Goal: Information Seeking & Learning: Understand process/instructions

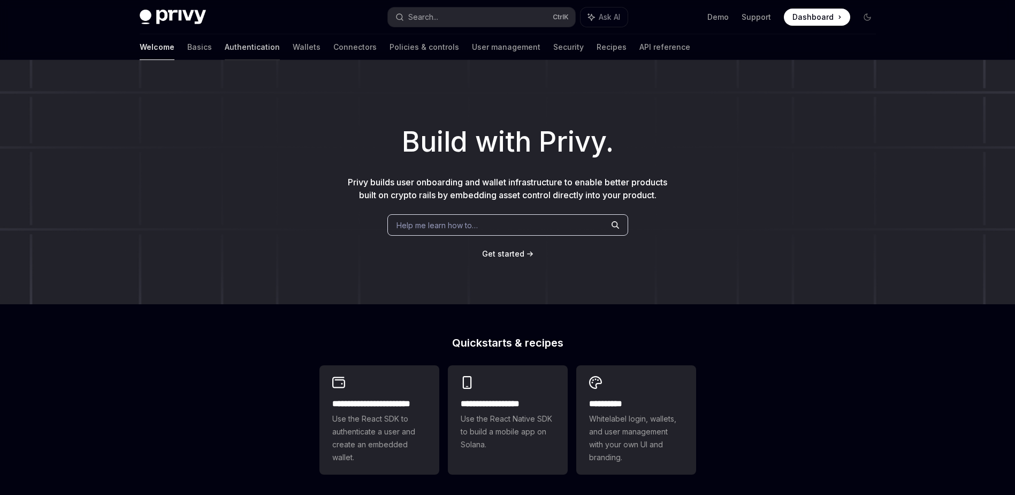
click at [225, 50] on link "Authentication" at bounding box center [252, 47] width 55 height 26
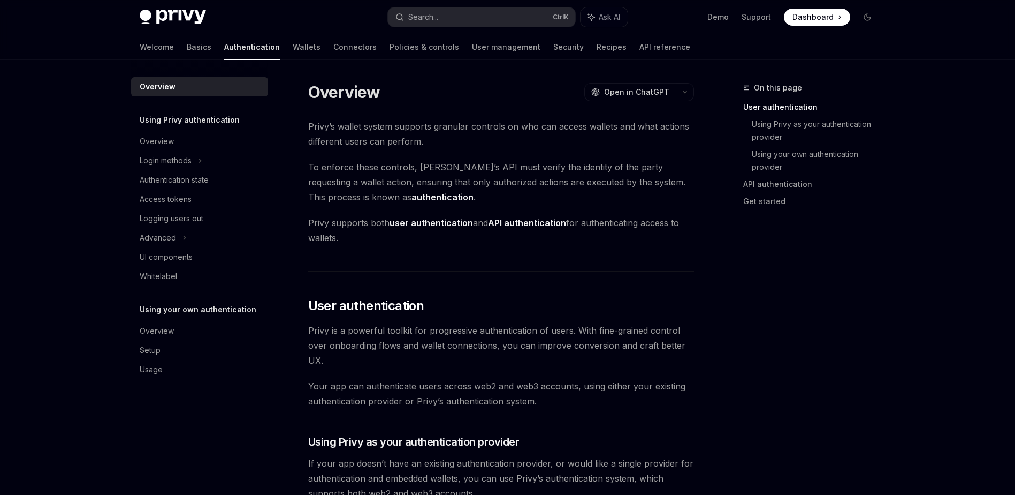
click at [138, 43] on div "Welcome Basics Authentication Wallets Connectors Policies & controls User manag…" at bounding box center [508, 47] width 788 height 26
click at [187, 44] on link "Basics" at bounding box center [199, 47] width 25 height 26
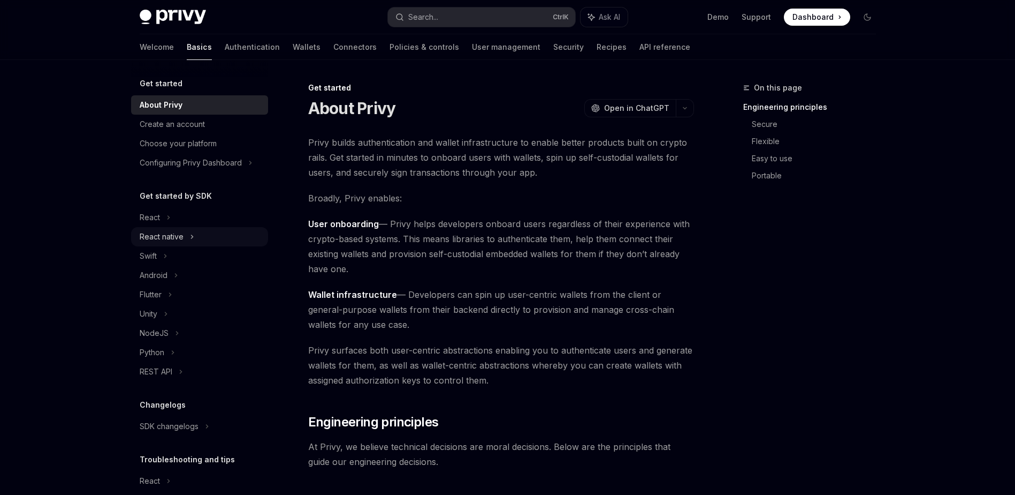
click at [187, 238] on div "React native" at bounding box center [199, 236] width 137 height 19
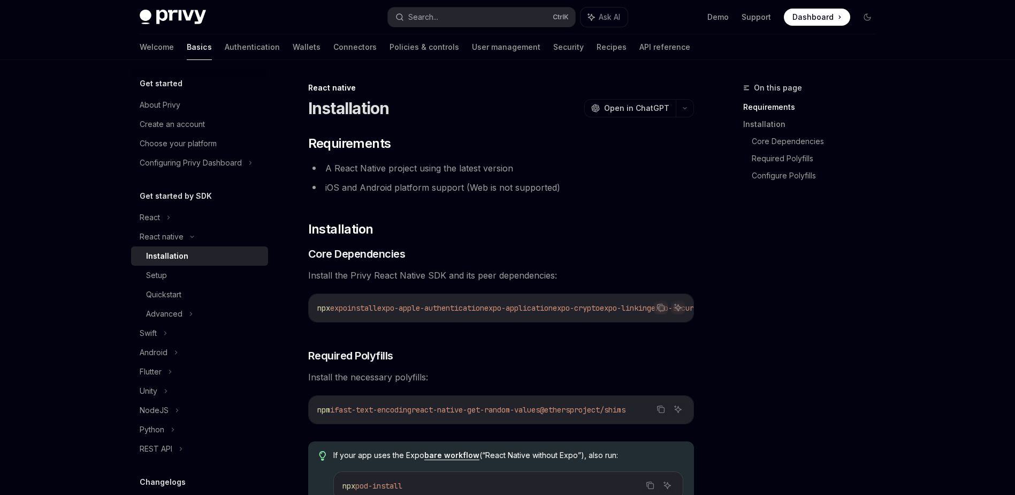
click at [179, 252] on div "Installation" at bounding box center [167, 255] width 42 height 13
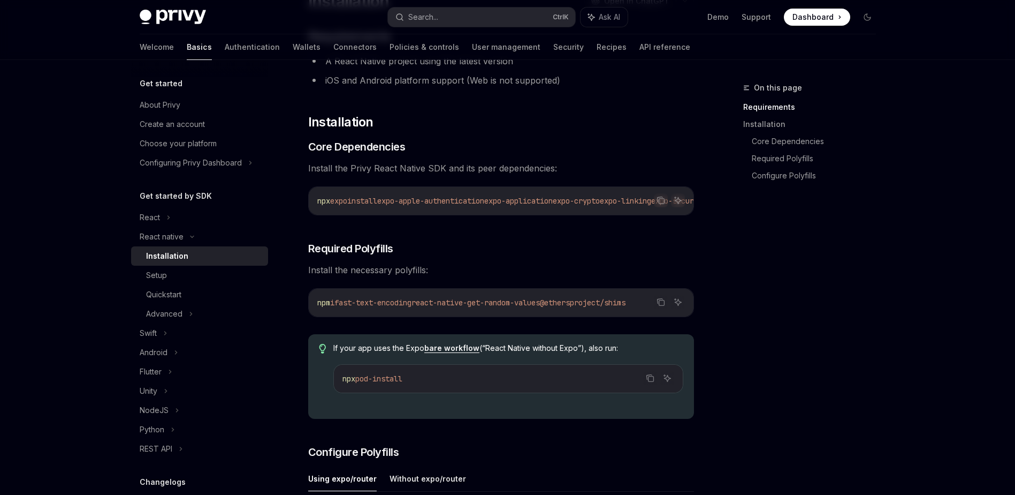
scroll to position [54, 0]
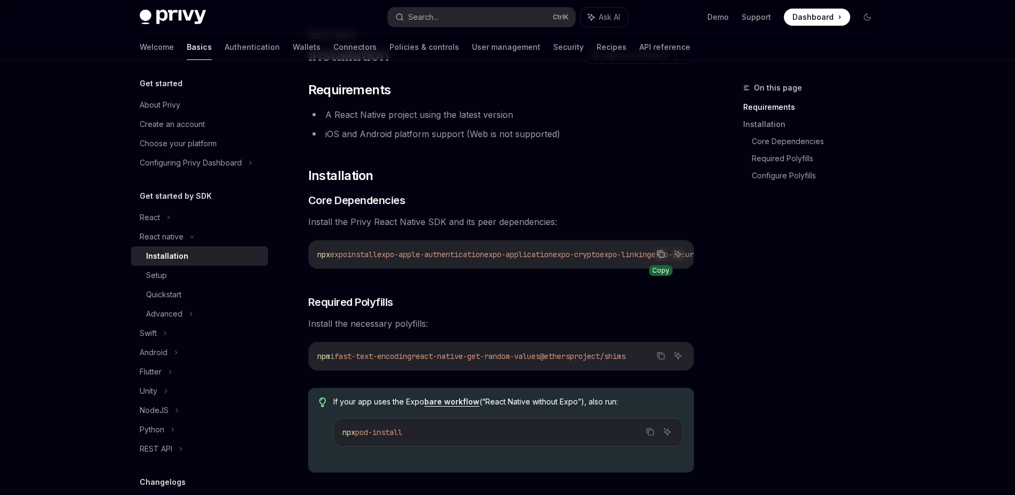
click at [660, 253] on icon "Copy the contents from the code block" at bounding box center [661, 253] width 9 height 9
click at [861, 352] on div "On this page Requirements Installation Core Dependencies Required Polyfills Con…" at bounding box center [803, 287] width 163 height 413
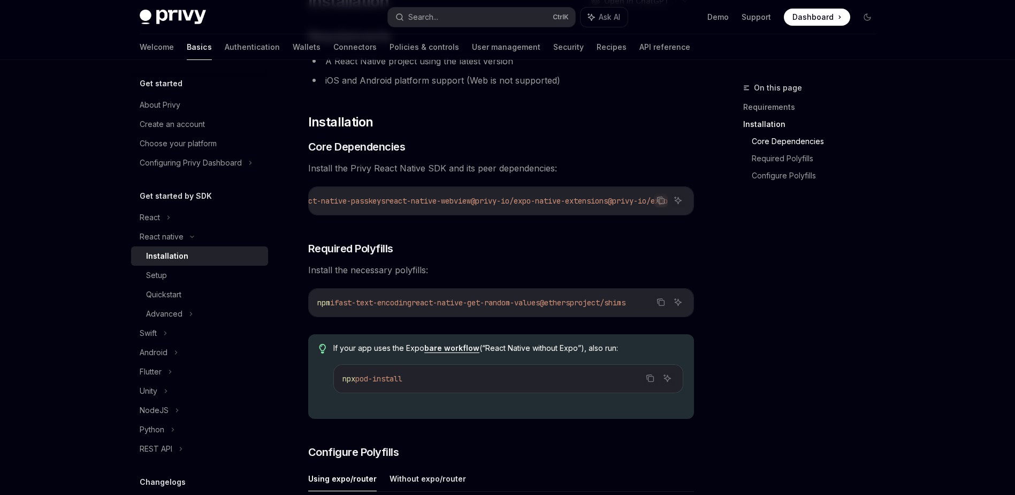
scroll to position [268, 0]
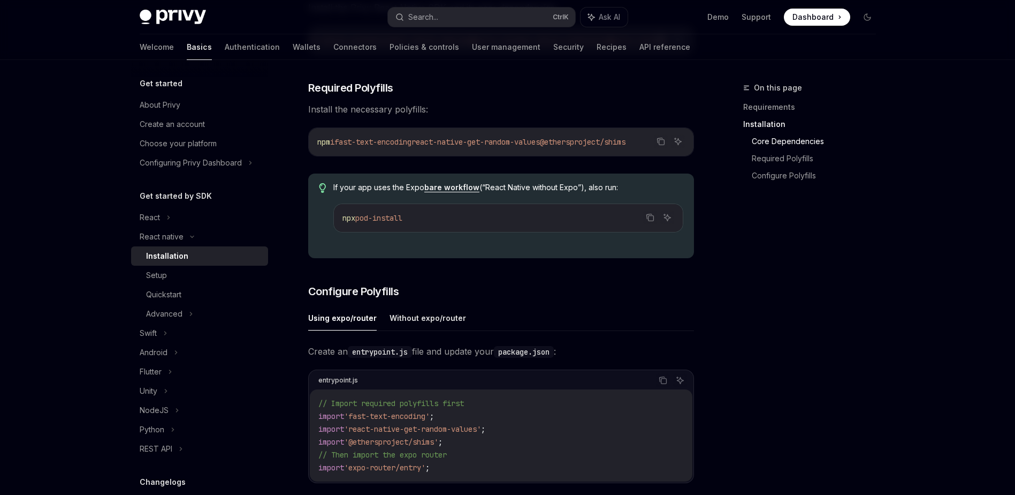
click at [833, 315] on div "On this page Requirements Installation Core Dependencies Required Polyfills Con…" at bounding box center [803, 287] width 163 height 413
click at [458, 192] on link "bare workflow" at bounding box center [451, 188] width 55 height 10
click at [738, 332] on div "On this page Requirements Installation Core Dependencies Required Polyfills Con…" at bounding box center [803, 287] width 163 height 413
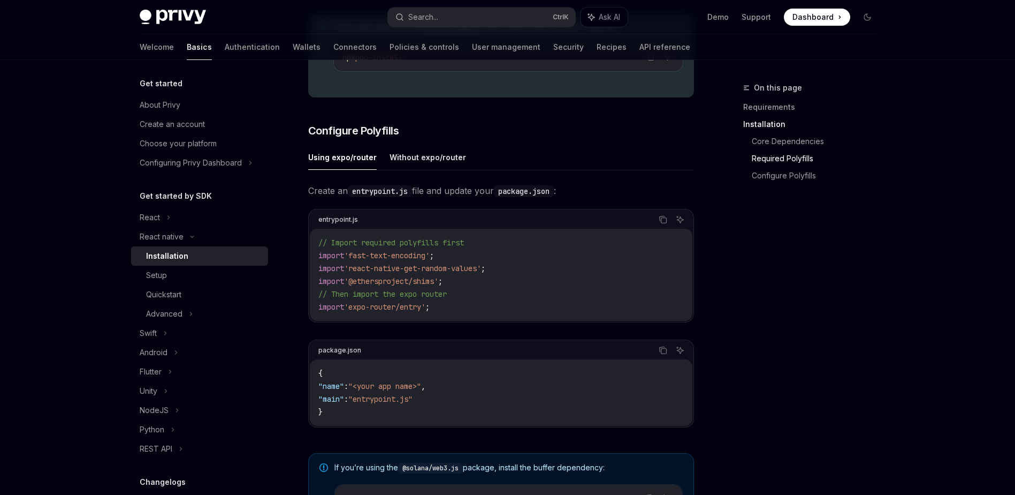
scroll to position [375, 0]
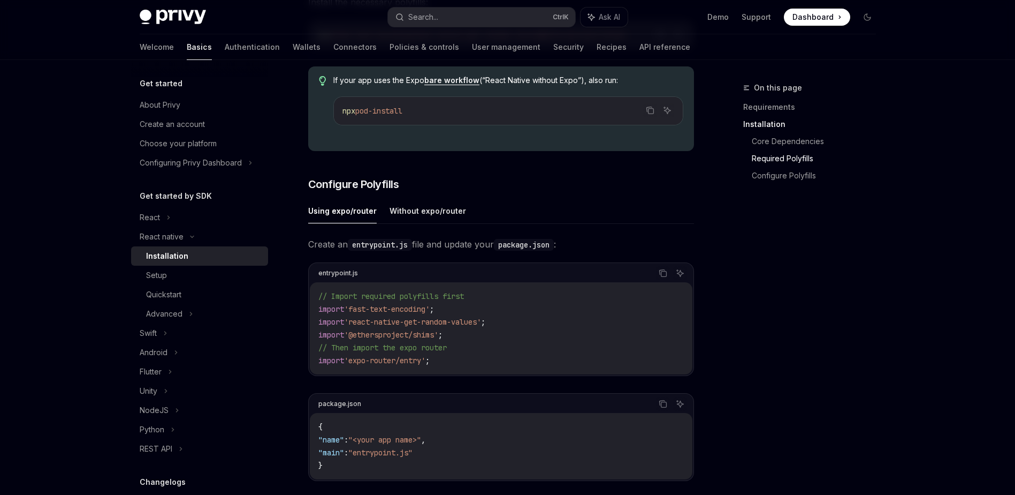
click at [831, 267] on div "On this page Requirements Installation Core Dependencies Required Polyfills Con…" at bounding box center [803, 287] width 163 height 413
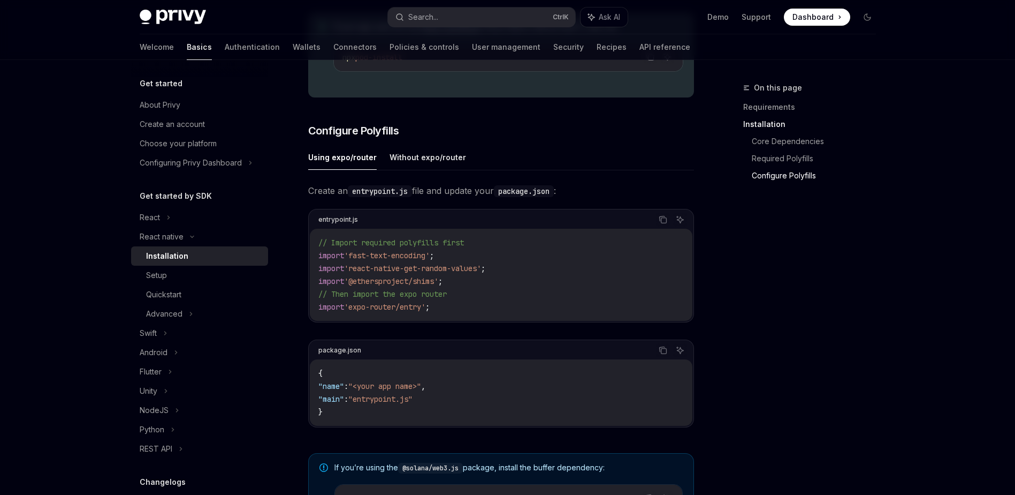
scroll to position [482, 0]
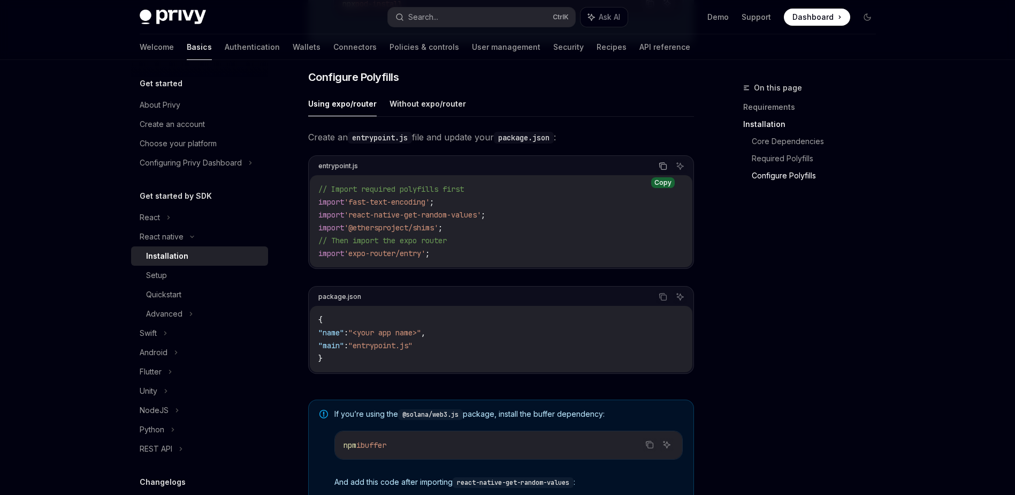
click at [664, 170] on icon "Copy the contents from the code block" at bounding box center [663, 166] width 9 height 9
click at [443, 110] on button "Without expo/router" at bounding box center [428, 103] width 77 height 25
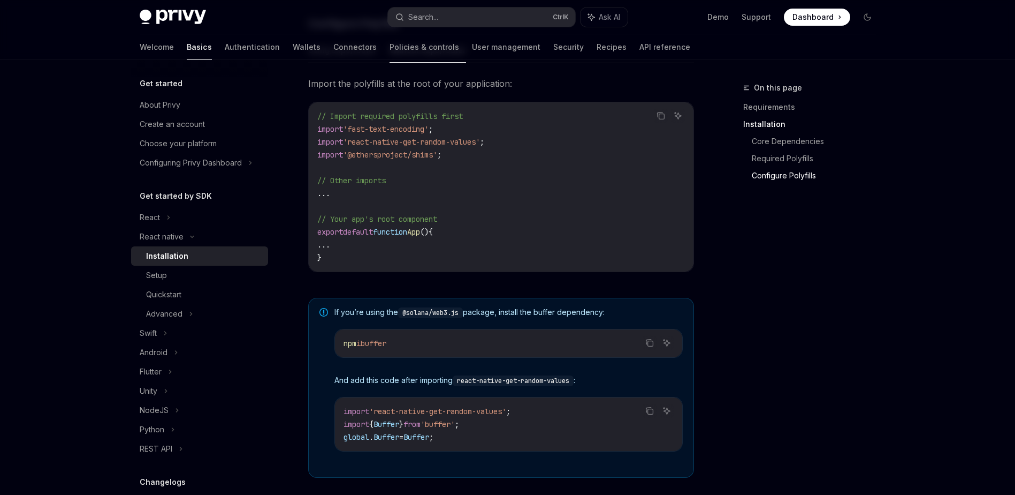
scroll to position [428, 0]
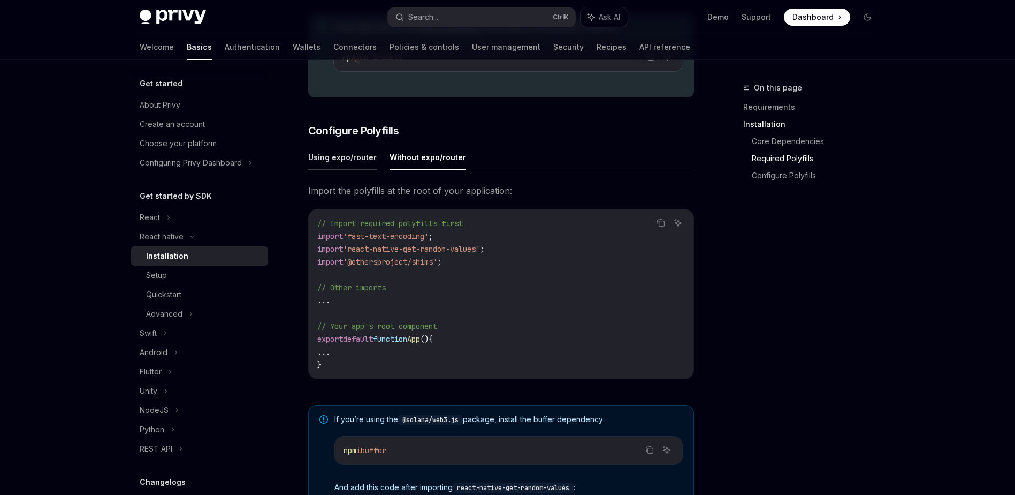
click at [333, 155] on button "Using expo/router" at bounding box center [342, 157] width 69 height 25
type textarea "*"
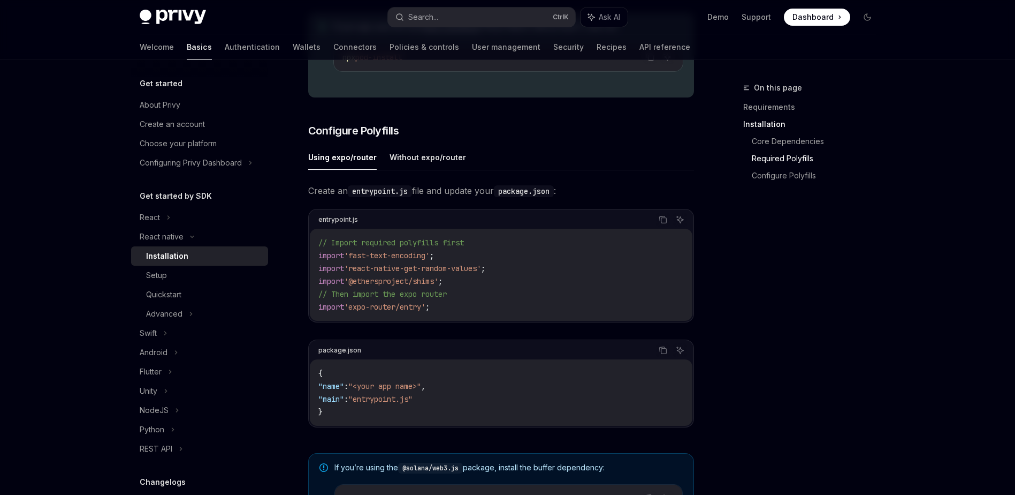
click at [482, 198] on span "Create an entrypoint.js file and update your package.json :" at bounding box center [501, 190] width 386 height 15
click at [510, 261] on code "// Import required polyfills first import 'fast-text-encoding' ; import 'react-…" at bounding box center [501, 274] width 366 height 77
click at [659, 224] on icon "Copy the contents from the code block" at bounding box center [663, 219] width 9 height 9
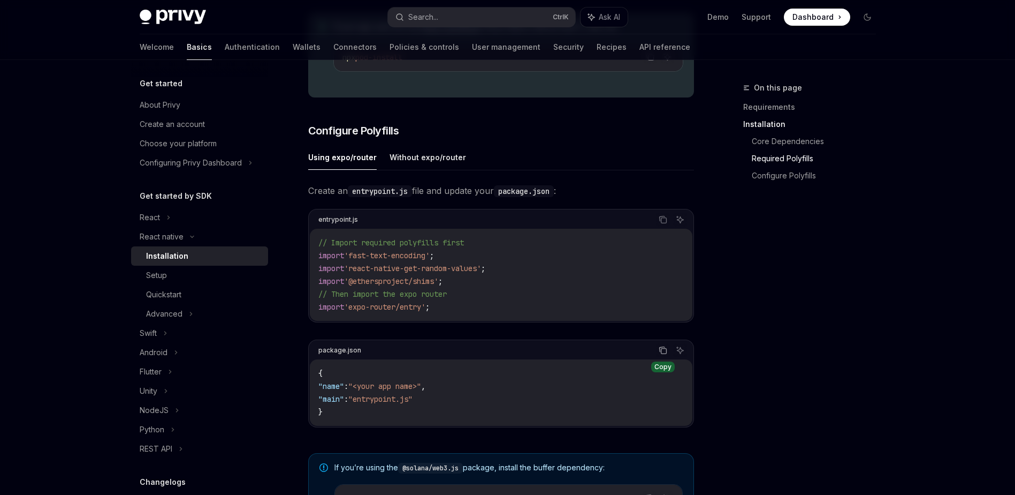
click at [659, 351] on icon "Copy the contents from the code block" at bounding box center [663, 350] width 9 height 9
click at [543, 412] on code "{ "name" : "<your app name>" , "main" : "entrypoint.js" }" at bounding box center [501, 392] width 366 height 51
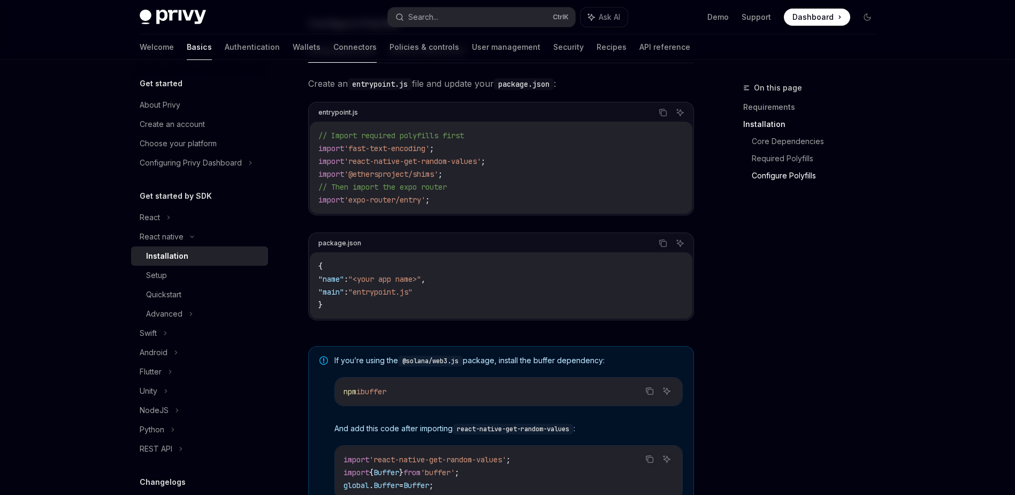
scroll to position [482, 0]
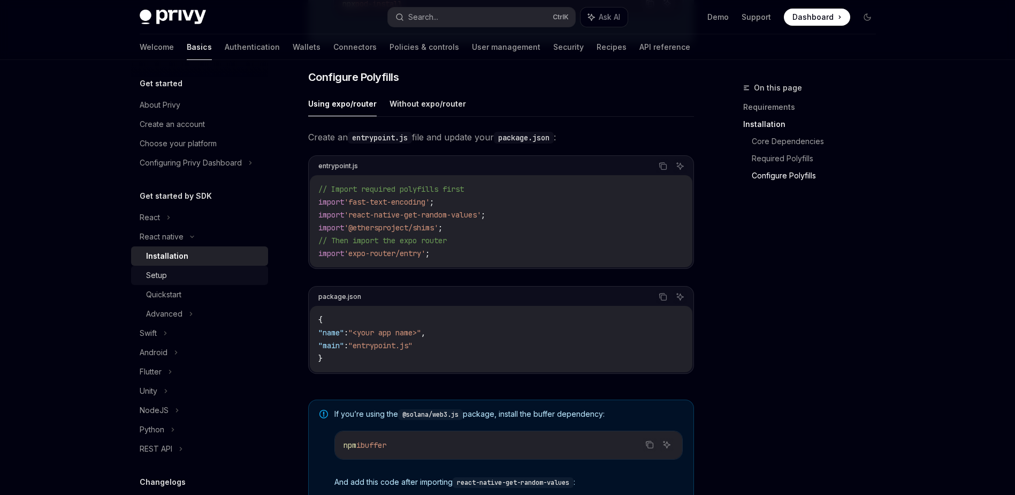
click at [195, 267] on link "Setup" at bounding box center [199, 274] width 137 height 19
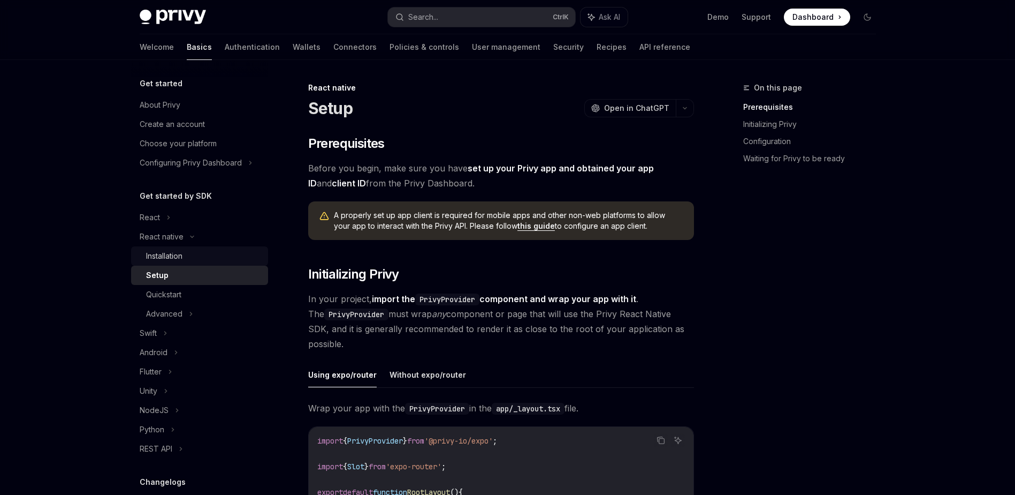
click at [205, 251] on div "Installation" at bounding box center [204, 255] width 116 height 13
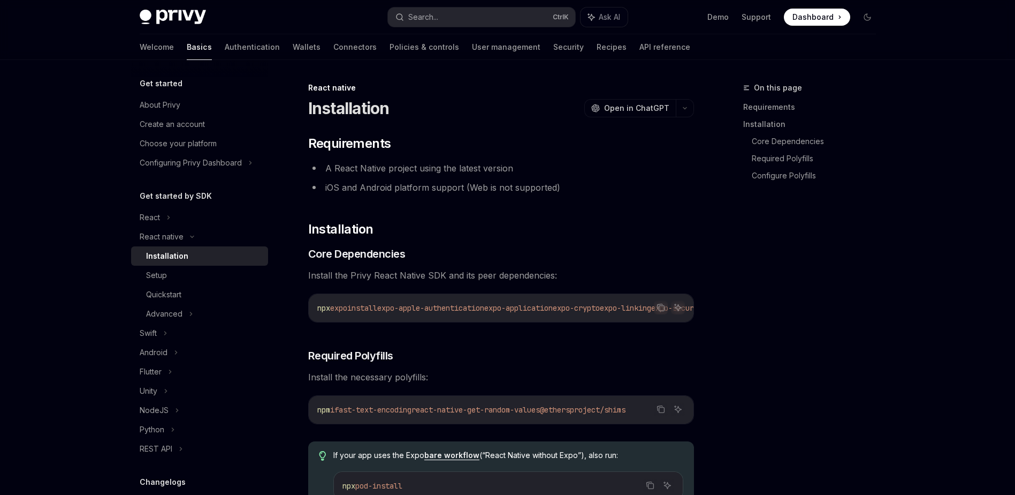
type textarea "*"
click at [655, 306] on button "Copy the contents from the code block" at bounding box center [661, 307] width 14 height 14
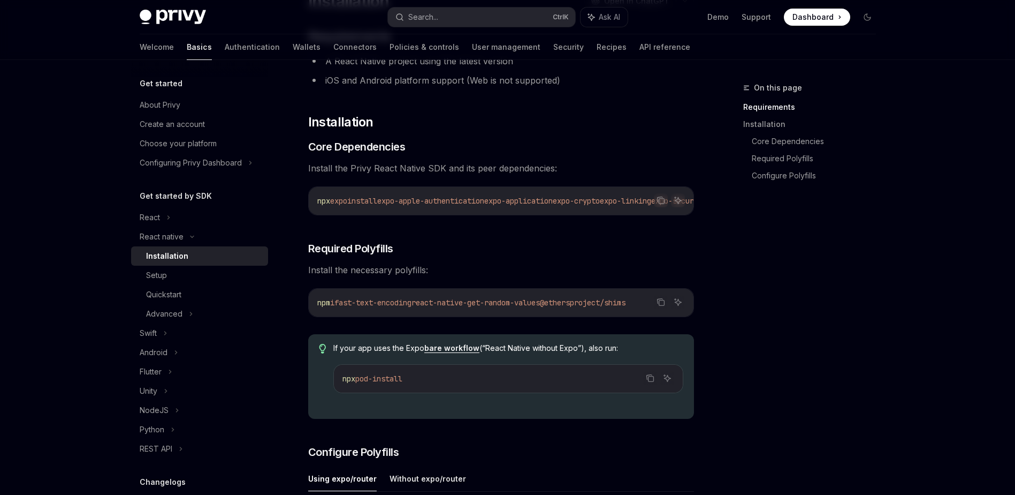
drag, startPoint x: 345, startPoint y: 307, endPoint x: 689, endPoint y: 309, distance: 344.7
click at [691, 309] on div "npm i fast-text-encoding react-native-get-random-values @ethersproject/shims" at bounding box center [501, 302] width 385 height 28
click at [665, 307] on button "Copy the contents from the code block" at bounding box center [661, 302] width 14 height 14
click at [794, 352] on div "On this page Requirements Installation Core Dependencies Required Polyfills Con…" at bounding box center [803, 287] width 163 height 413
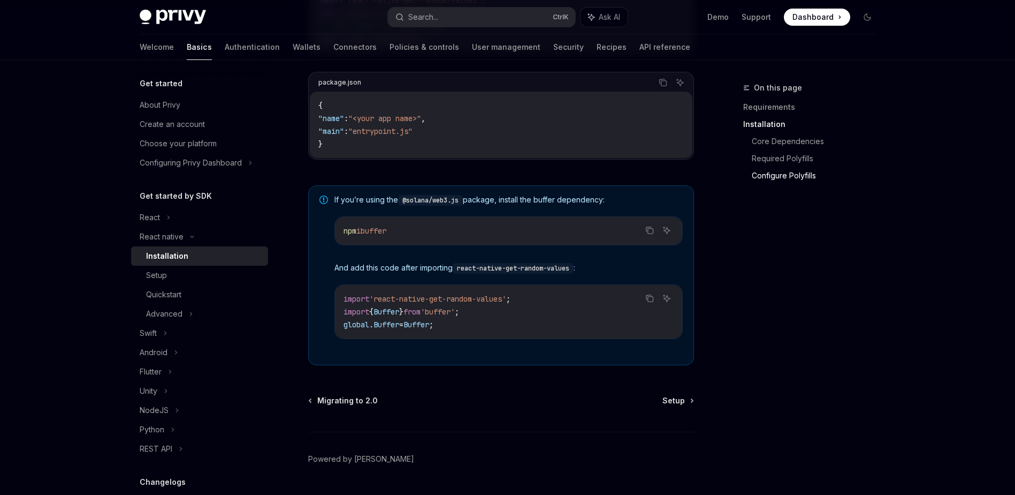
scroll to position [729, 0]
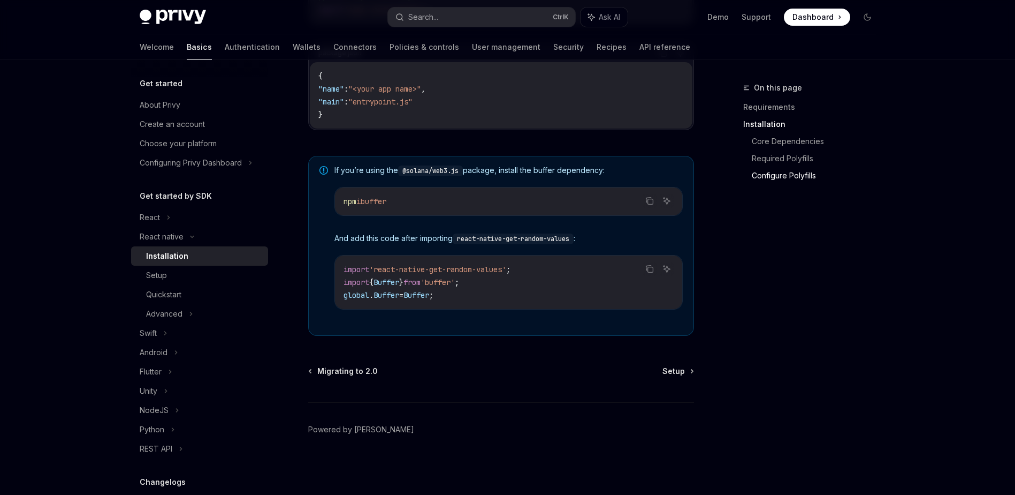
click at [840, 320] on div "On this page Requirements Installation Core Dependencies Required Polyfills Con…" at bounding box center [803, 287] width 163 height 413
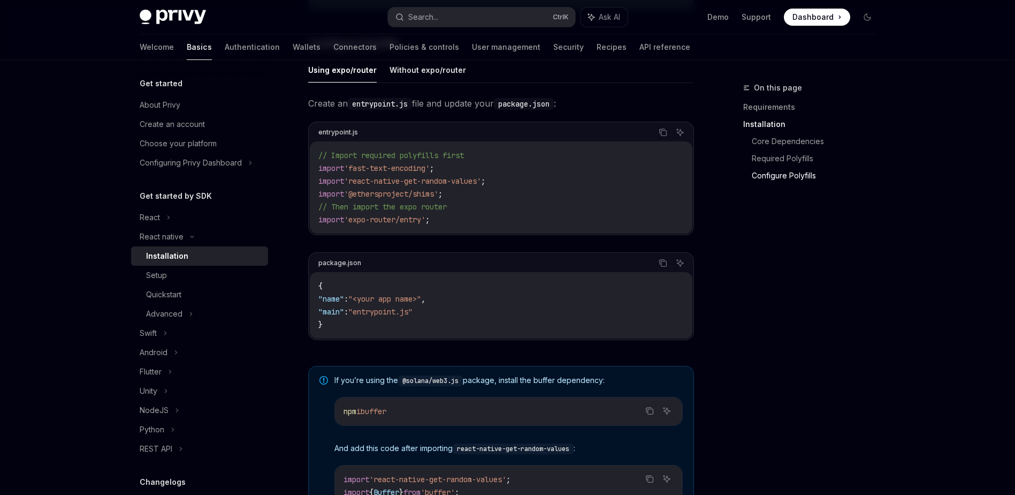
scroll to position [622, 0]
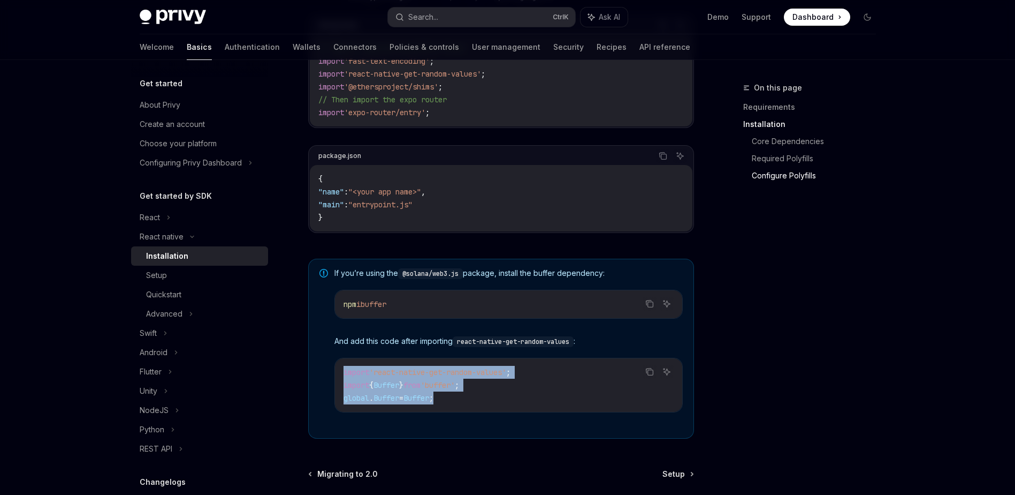
drag, startPoint x: 459, startPoint y: 406, endPoint x: 337, endPoint y: 375, distance: 126.6
click at [337, 375] on div "import 'react-native-get-random-values' ; import { Buffer } from 'buffer' ; glo…" at bounding box center [508, 385] width 347 height 54
copy code "import 'react-native-get-random-values' ; import { Buffer } from 'buffer' ; glo…"
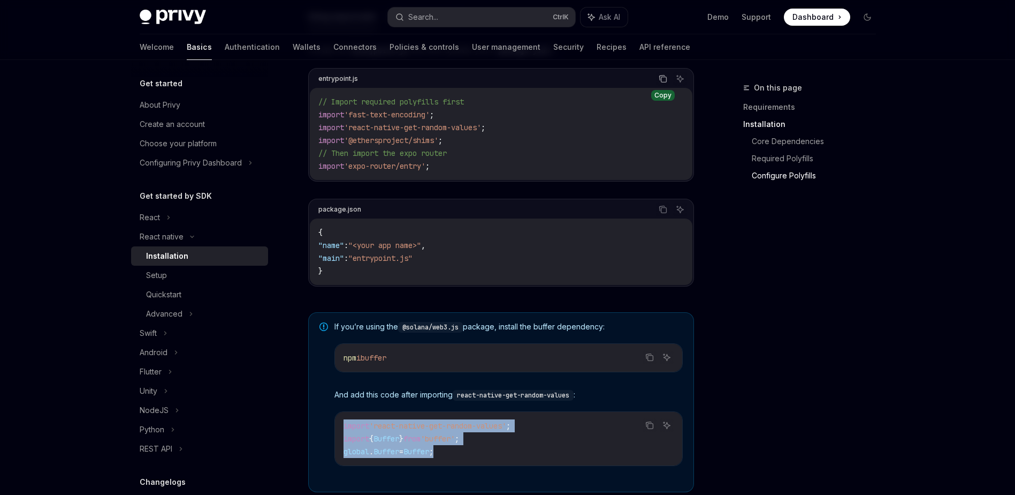
click at [665, 79] on icon "Copy the contents from the code block" at bounding box center [663, 78] width 9 height 9
click at [644, 430] on button "Copy the contents from the code block" at bounding box center [650, 425] width 14 height 14
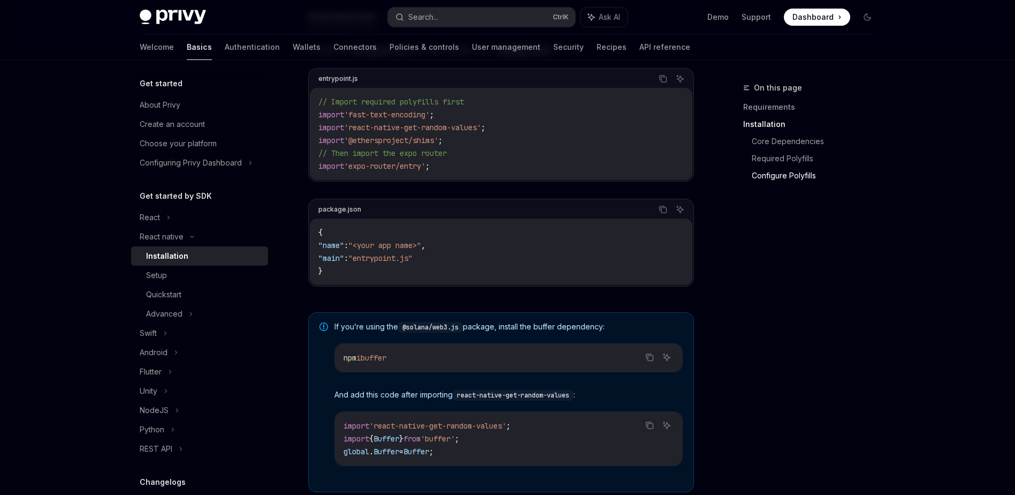
click at [848, 295] on div "On this page Requirements Installation Core Dependencies Required Polyfills Con…" at bounding box center [803, 287] width 163 height 413
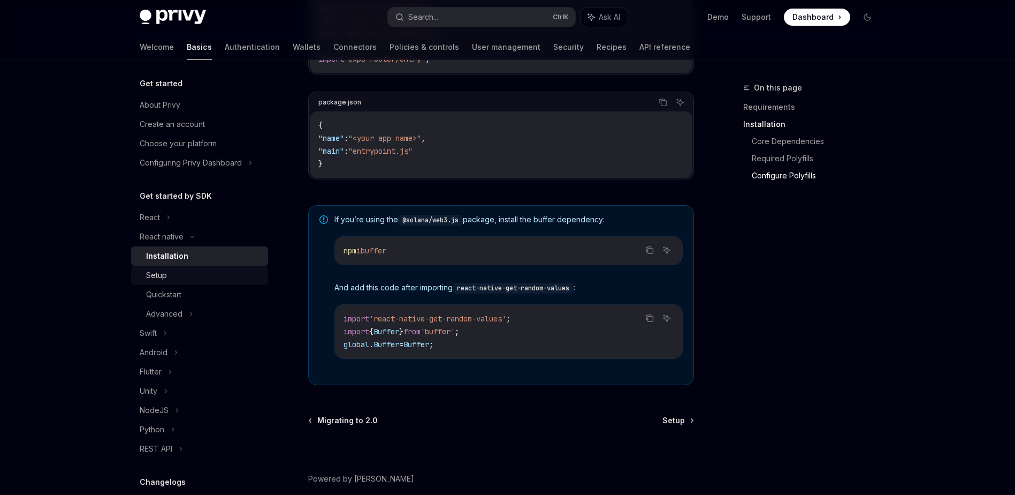
click at [155, 278] on div "Setup" at bounding box center [156, 275] width 21 height 13
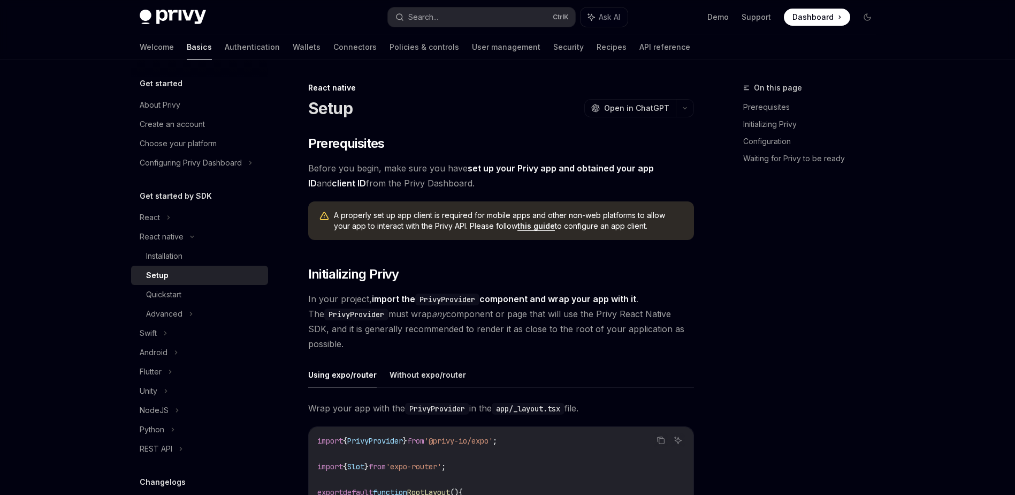
type textarea "*"
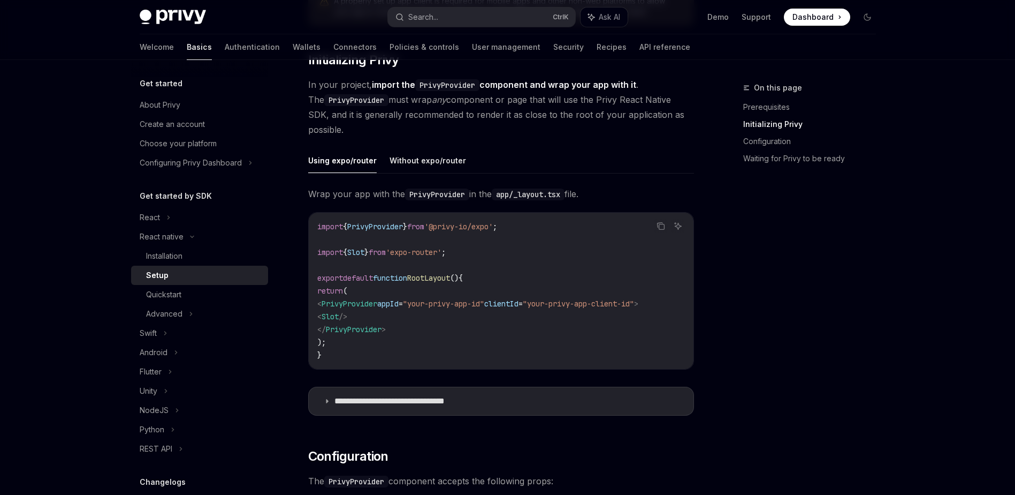
drag, startPoint x: 419, startPoint y: 333, endPoint x: 337, endPoint y: 304, distance: 87.5
click at [337, 304] on code "import { PrivyProvider } from '@privy-io/expo' ; import { Slot } from 'expo-rou…" at bounding box center [501, 290] width 368 height 141
copy code "< PrivyProvider appId = "your-privy-app-id" clientId = "your-privy-app-client-i…"
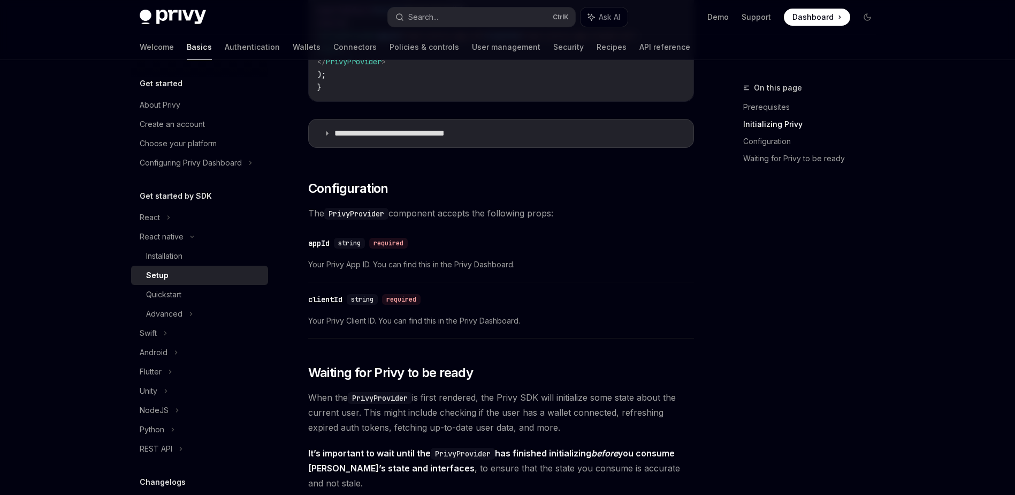
scroll to position [535, 0]
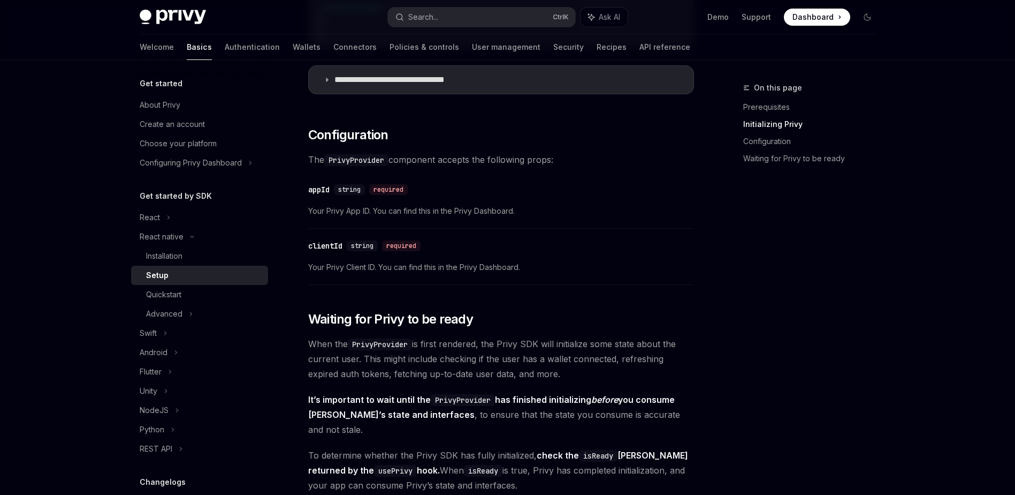
click at [815, 386] on div "On this page Prerequisites Initializing Privy Configuration Waiting for Privy t…" at bounding box center [803, 287] width 163 height 413
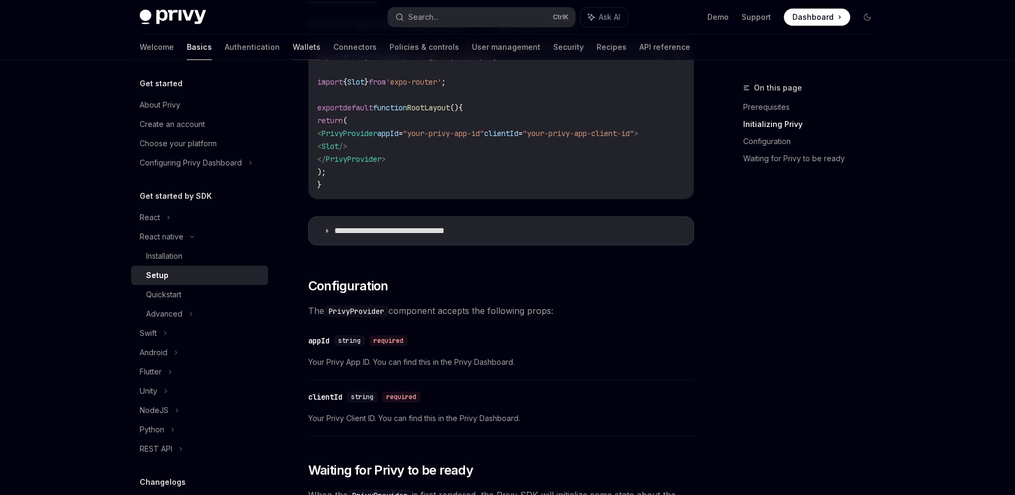
scroll to position [349, 0]
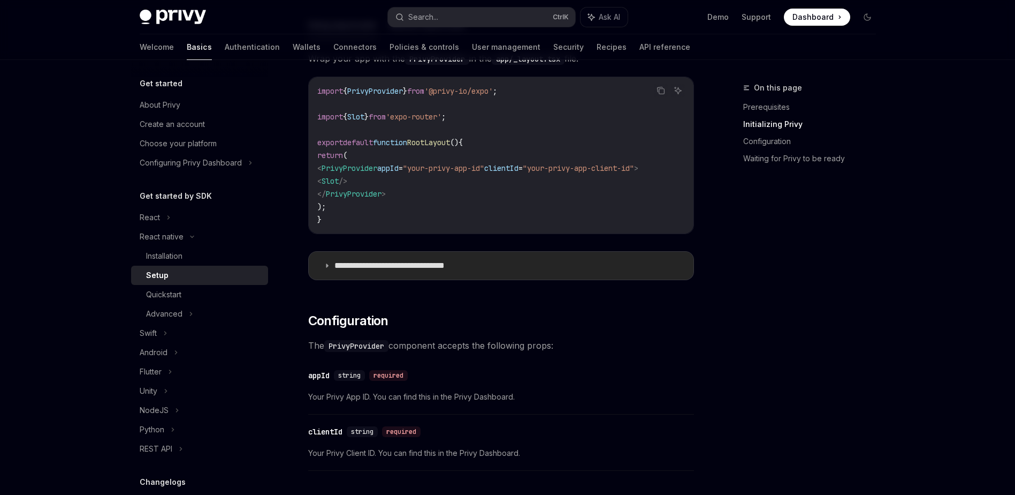
click at [362, 269] on p "**********" at bounding box center [407, 265] width 145 height 11
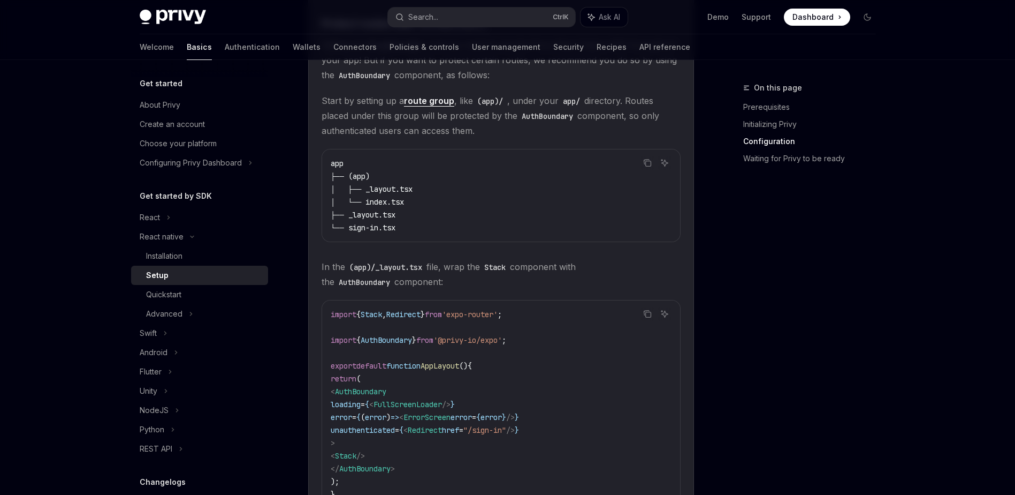
scroll to position [671, 0]
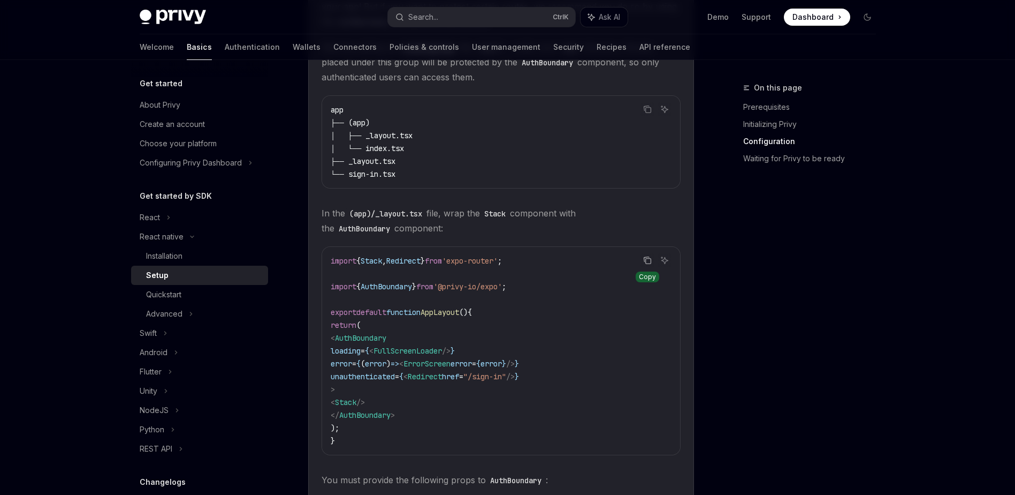
click at [647, 262] on icon "Copy the contents from the code block" at bounding box center [647, 260] width 9 height 9
click at [614, 330] on code "import { Stack , Redirect } from 'expo-router' ; import { AuthBoundary } from '…" at bounding box center [501, 350] width 341 height 193
click at [591, 316] on code "import { Stack , Redirect } from 'expo-router' ; import { AuthBoundary } from '…" at bounding box center [501, 350] width 341 height 193
click at [643, 264] on icon "Copy the contents from the code block" at bounding box center [647, 260] width 9 height 9
click at [546, 301] on code "import { Stack , Redirect } from 'expo-router' ; import { AuthBoundary } from '…" at bounding box center [501, 350] width 341 height 193
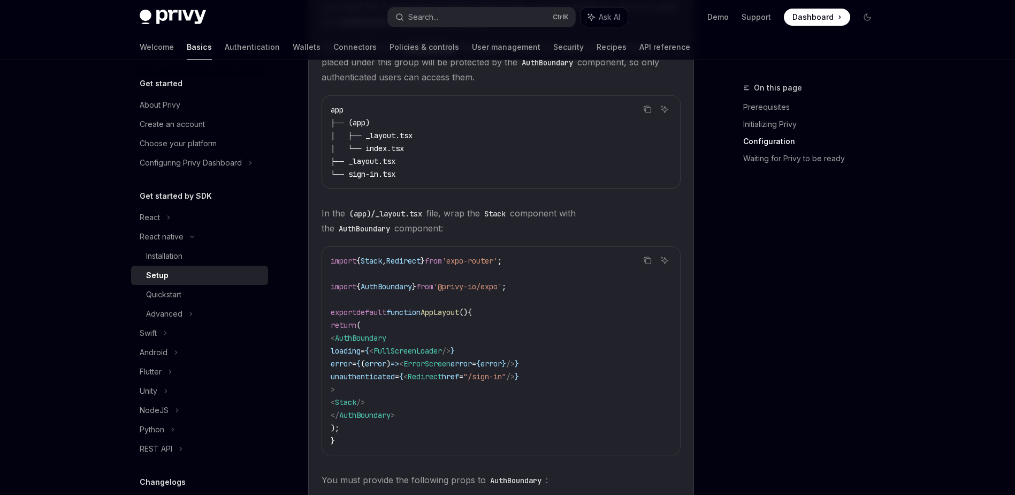
click at [881, 235] on div "On this page Prerequisites Initializing Privy Configuration Waiting for Privy t…" at bounding box center [803, 287] width 163 height 413
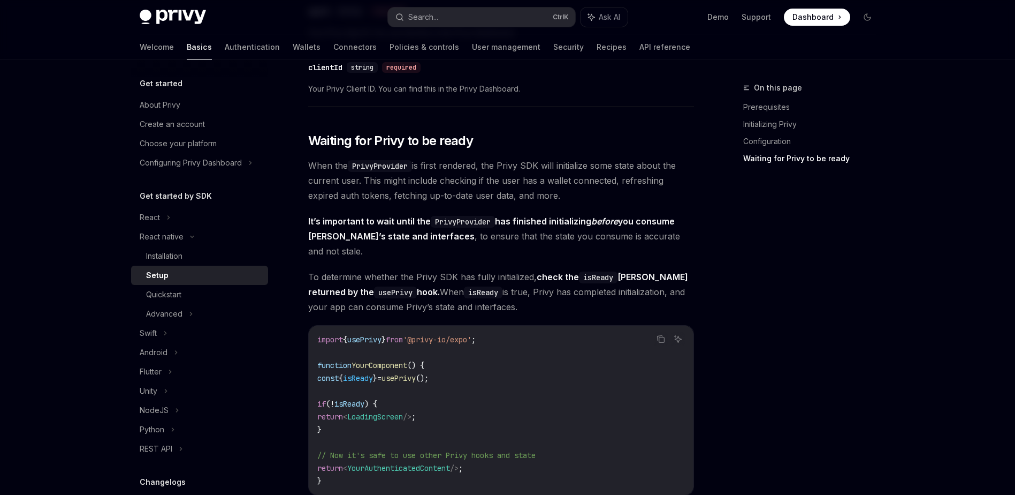
scroll to position [1420, 0]
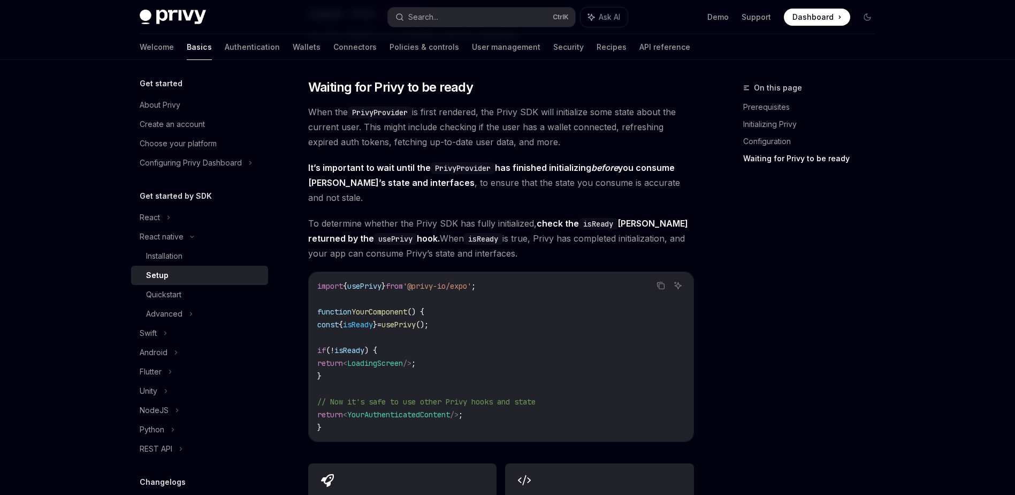
click at [859, 241] on div "On this page Prerequisites Initializing Privy Configuration Waiting for Privy t…" at bounding box center [803, 287] width 163 height 413
click at [195, 317] on div "Advanced" at bounding box center [199, 313] width 137 height 19
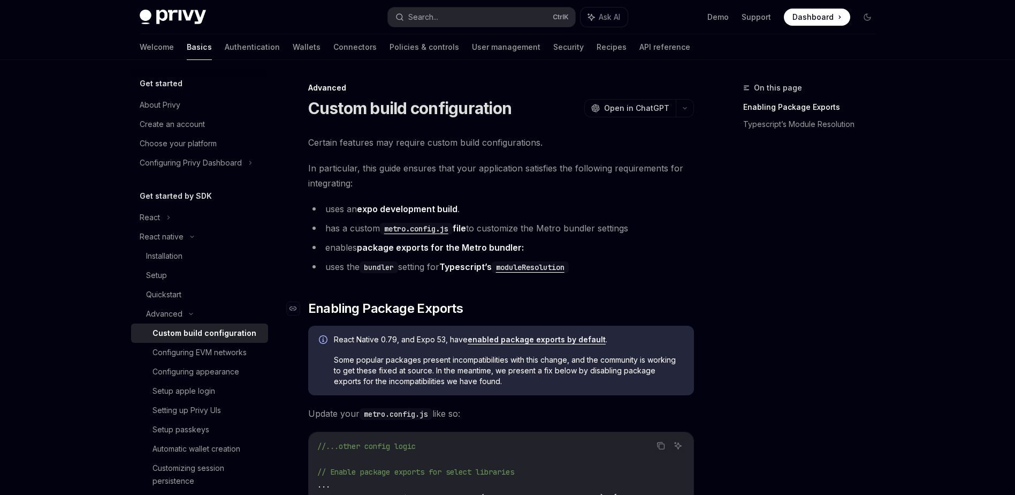
drag, startPoint x: 835, startPoint y: 336, endPoint x: 539, endPoint y: 314, distance: 296.8
click at [792, 329] on div "On this page Enabling Package Exports Typescript’s Module Resolution" at bounding box center [803, 287] width 163 height 413
click at [177, 250] on div "Installation" at bounding box center [164, 255] width 36 height 13
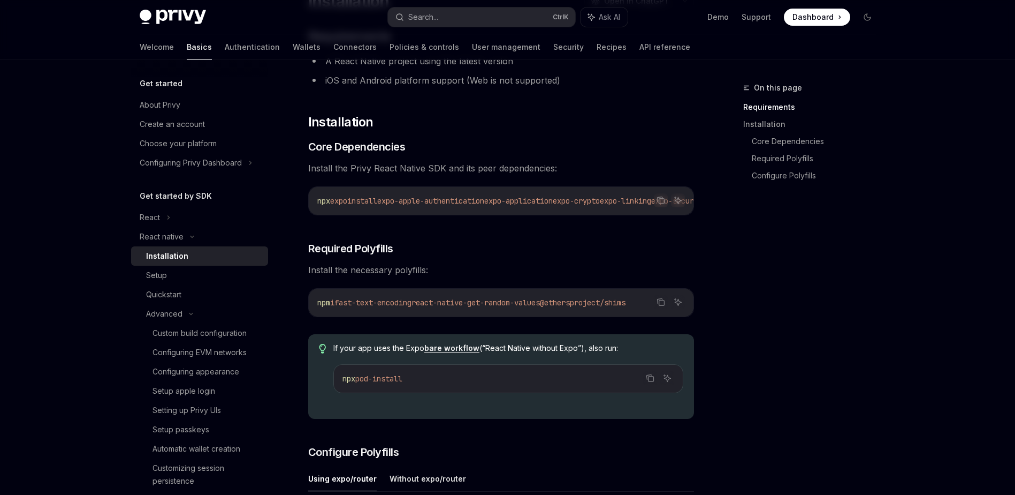
scroll to position [161, 0]
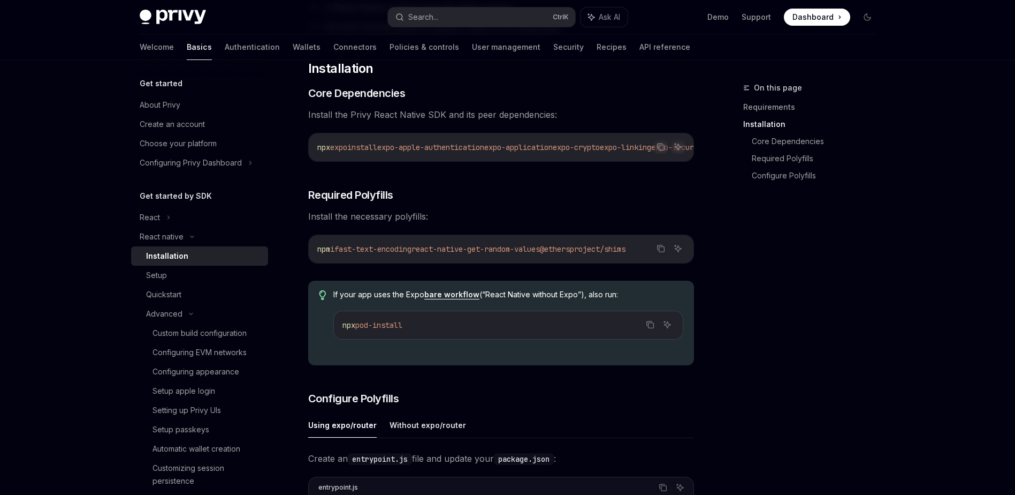
click at [870, 252] on div "On this page Requirements Installation Core Dependencies Required Polyfills Con…" at bounding box center [803, 287] width 163 height 413
click at [935, 300] on div "Privy Docs home page Search... Ctrl K Ask AI Demo Support Dashboard Dashboard S…" at bounding box center [507, 449] width 1015 height 1220
drag, startPoint x: 881, startPoint y: 374, endPoint x: 792, endPoint y: 348, distance: 93.0
click at [881, 374] on div "On this page Requirements Installation Core Dependencies Required Polyfills Con…" at bounding box center [803, 287] width 163 height 413
click at [193, 277] on div "Setup" at bounding box center [204, 275] width 116 height 13
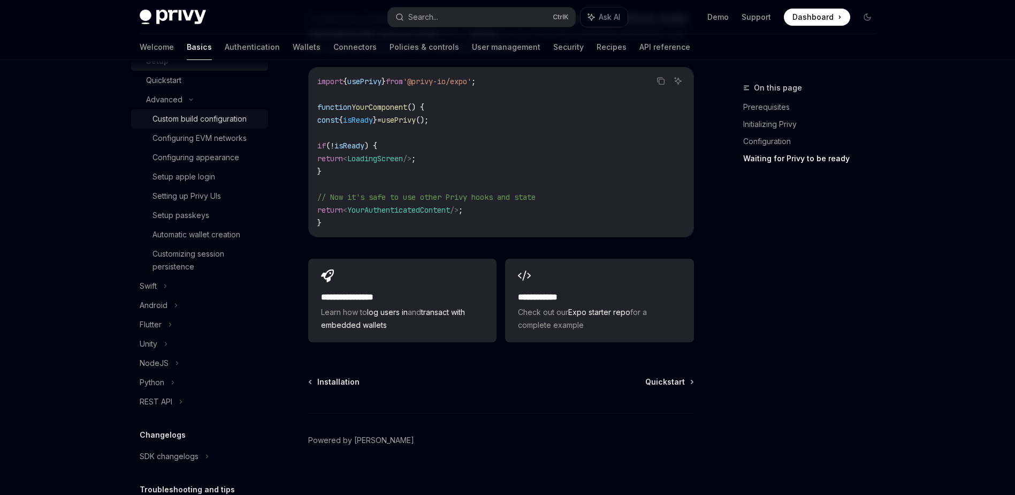
scroll to position [161, 0]
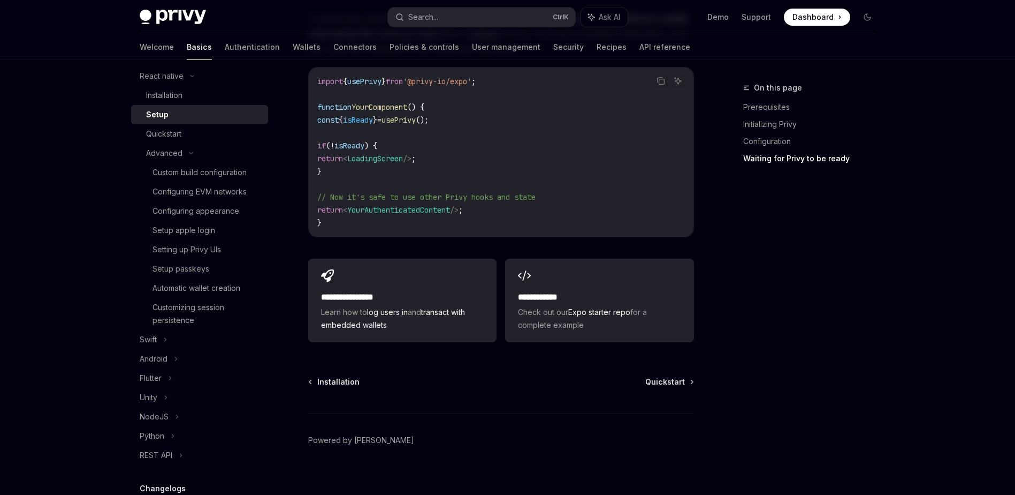
click at [184, 111] on div "Setup" at bounding box center [204, 114] width 116 height 13
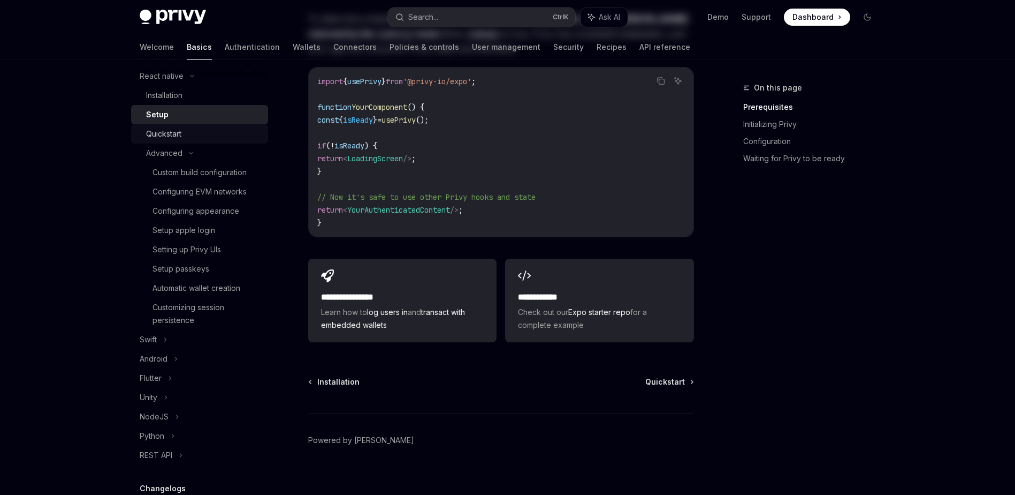
scroll to position [0, 0]
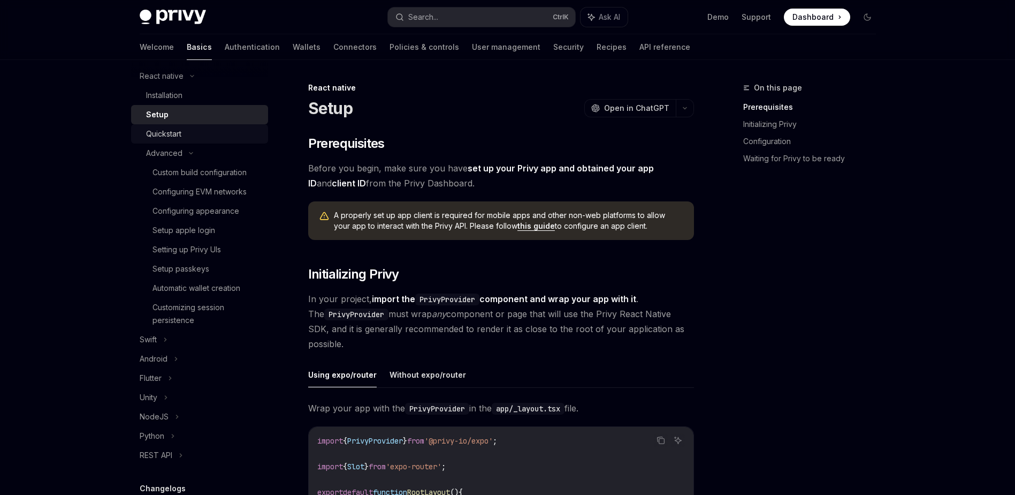
click at [181, 135] on div "Quickstart" at bounding box center [163, 133] width 35 height 13
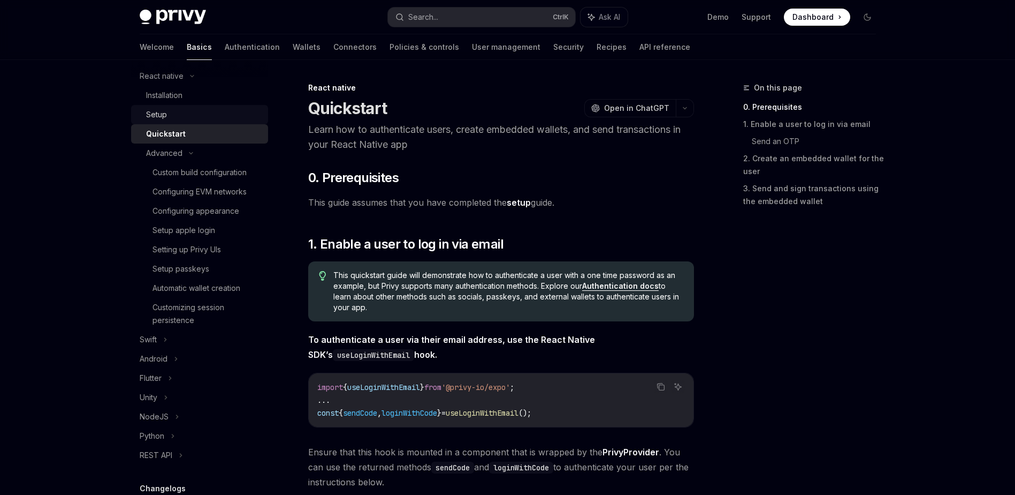
click at [193, 118] on div "Setup" at bounding box center [204, 114] width 116 height 13
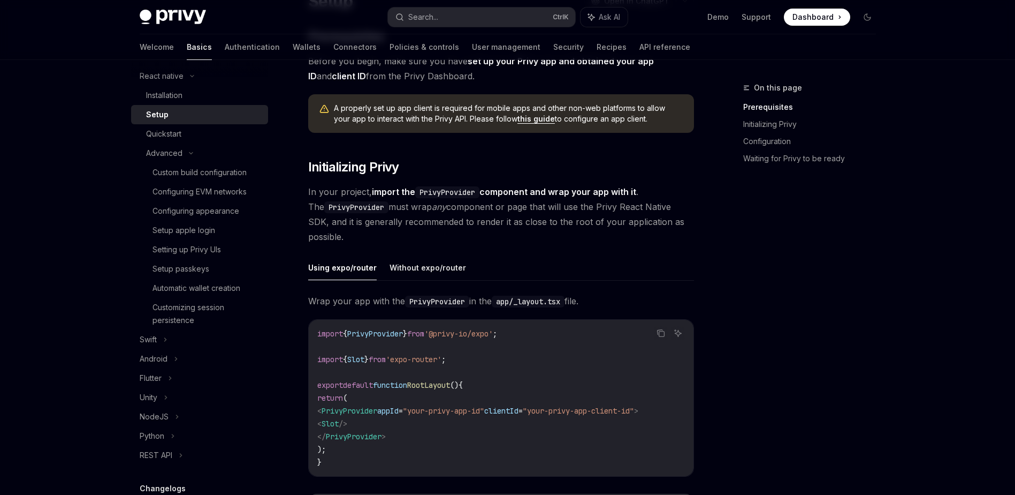
scroll to position [214, 0]
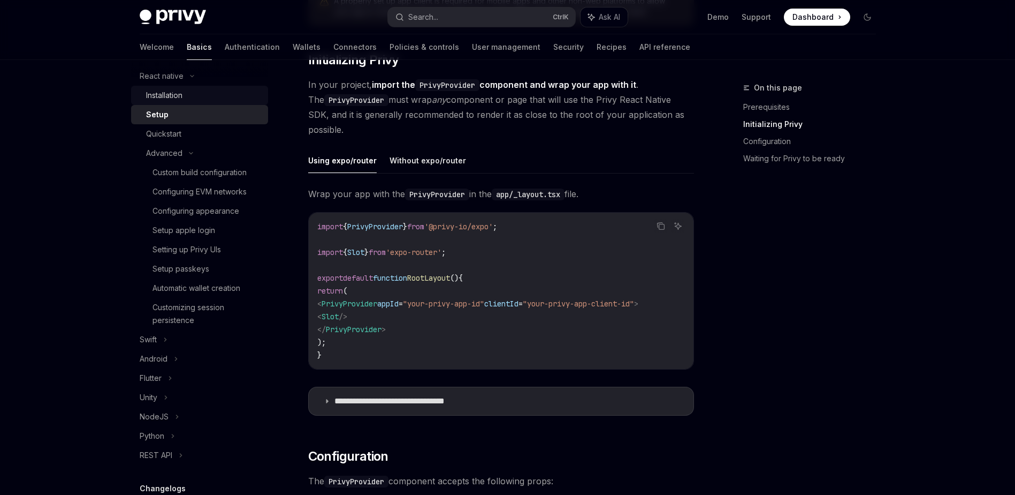
click at [161, 98] on div "Installation" at bounding box center [164, 95] width 36 height 13
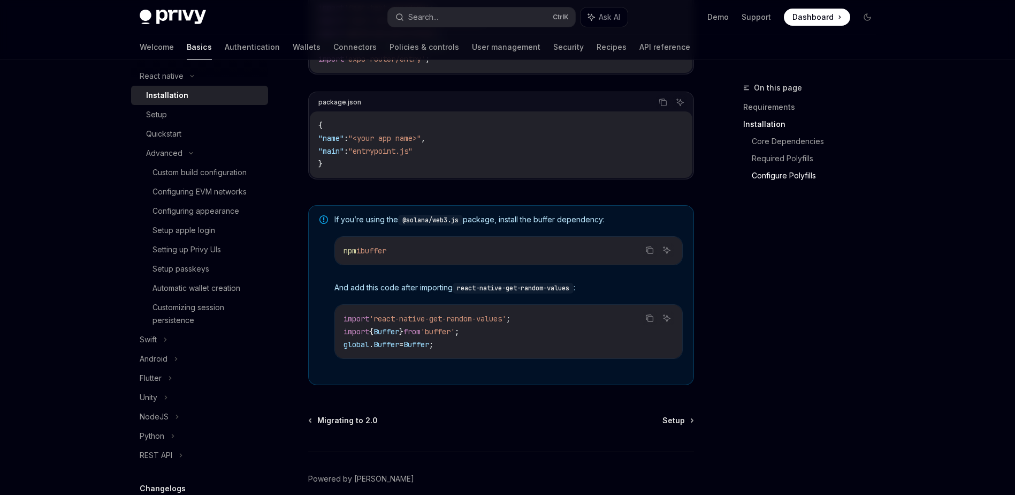
scroll to position [729, 0]
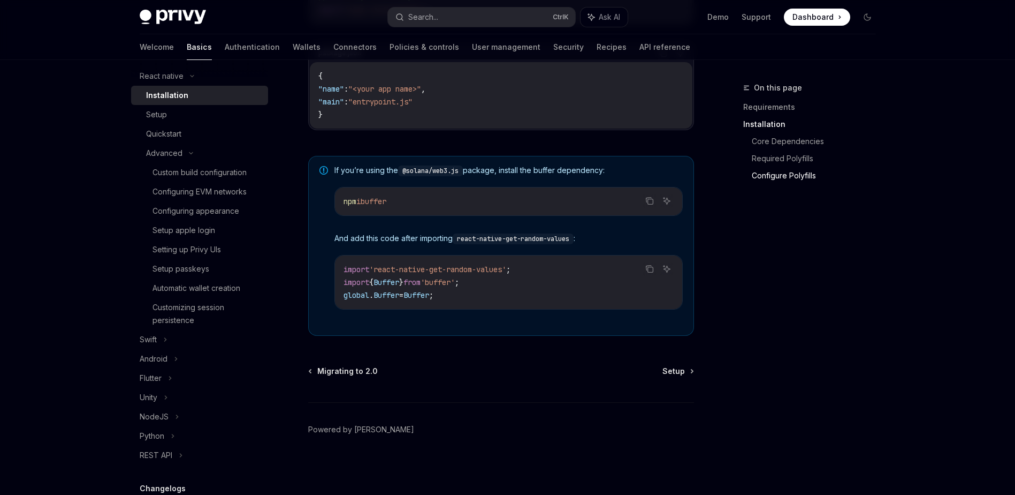
click at [811, 325] on div "On this page Requirements Installation Core Dependencies Required Polyfills Con…" at bounding box center [803, 287] width 163 height 413
click at [801, 331] on div "On this page Requirements Installation Core Dependencies Required Polyfills Con…" at bounding box center [803, 287] width 163 height 413
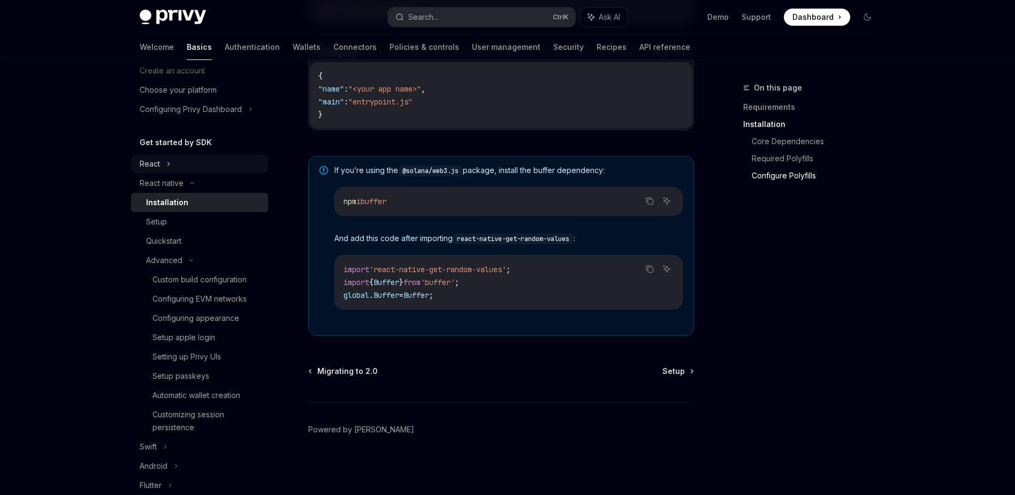
click at [193, 159] on div "React" at bounding box center [199, 163] width 137 height 19
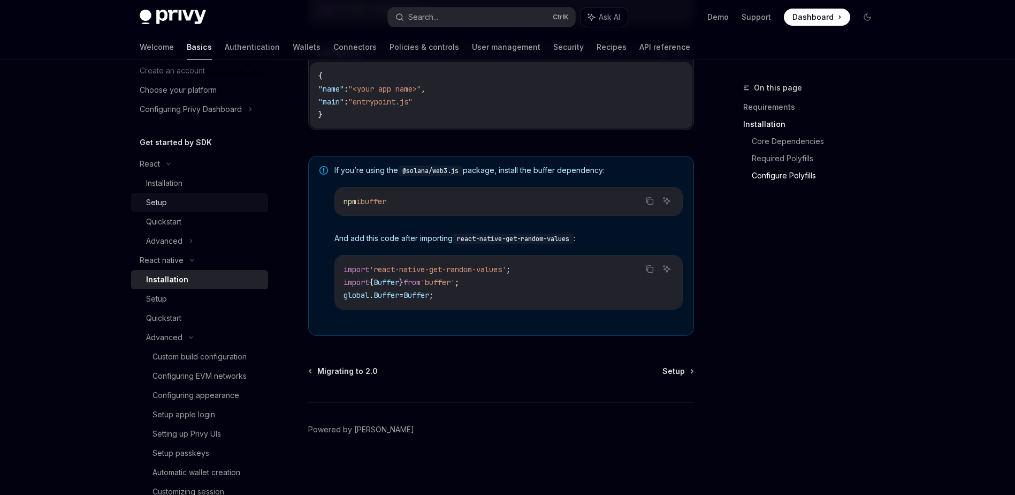
scroll to position [32, 0]
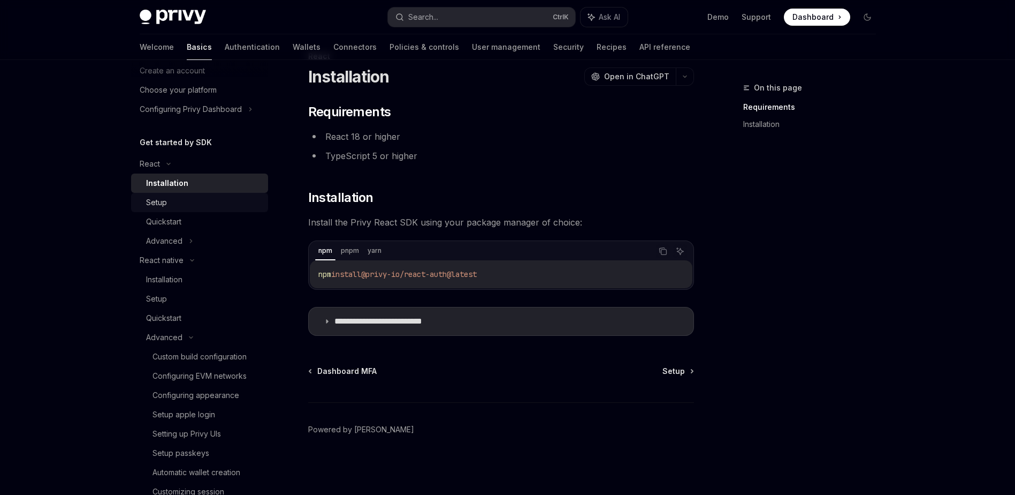
click at [161, 206] on div "Setup" at bounding box center [156, 202] width 21 height 13
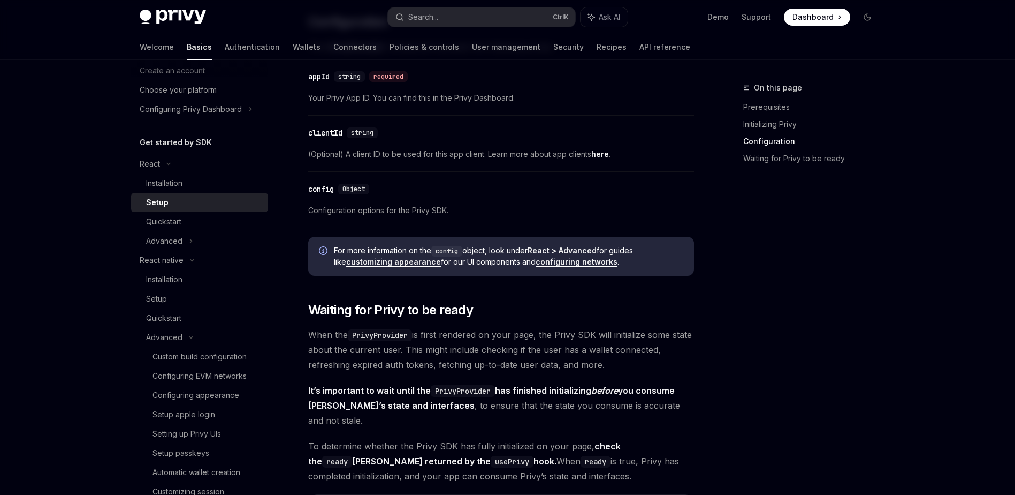
scroll to position [834, 0]
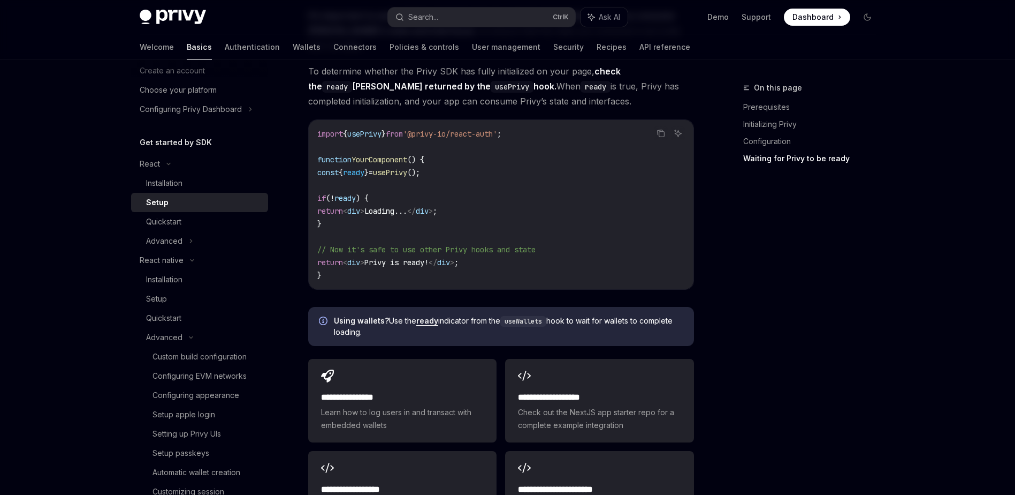
scroll to position [32, 0]
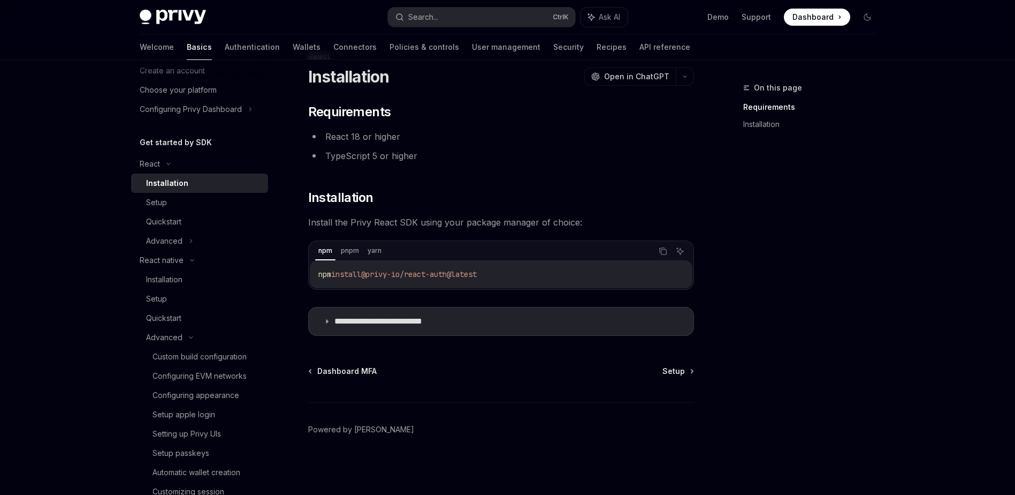
click at [753, 312] on div "On this page Requirements Installation" at bounding box center [803, 287] width 163 height 413
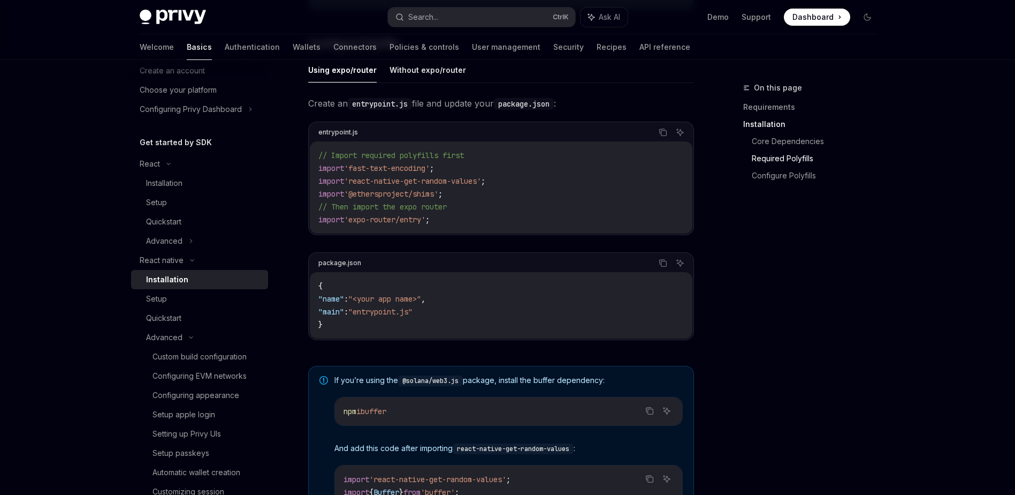
scroll to position [462, 0]
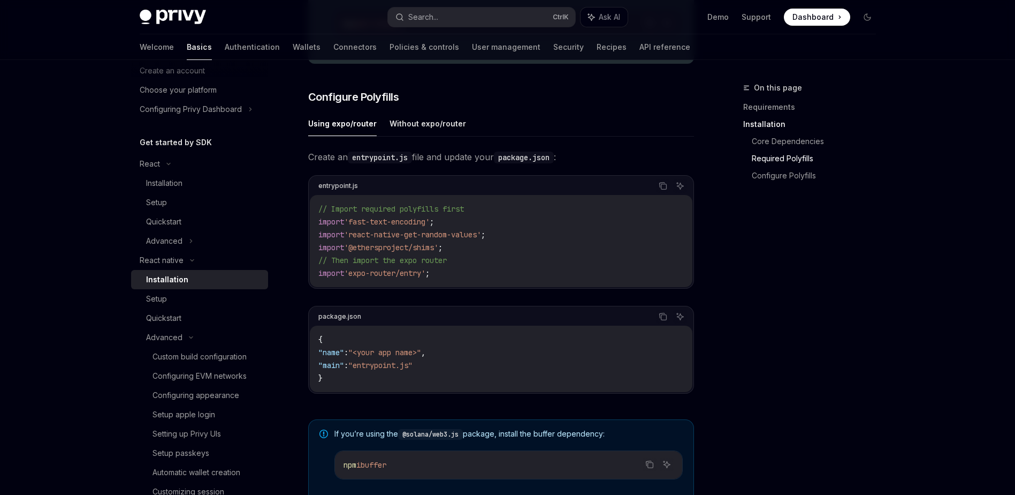
click at [880, 308] on div "On this page Requirements Installation Core Dependencies Required Polyfills Con…" at bounding box center [803, 287] width 163 height 413
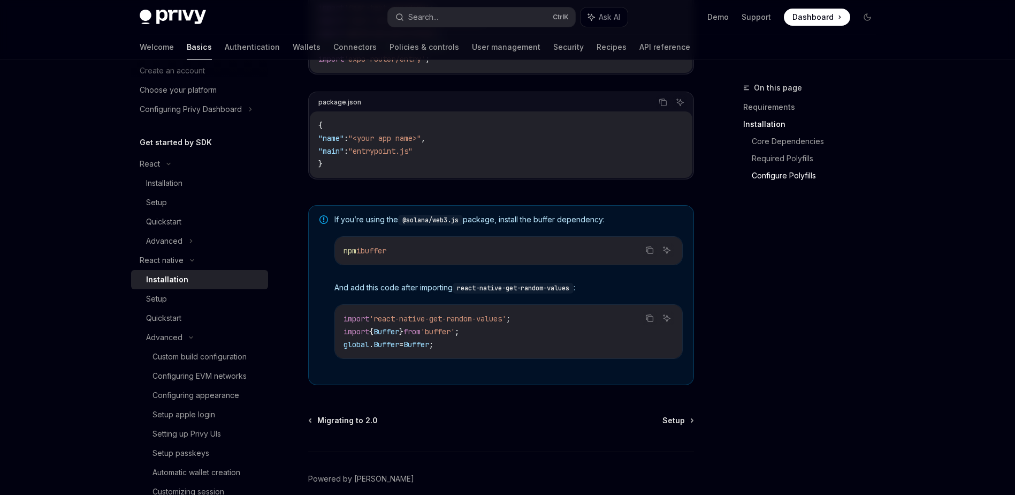
scroll to position [729, 0]
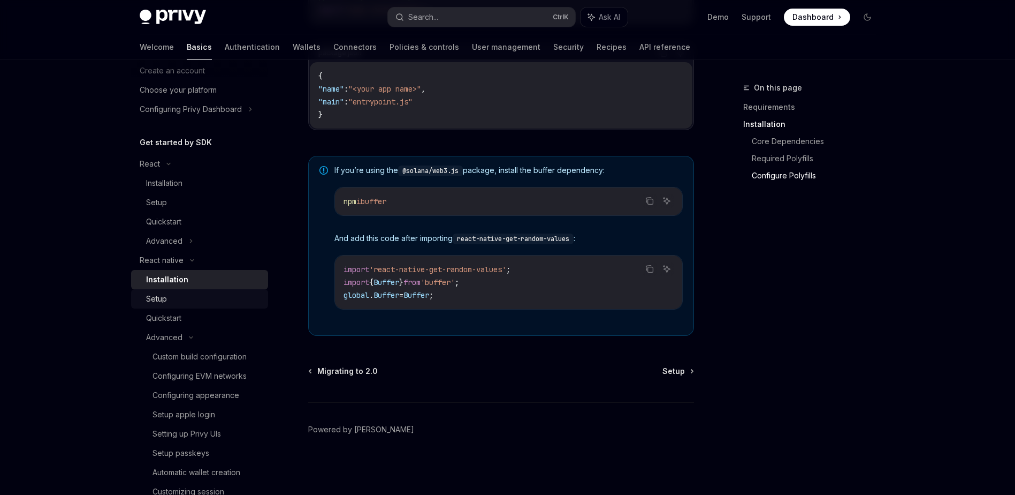
click at [192, 297] on div "Setup" at bounding box center [204, 298] width 116 height 13
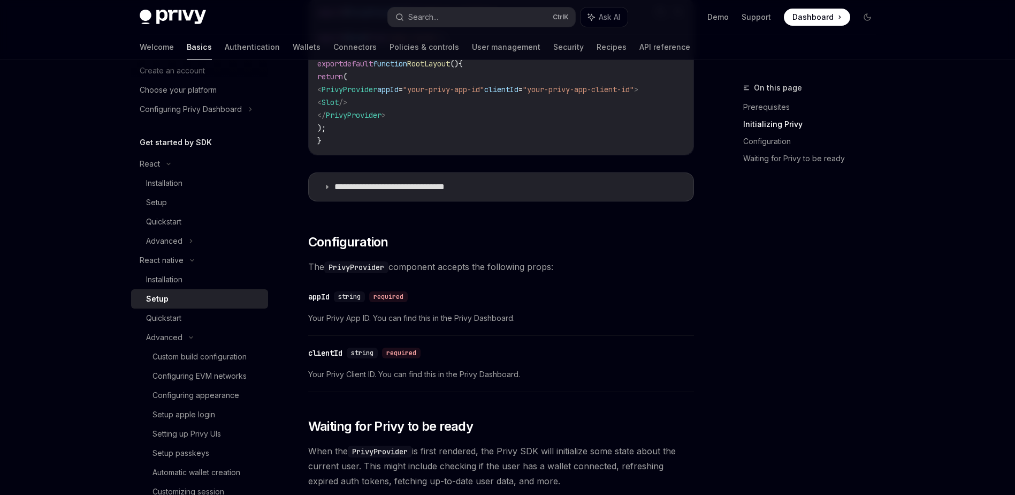
scroll to position [482, 0]
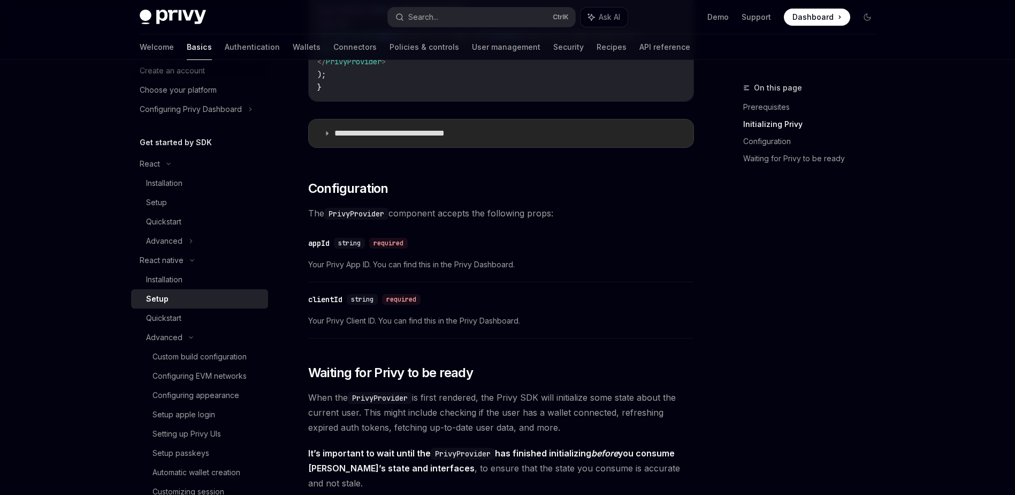
click at [370, 143] on summary "**********" at bounding box center [501, 133] width 385 height 28
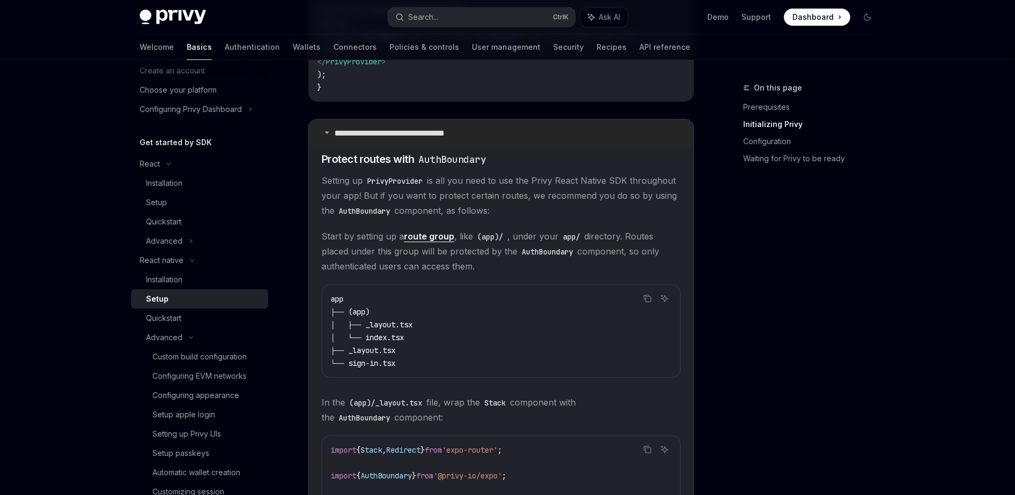
click at [370, 143] on summary "**********" at bounding box center [501, 133] width 385 height 28
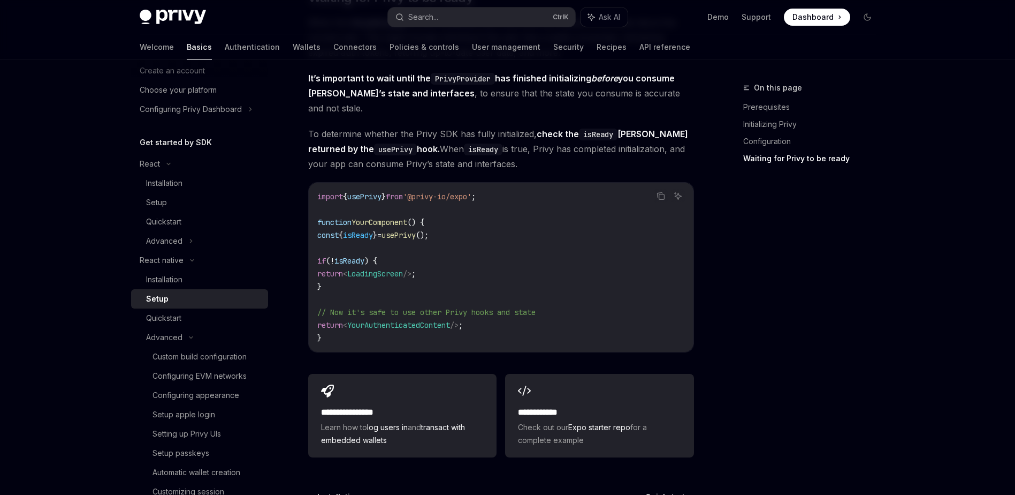
scroll to position [963, 0]
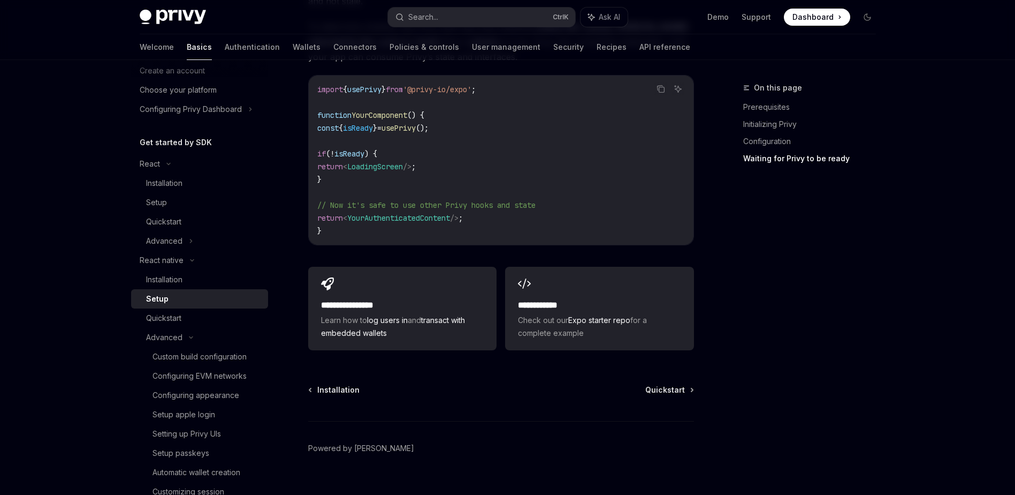
click at [781, 297] on div "On this page Prerequisites Initializing Privy Configuration Waiting for Privy t…" at bounding box center [803, 287] width 163 height 413
click at [787, 308] on div "On this page Prerequisites Initializing Privy Configuration Waiting for Privy t…" at bounding box center [803, 287] width 163 height 413
click at [792, 307] on div "On this page Prerequisites Initializing Privy Configuration Waiting for Privy t…" at bounding box center [803, 287] width 163 height 413
click at [181, 163] on div "React" at bounding box center [199, 163] width 137 height 19
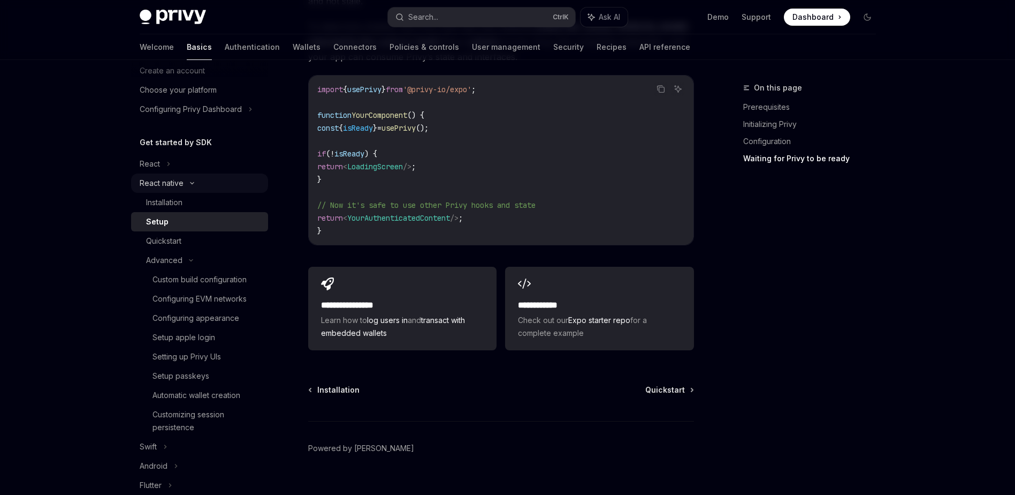
scroll to position [0, 0]
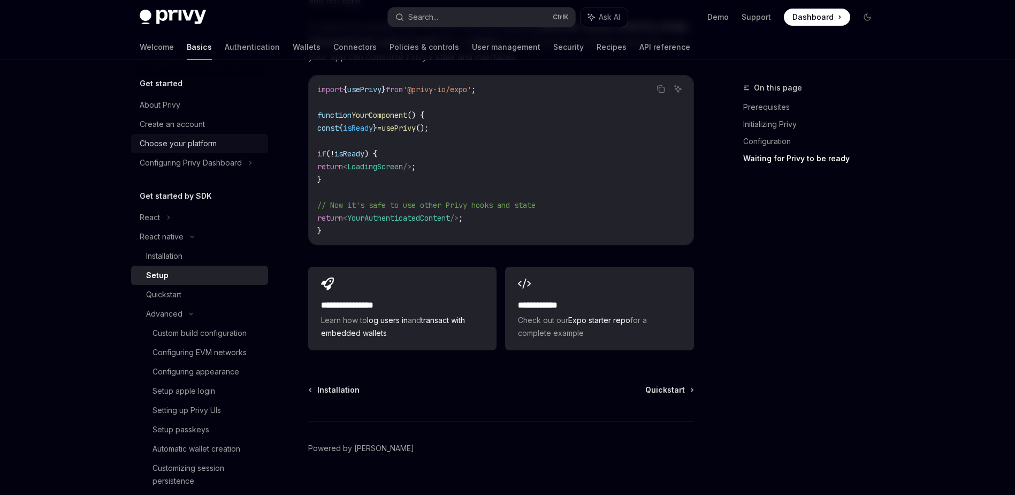
click at [215, 146] on div "Choose your platform" at bounding box center [178, 143] width 77 height 13
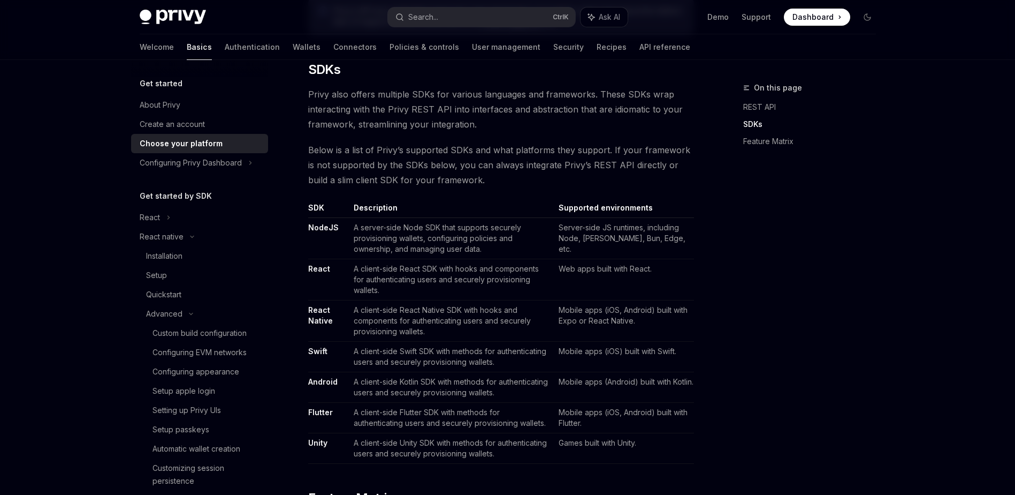
scroll to position [589, 0]
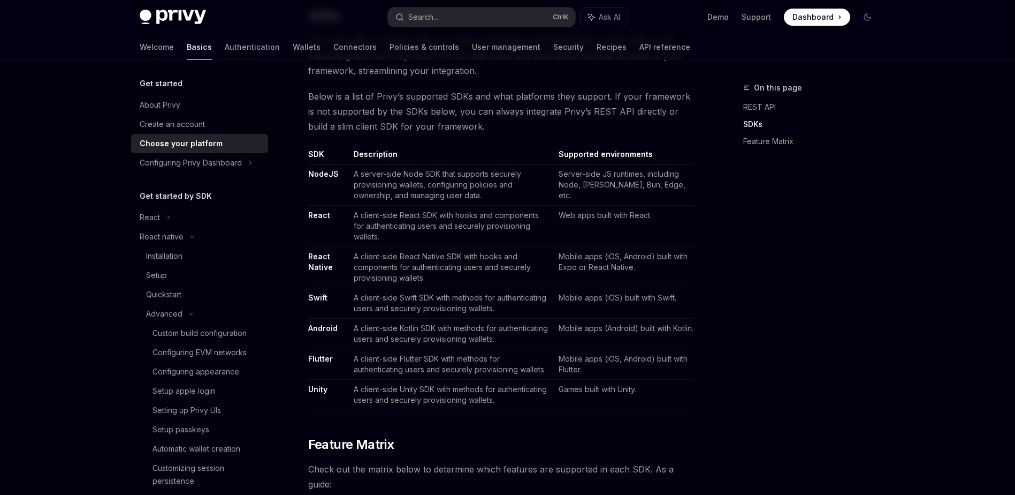
click at [779, 332] on div "On this page REST API SDKs Feature Matrix" at bounding box center [803, 287] width 163 height 413
click at [779, 331] on div "On this page REST API SDKs Feature Matrix" at bounding box center [803, 287] width 163 height 413
click at [443, 218] on td "A client-side React SDK with hooks and components for authenticating users and …" at bounding box center [451, 226] width 205 height 41
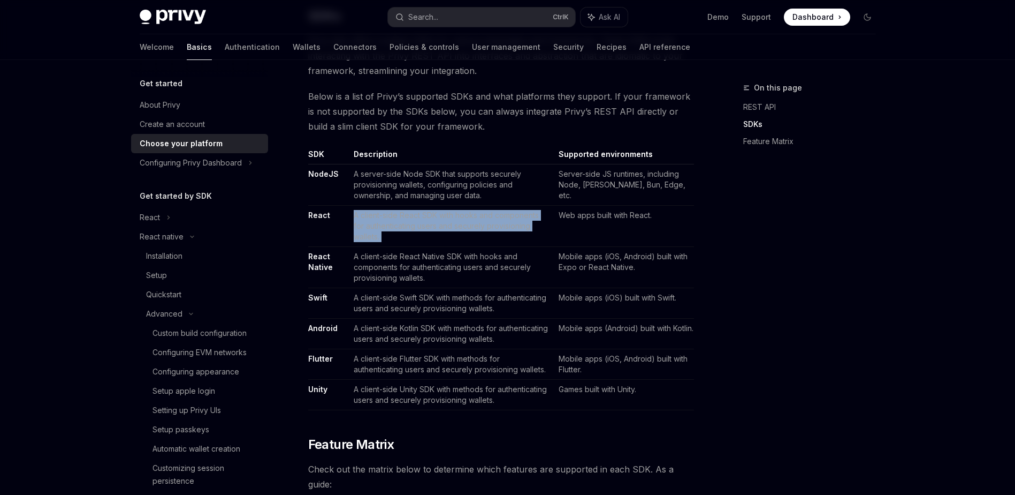
click at [443, 218] on td "A client-side React SDK with hooks and components for authenticating users and …" at bounding box center [451, 226] width 205 height 41
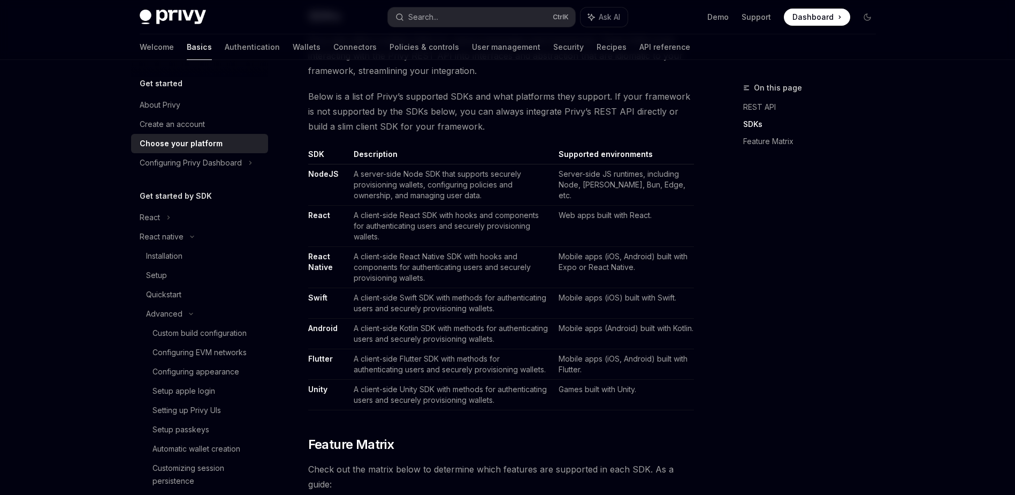
click at [501, 294] on td "A client-side Swift SDK with methods for authenticating users and securely prov…" at bounding box center [451, 303] width 205 height 31
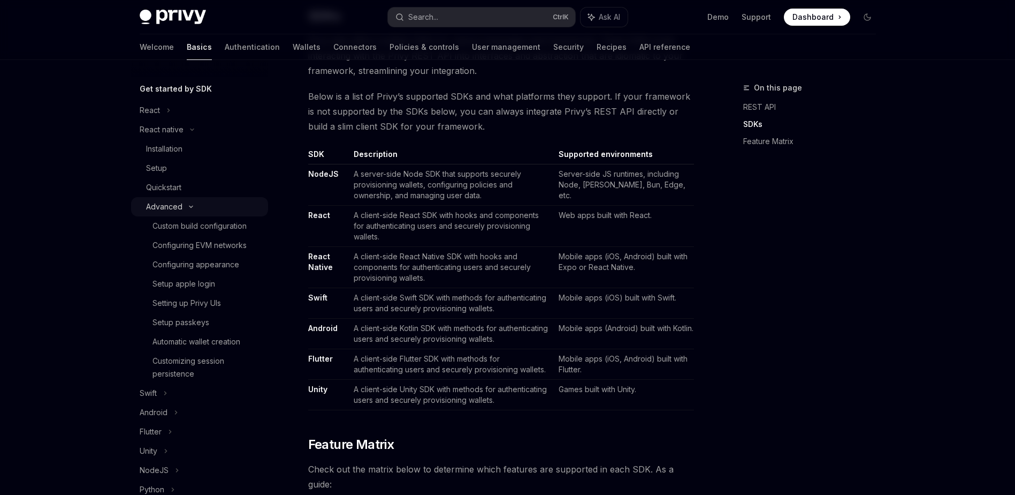
scroll to position [214, 0]
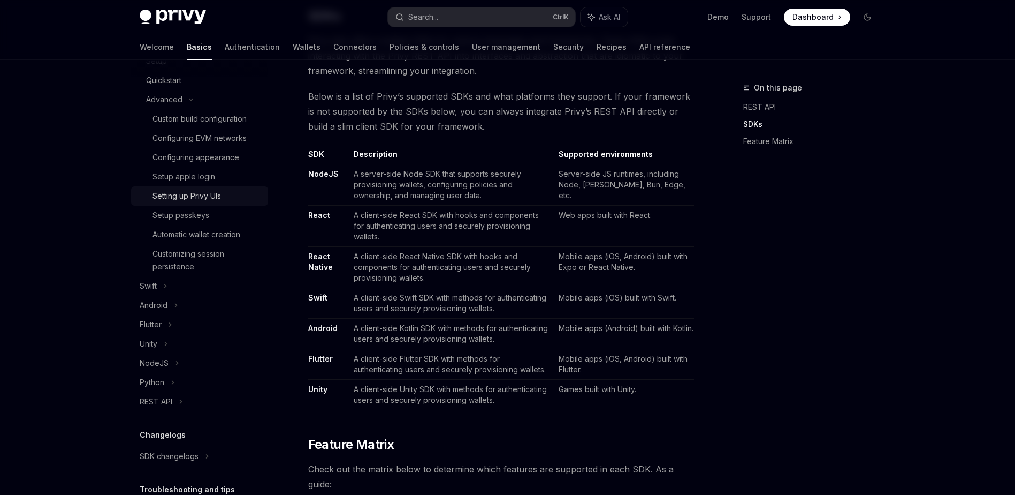
click at [230, 198] on div "Setting up Privy UIs" at bounding box center [207, 195] width 109 height 13
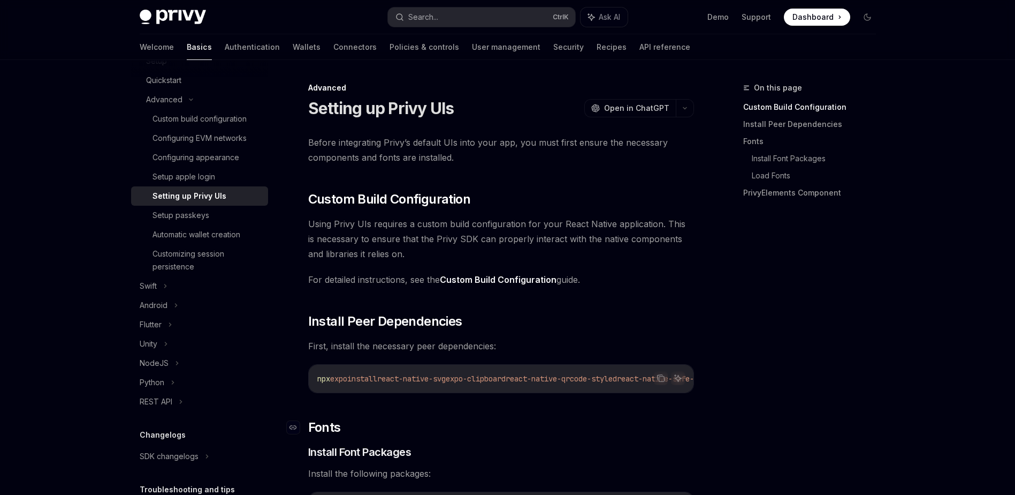
click at [643, 436] on h2 "​ Fonts" at bounding box center [501, 427] width 386 height 17
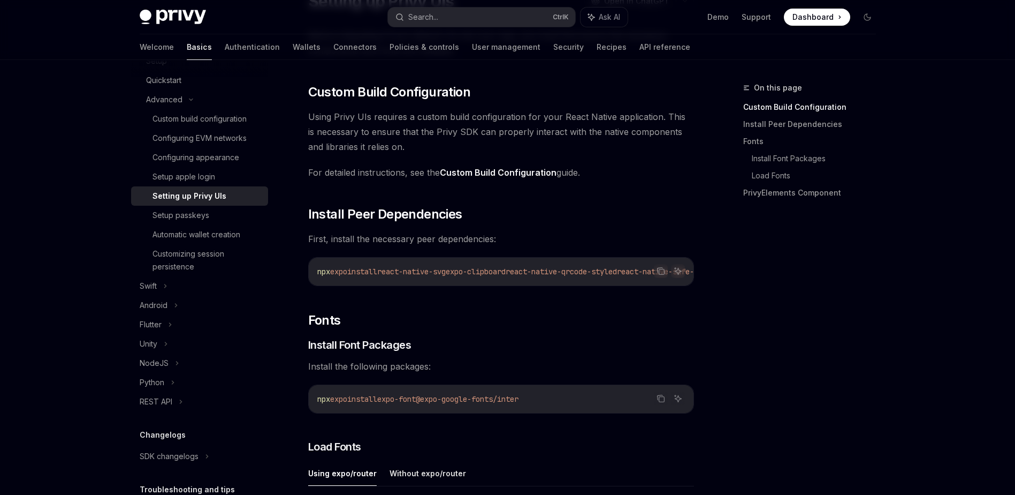
scroll to position [161, 0]
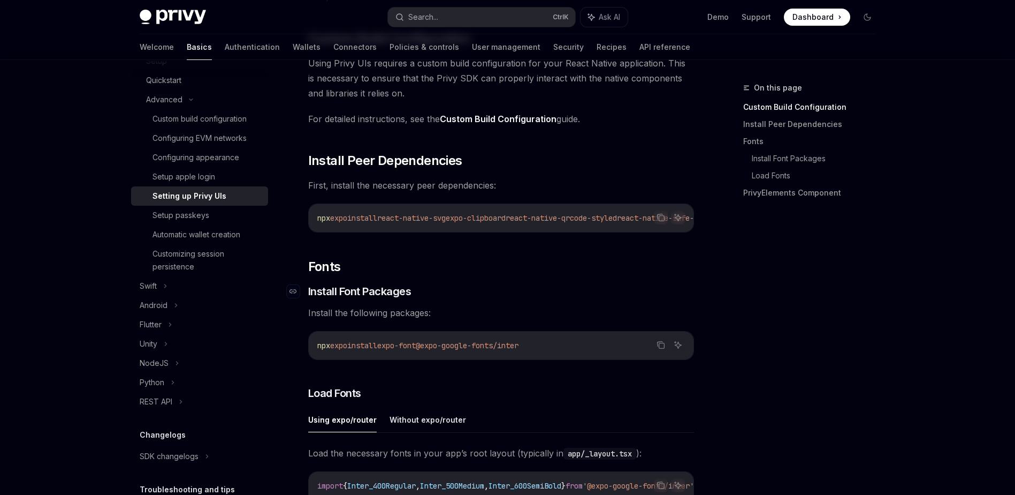
click at [502, 291] on h3 "​ Install Font Packages" at bounding box center [501, 291] width 386 height 15
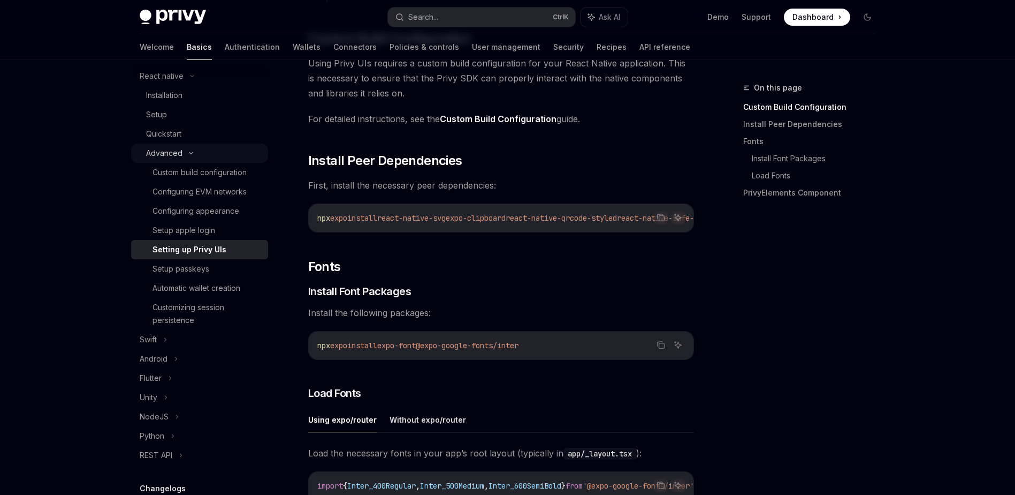
click at [187, 148] on div "Advanced" at bounding box center [199, 152] width 137 height 19
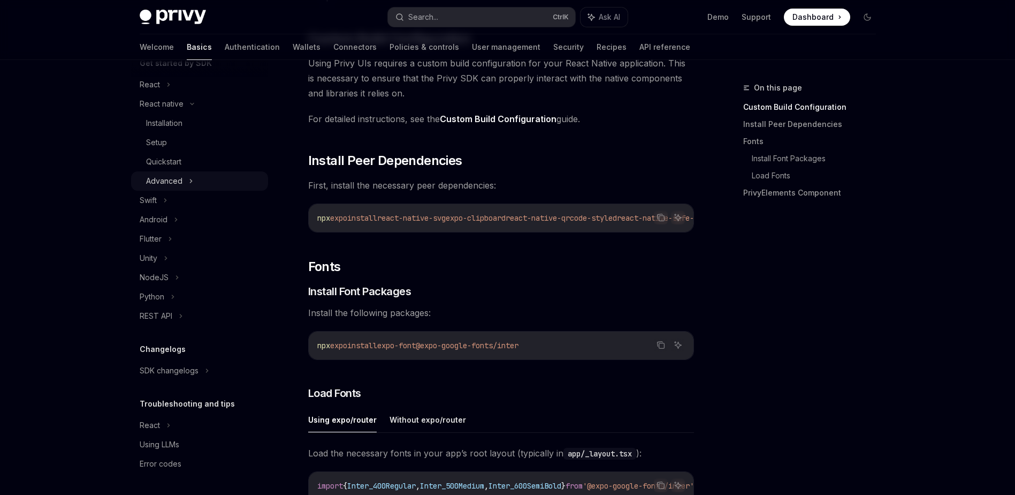
scroll to position [133, 0]
click at [178, 141] on div "Setup" at bounding box center [204, 142] width 116 height 13
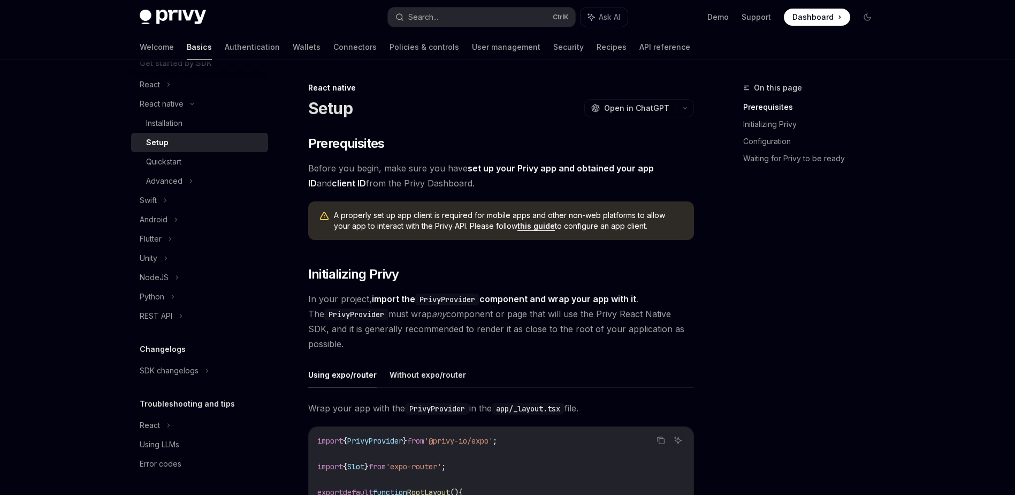
click at [737, 339] on div "On this page Prerequisites Initializing Privy Configuration Waiting for Privy t…" at bounding box center [803, 287] width 163 height 413
click at [737, 338] on div "On this page Prerequisites Initializing Privy Configuration Waiting for Privy t…" at bounding box center [803, 287] width 163 height 413
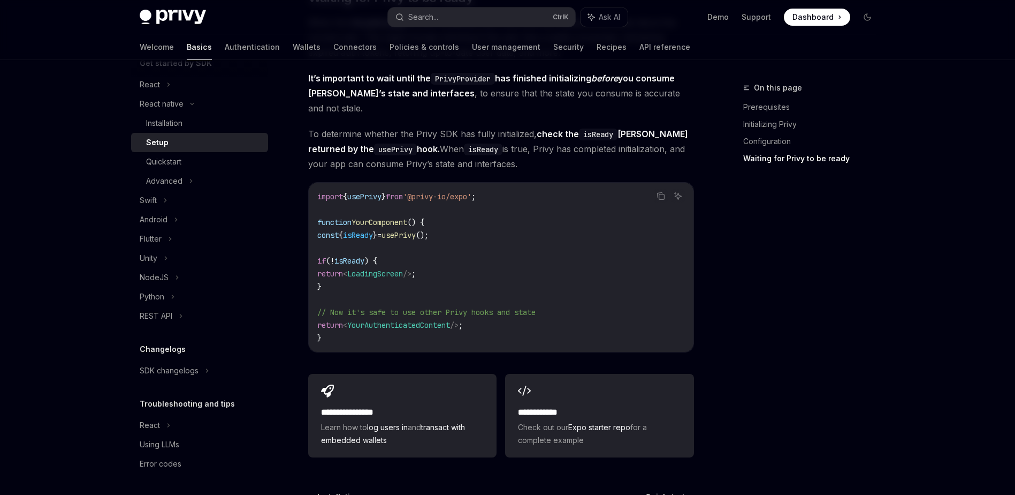
scroll to position [963, 0]
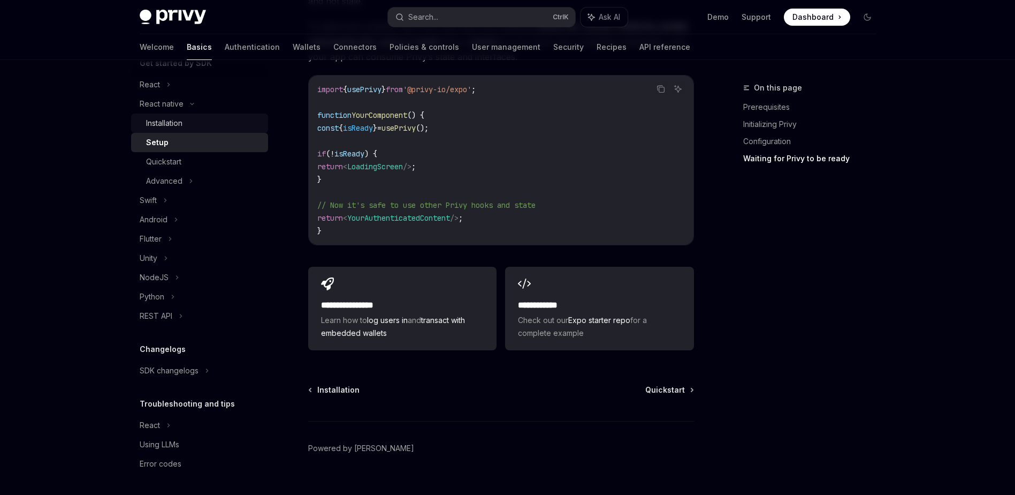
click at [195, 126] on div "Installation" at bounding box center [204, 123] width 116 height 13
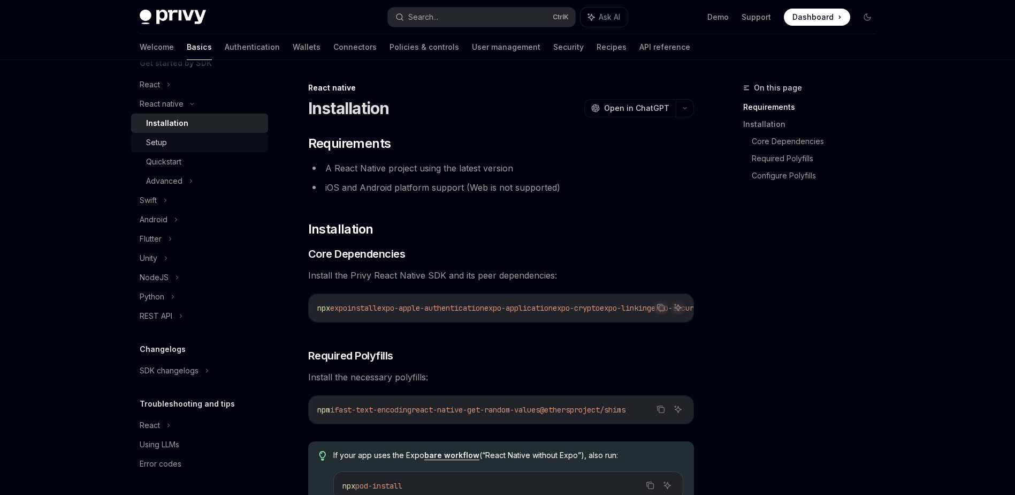
click at [229, 142] on div "Setup" at bounding box center [204, 142] width 116 height 13
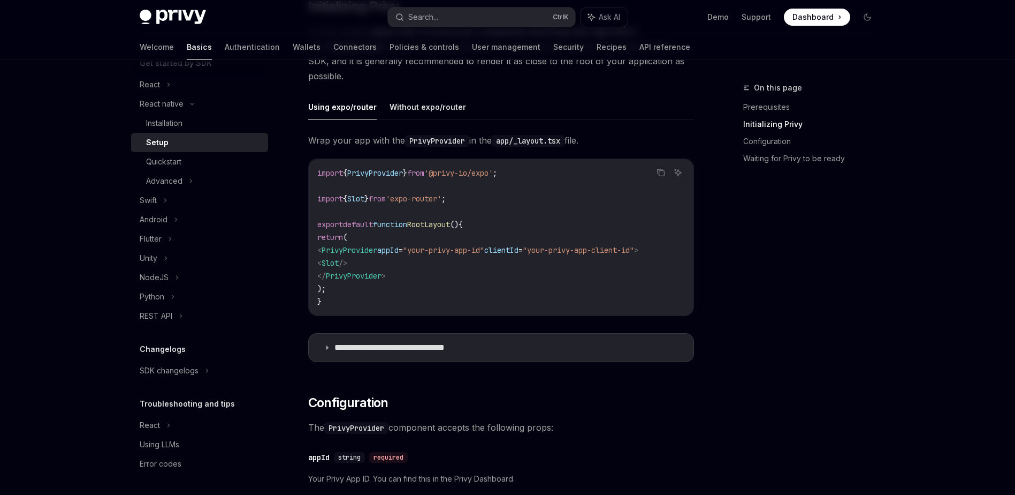
scroll to position [321, 0]
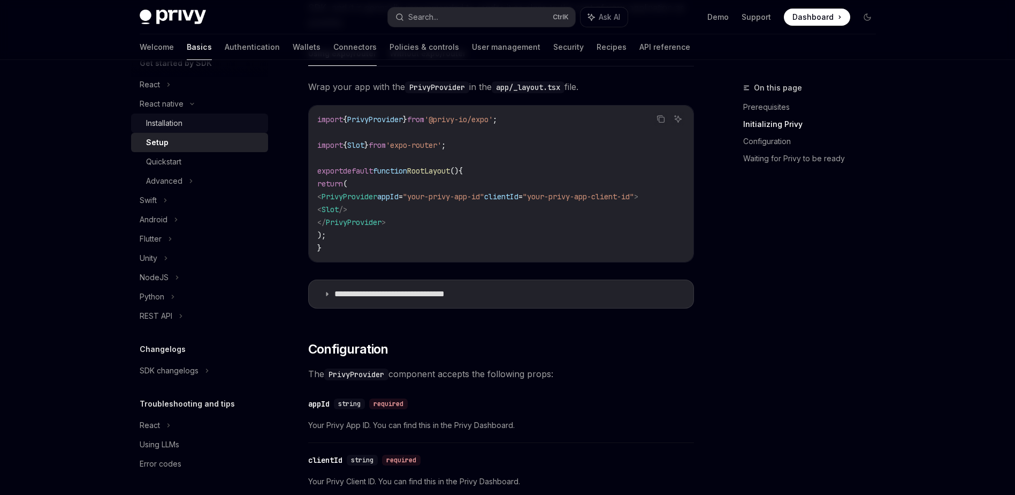
click at [215, 115] on link "Installation" at bounding box center [199, 122] width 137 height 19
type textarea "*"
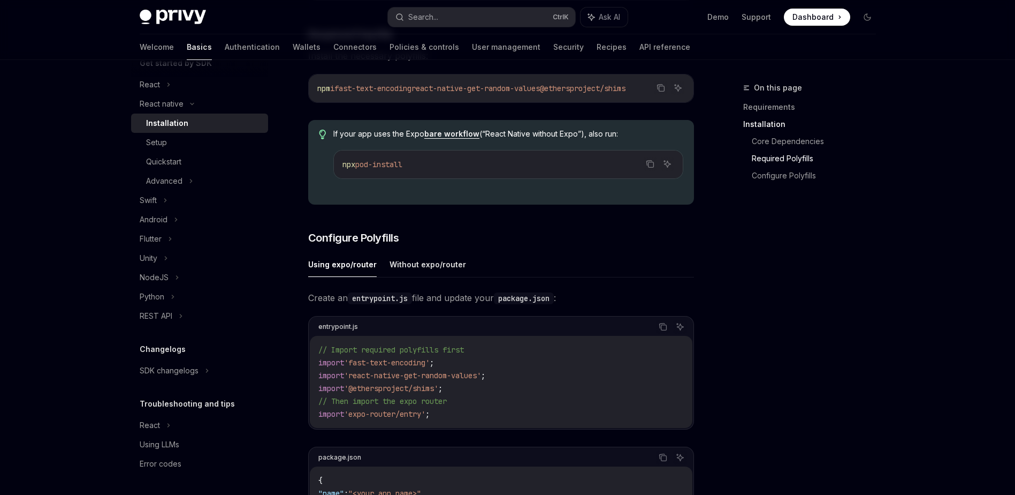
scroll to position [375, 0]
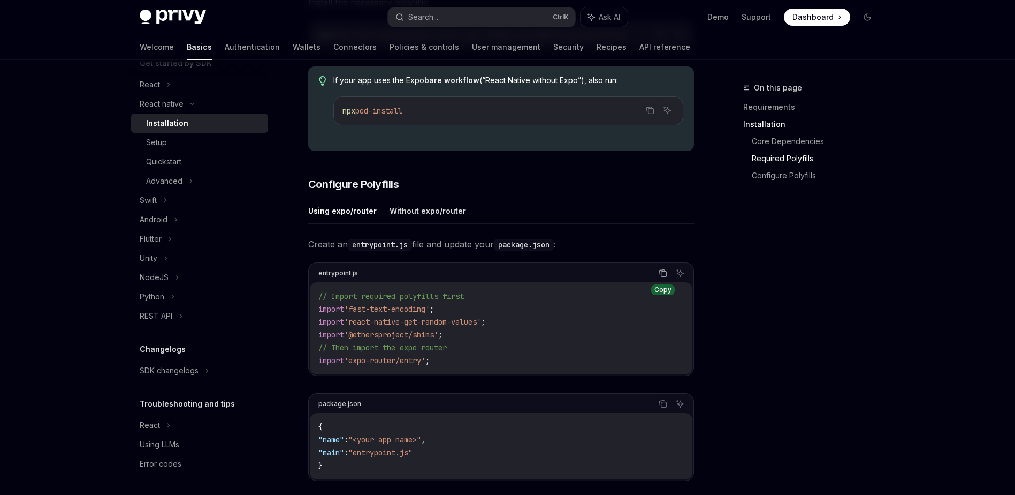
click at [666, 275] on icon "Copy the contents from the code block" at bounding box center [663, 273] width 9 height 9
click at [827, 295] on div "On this page Requirements Installation Core Dependencies Required Polyfills Con…" at bounding box center [803, 287] width 163 height 413
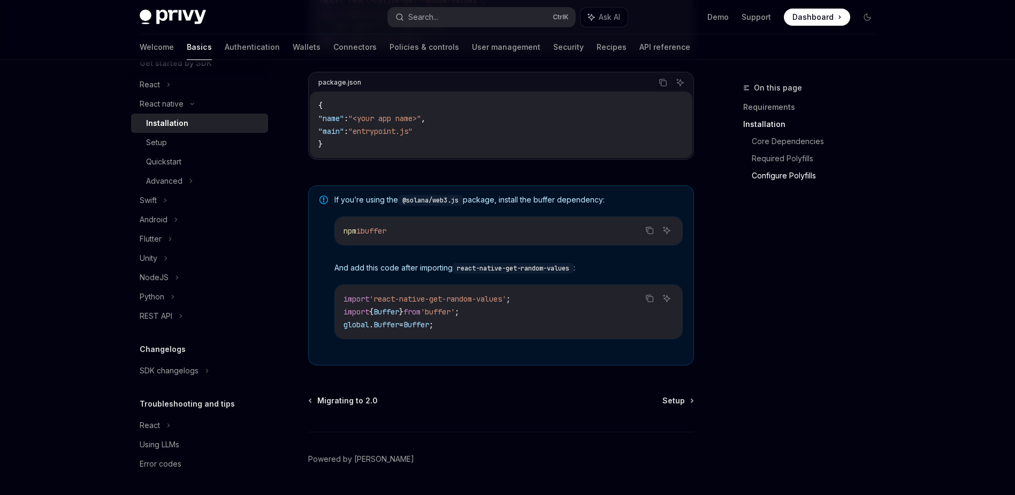
scroll to position [729, 0]
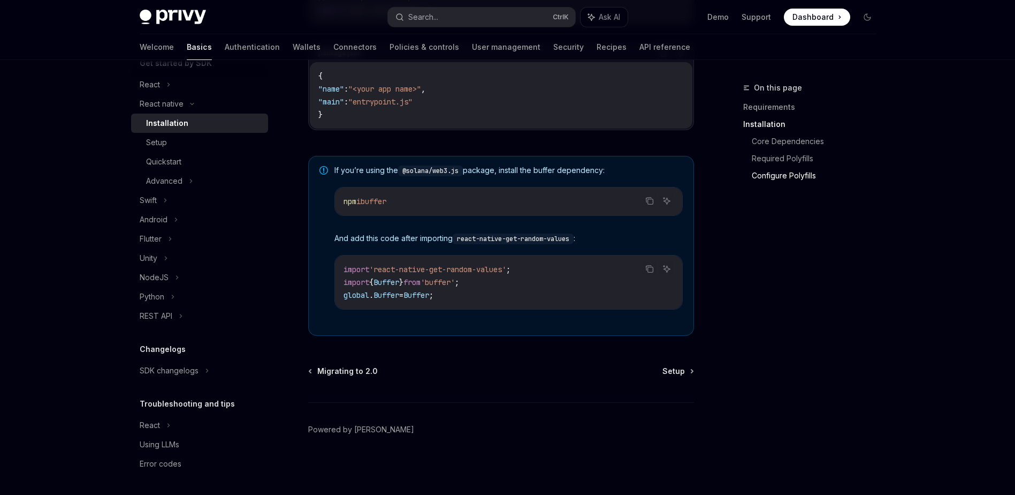
click at [828, 305] on div "On this page Requirements Installation Core Dependencies Required Polyfills Con…" at bounding box center [803, 287] width 163 height 413
click at [678, 374] on span "Setup" at bounding box center [674, 371] width 22 height 11
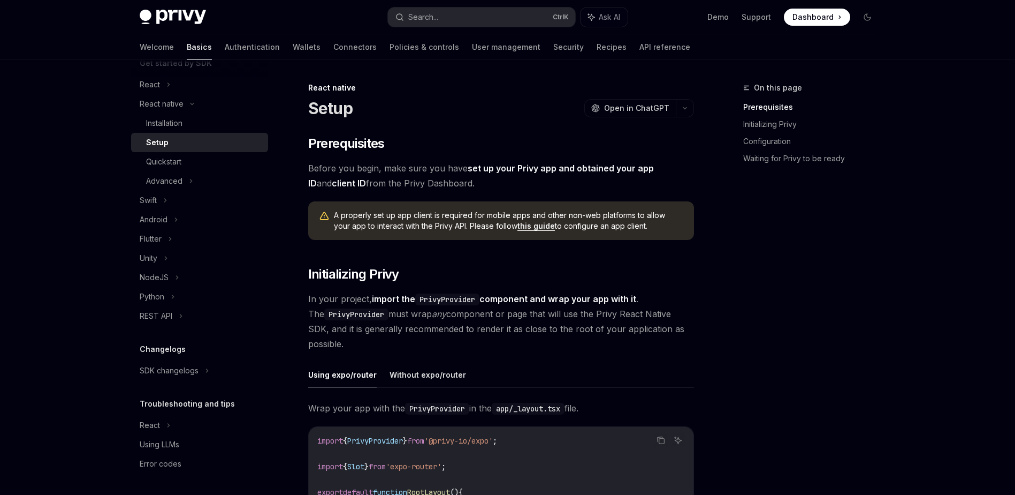
click at [394, 215] on span "A properly set up app client is required for mobile apps and other non-web plat…" at bounding box center [508, 220] width 349 height 21
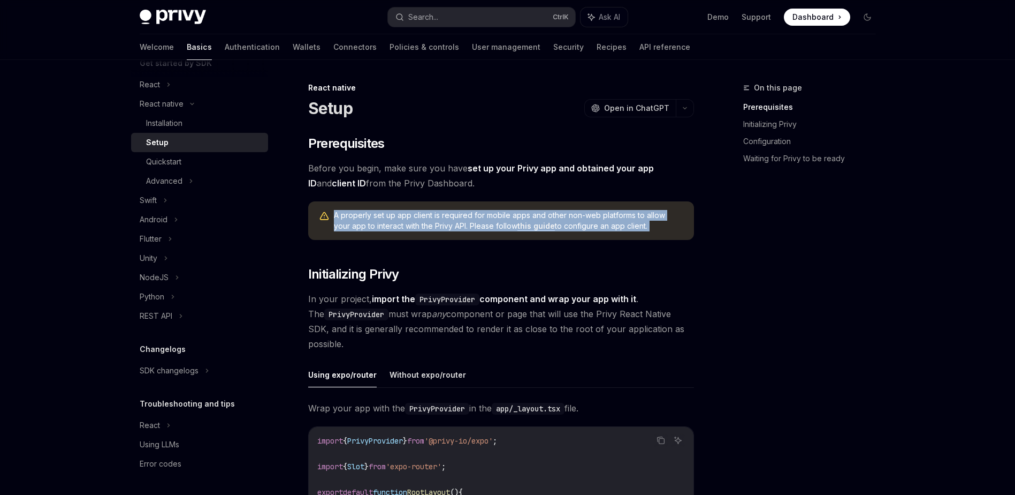
click at [394, 215] on span "A properly set up app client is required for mobile apps and other non-web plat…" at bounding box center [508, 220] width 349 height 21
click at [387, 195] on div at bounding box center [387, 195] width 0 height 0
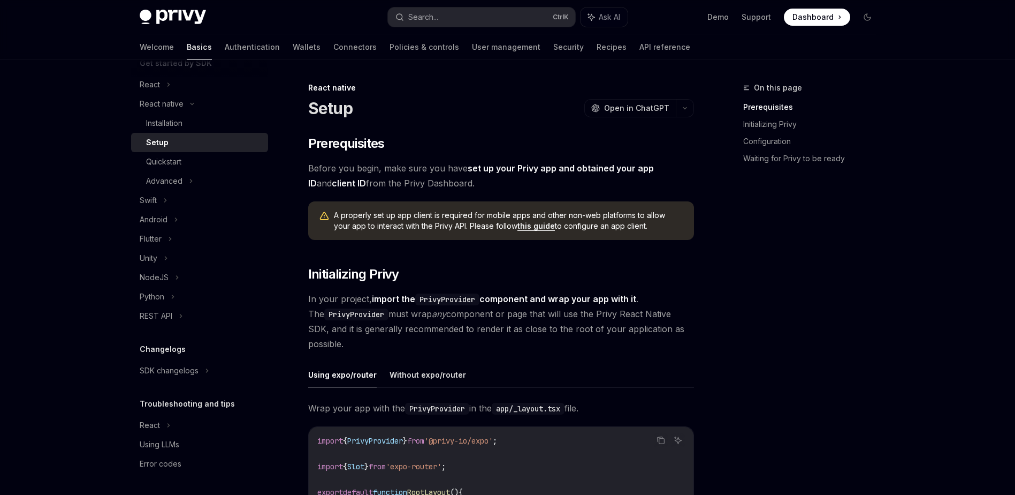
click at [766, 331] on div "On this page Prerequisites Initializing Privy Configuration Waiting for Privy t…" at bounding box center [803, 287] width 163 height 413
click at [688, 111] on button "button" at bounding box center [685, 108] width 18 height 18
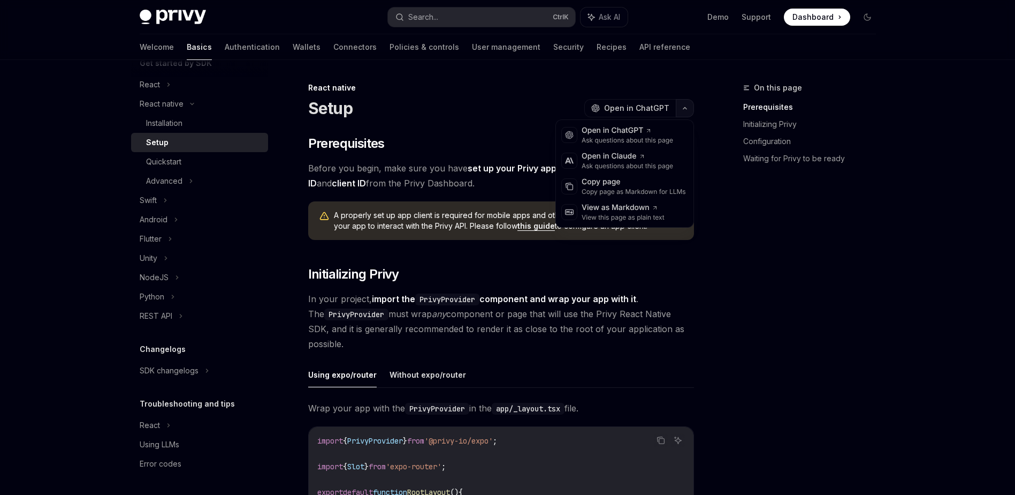
click at [688, 111] on button "button" at bounding box center [685, 108] width 18 height 18
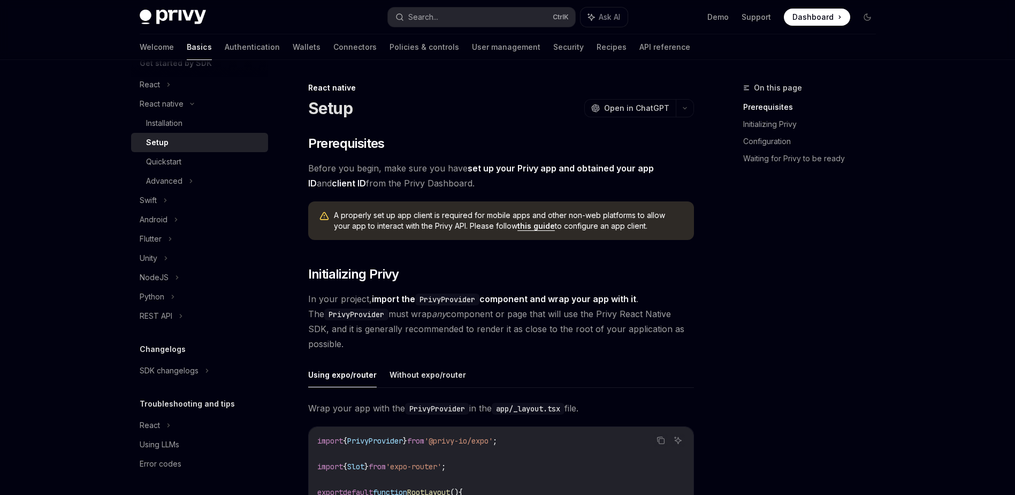
click at [743, 249] on div "On this page Prerequisites Initializing Privy Configuration Waiting for Privy t…" at bounding box center [803, 287] width 163 height 413
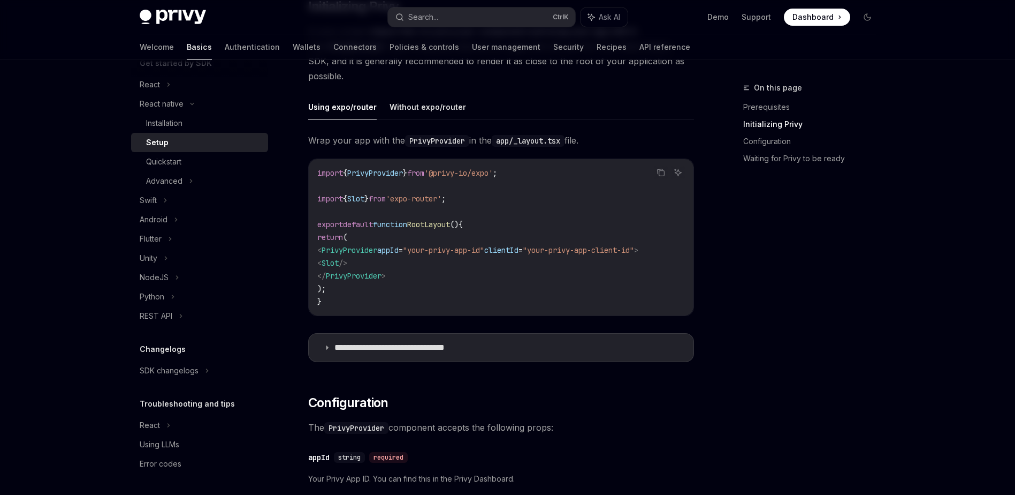
scroll to position [375, 0]
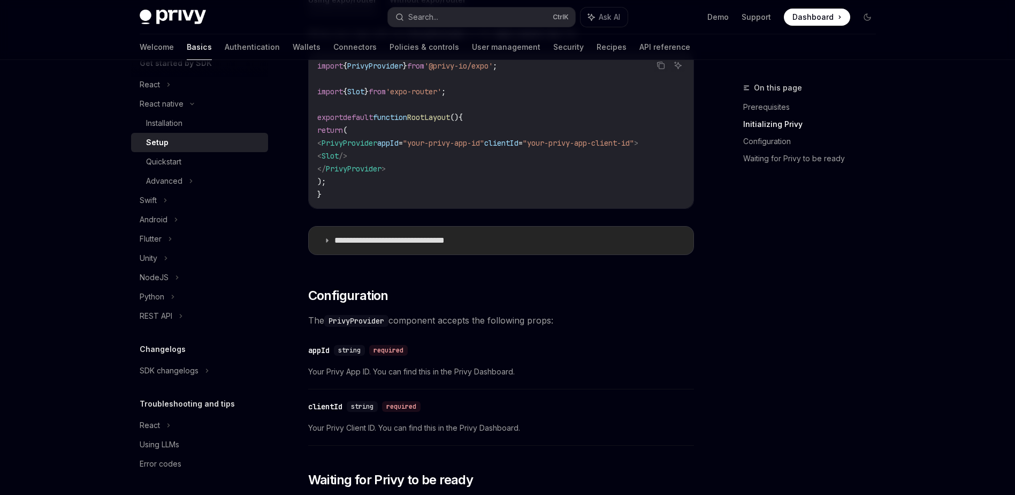
click at [379, 246] on p "**********" at bounding box center [407, 240] width 145 height 11
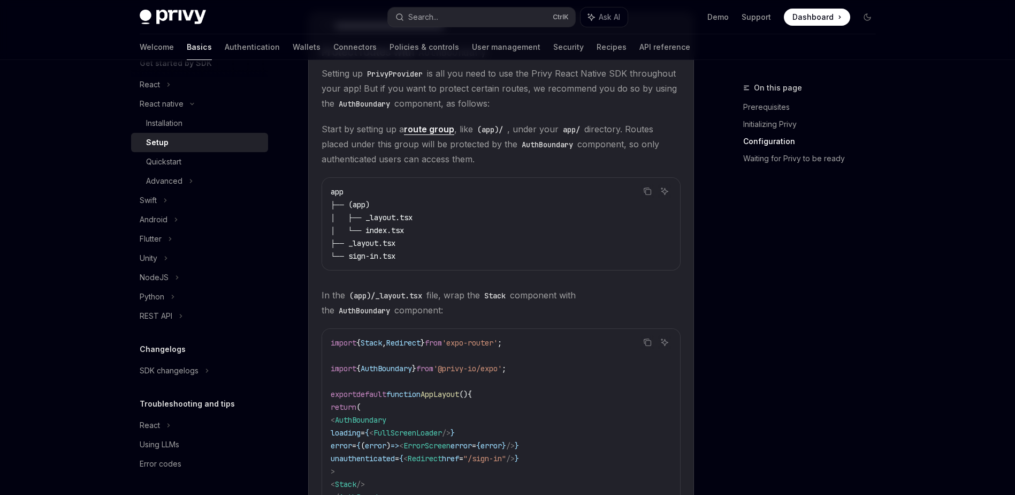
scroll to position [696, 0]
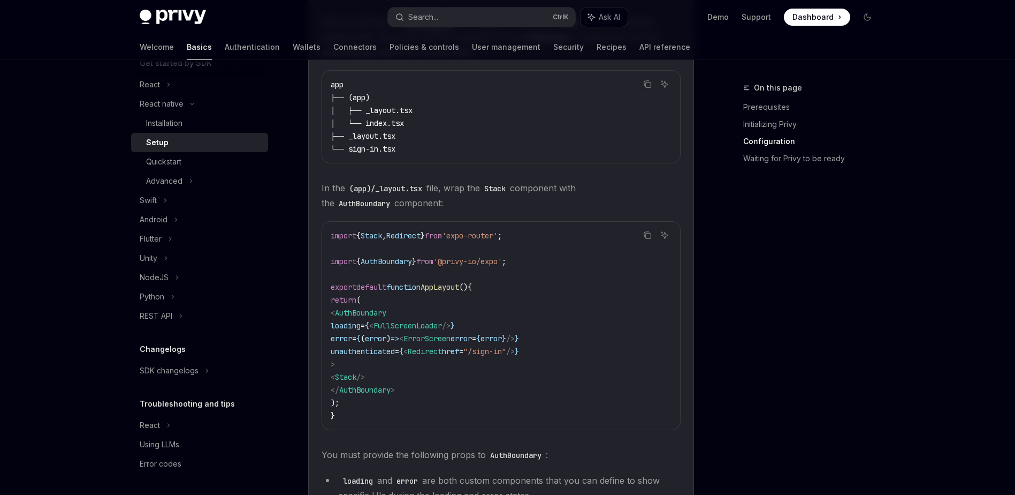
click at [755, 311] on div "On this page Prerequisites Initializing Privy Configuration Waiting for Privy t…" at bounding box center [803, 287] width 163 height 413
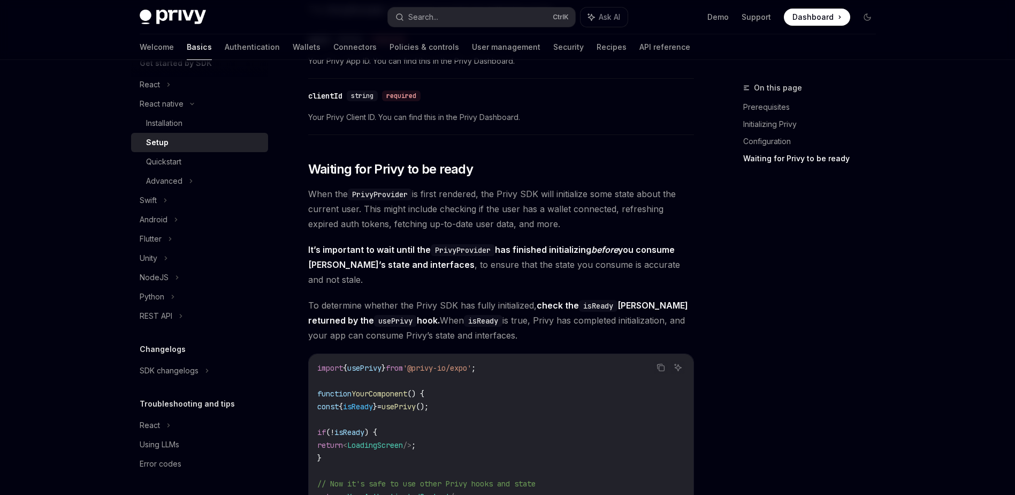
scroll to position [1445, 0]
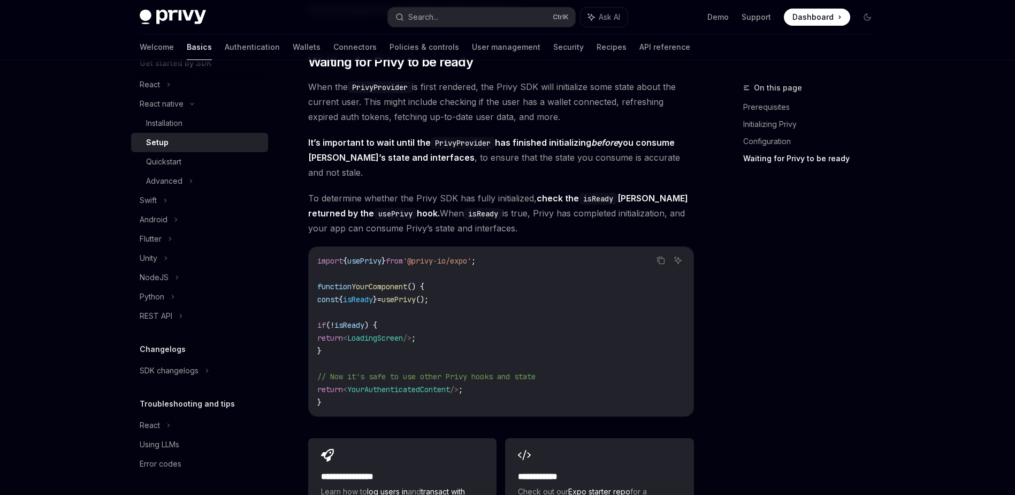
click at [767, 328] on div "On this page Prerequisites Initializing Privy Configuration Waiting for Privy t…" at bounding box center [803, 287] width 163 height 413
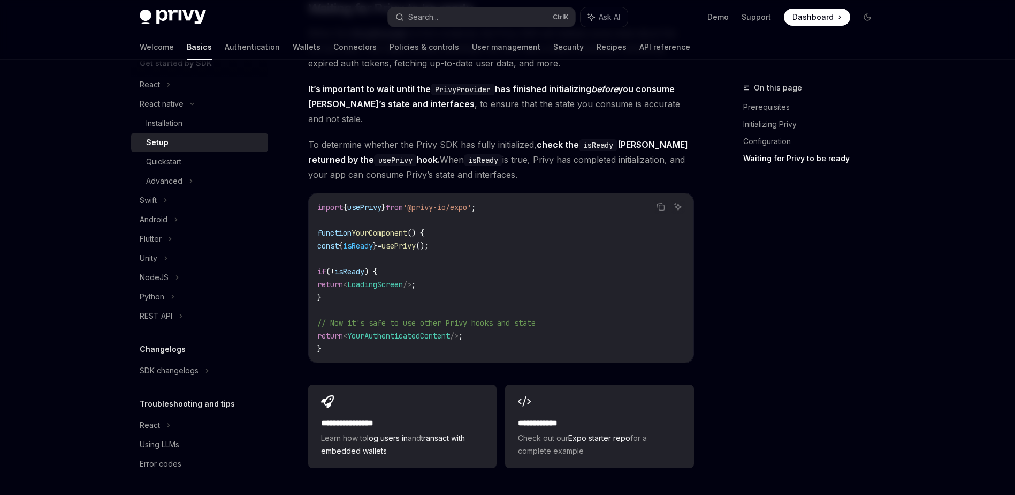
scroll to position [1624, 0]
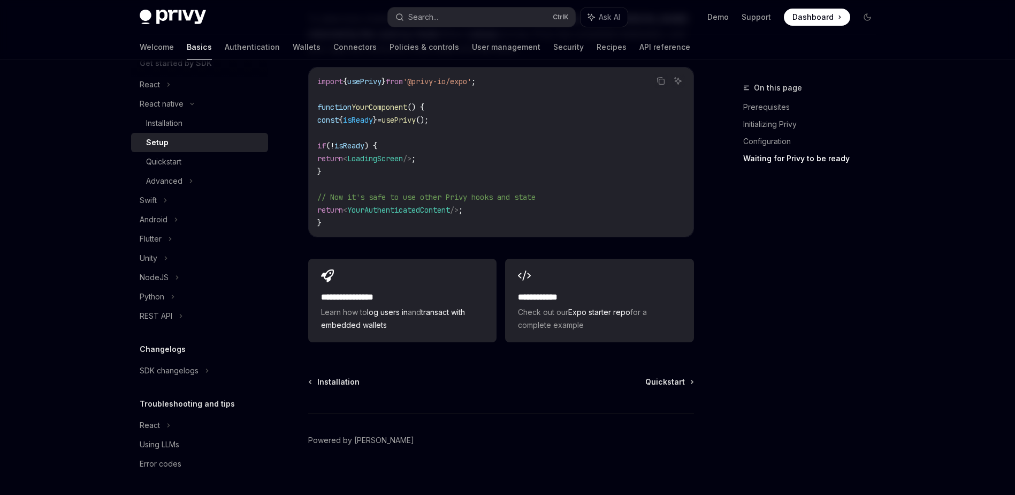
click at [803, 354] on div "On this page Prerequisites Initializing Privy Configuration Waiting for Privy t…" at bounding box center [803, 287] width 163 height 413
click at [561, 291] on h2 "**********" at bounding box center [599, 297] width 163 height 13
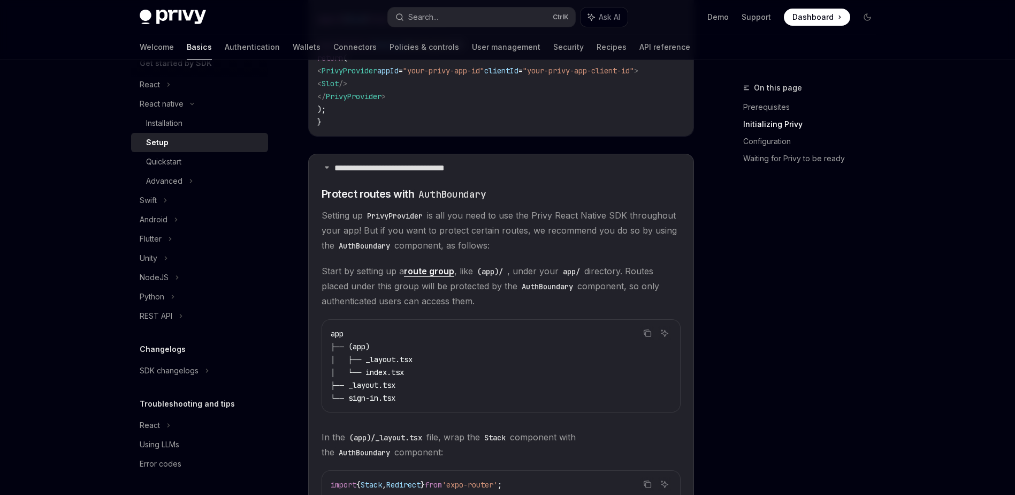
scroll to position [286, 0]
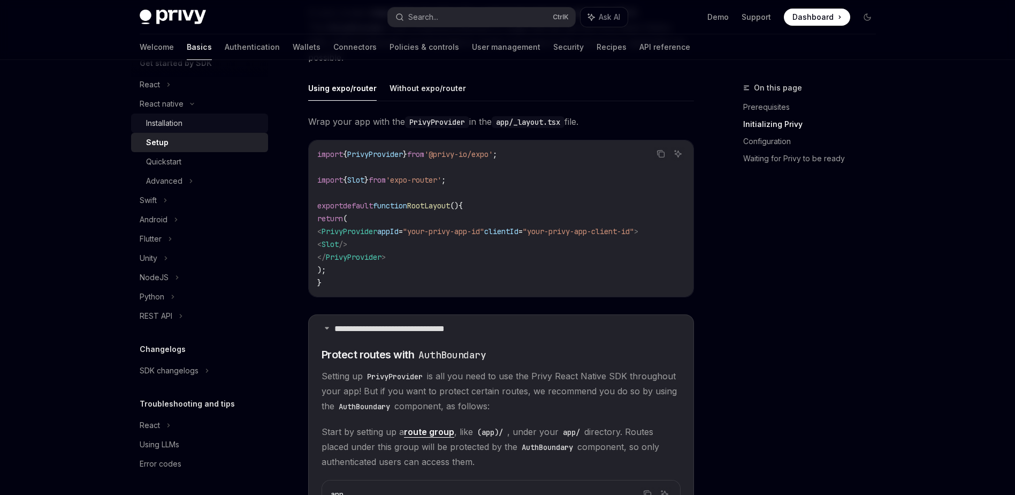
click at [234, 126] on div "Installation" at bounding box center [204, 123] width 116 height 13
type textarea "*"
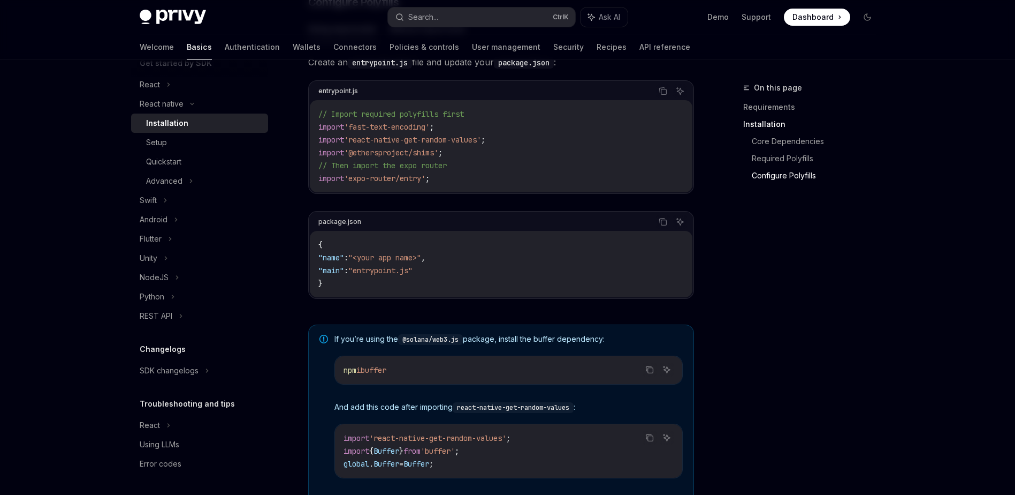
scroll to position [503, 0]
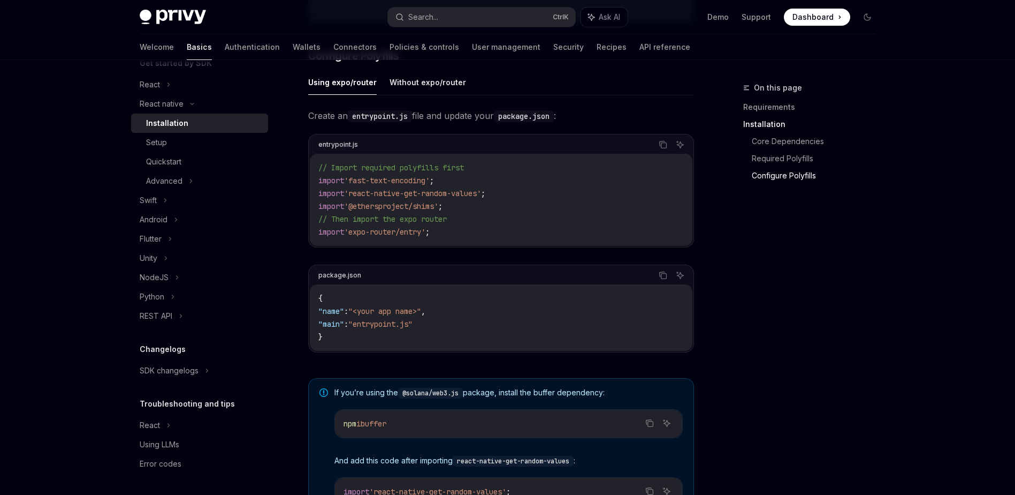
click at [786, 277] on div "On this page Requirements Installation Core Dependencies Required Polyfills Con…" at bounding box center [803, 287] width 163 height 413
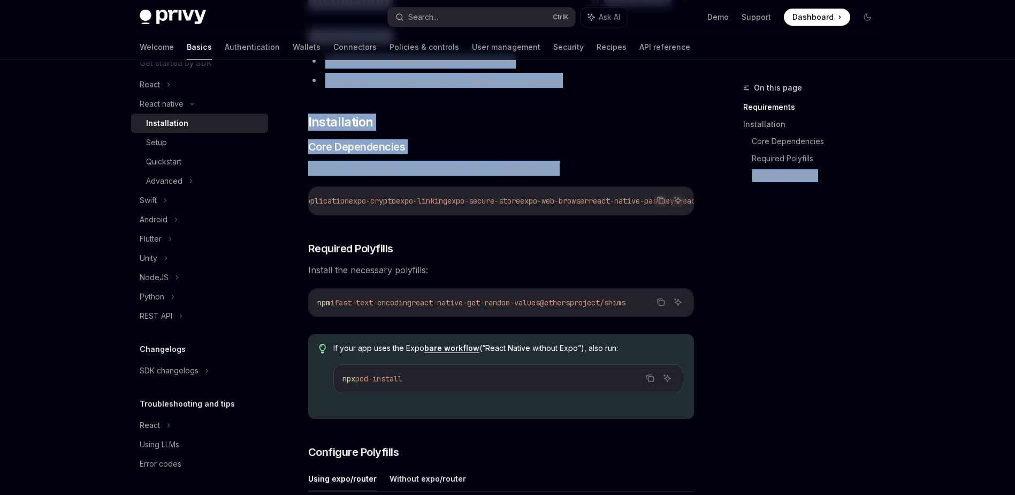
scroll to position [0, 594]
drag, startPoint x: 393, startPoint y: 201, endPoint x: 674, endPoint y: 206, distance: 281.0
click at [658, 199] on icon "Copy the contents from the code block" at bounding box center [661, 200] width 9 height 9
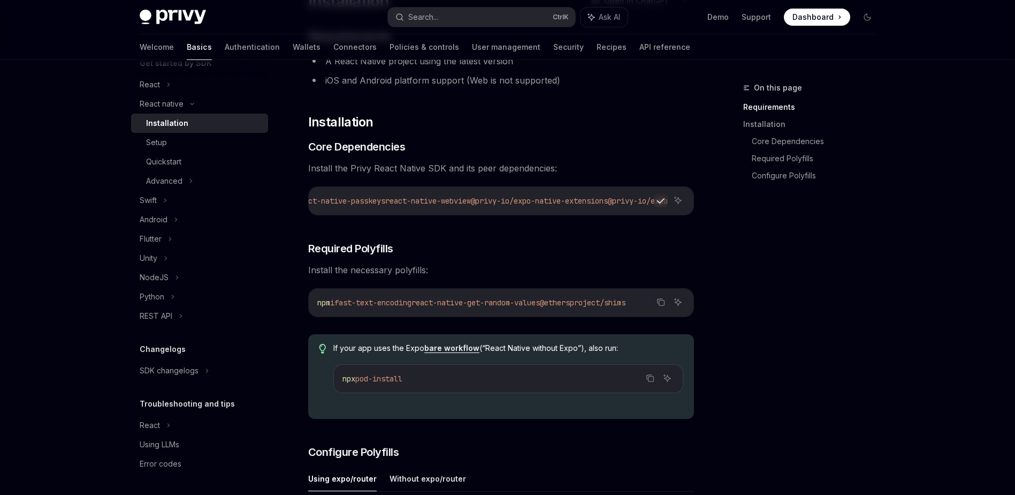
click at [732, 261] on div "On this page Requirements Installation Core Dependencies Required Polyfills Con…" at bounding box center [803, 287] width 163 height 413
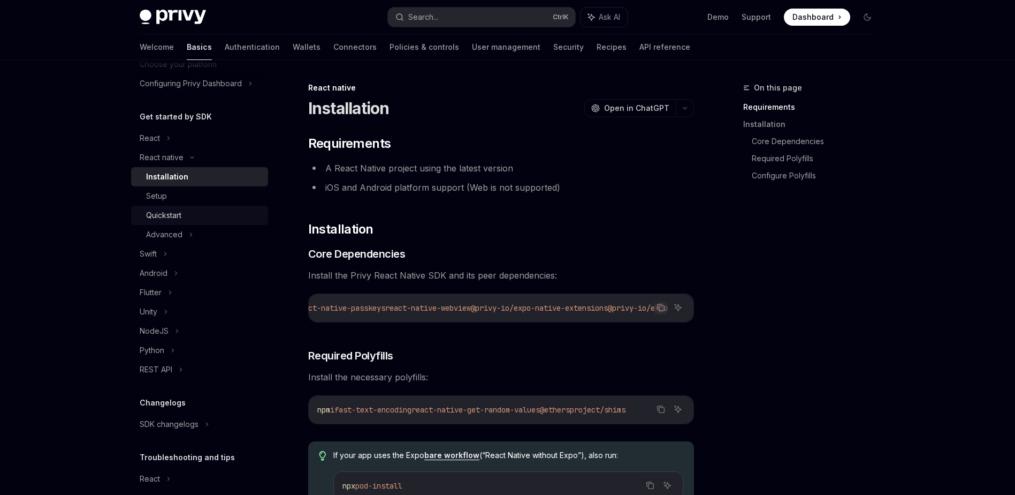
scroll to position [26, 0]
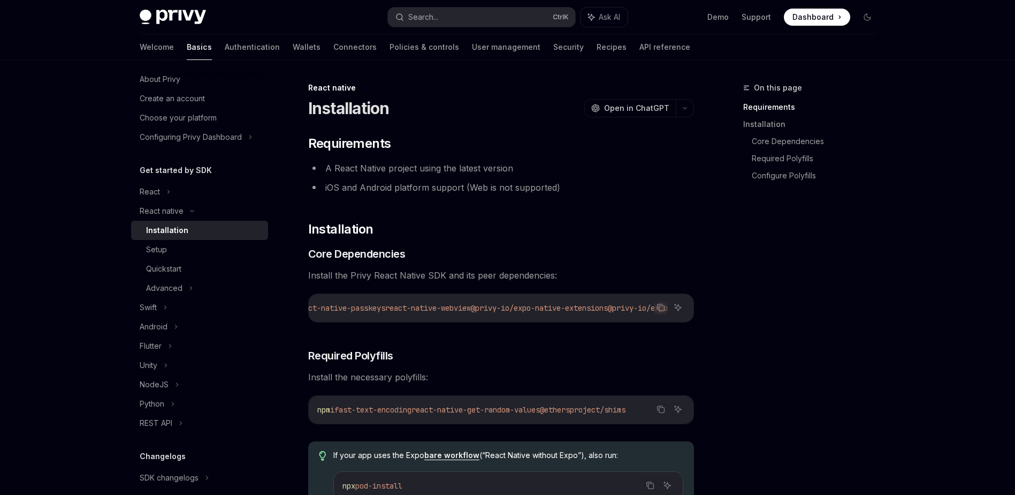
click at [823, 340] on div "On this page Requirements Installation Core Dependencies Required Polyfills Con…" at bounding box center [803, 287] width 163 height 413
click at [770, 291] on div "On this page Requirements Installation Core Dependencies Required Polyfills Con…" at bounding box center [803, 287] width 163 height 413
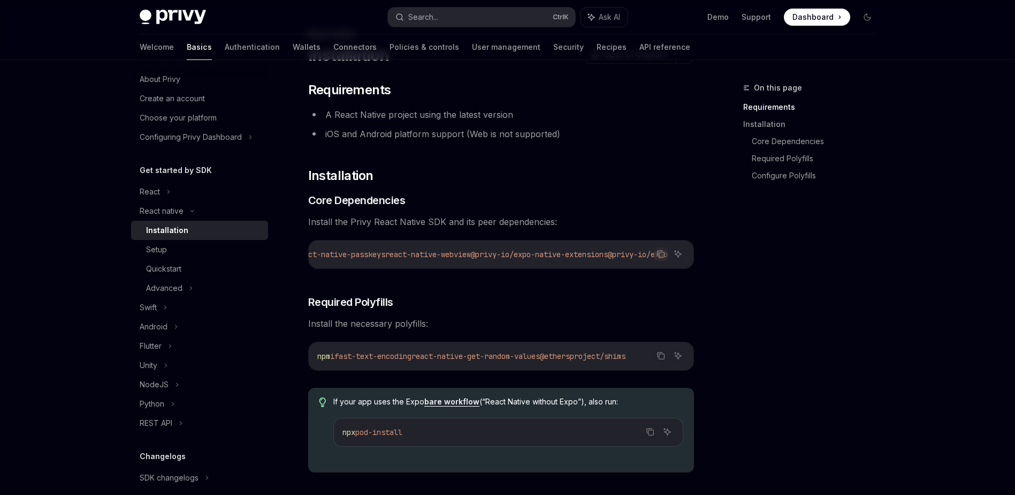
scroll to position [107, 0]
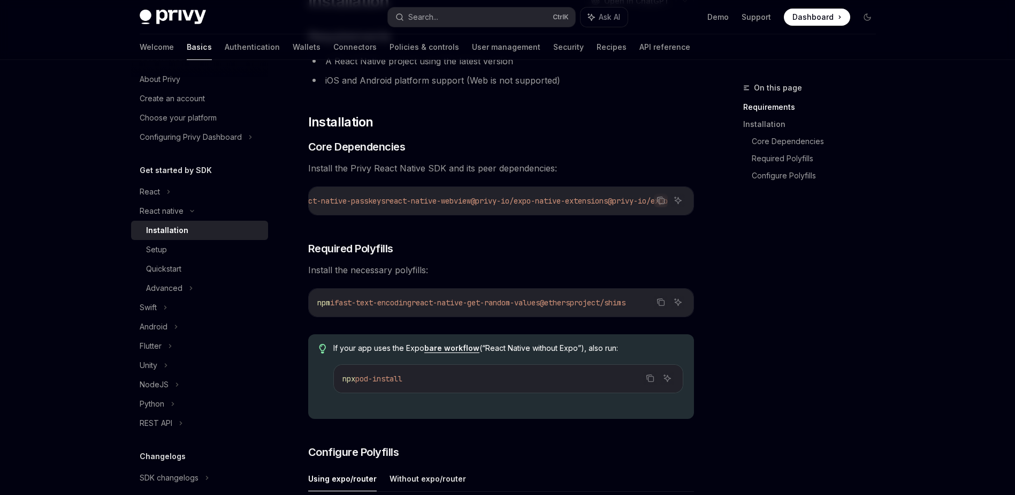
drag, startPoint x: 345, startPoint y: 308, endPoint x: 700, endPoint y: 307, distance: 354.3
copy span "fast-text-encoding react-native-get-random-values @ethersproject/shims"
click at [660, 305] on icon "Copy the contents from the code block" at bounding box center [661, 302] width 9 height 9
drag, startPoint x: 723, startPoint y: 315, endPoint x: 725, endPoint y: 309, distance: 6.5
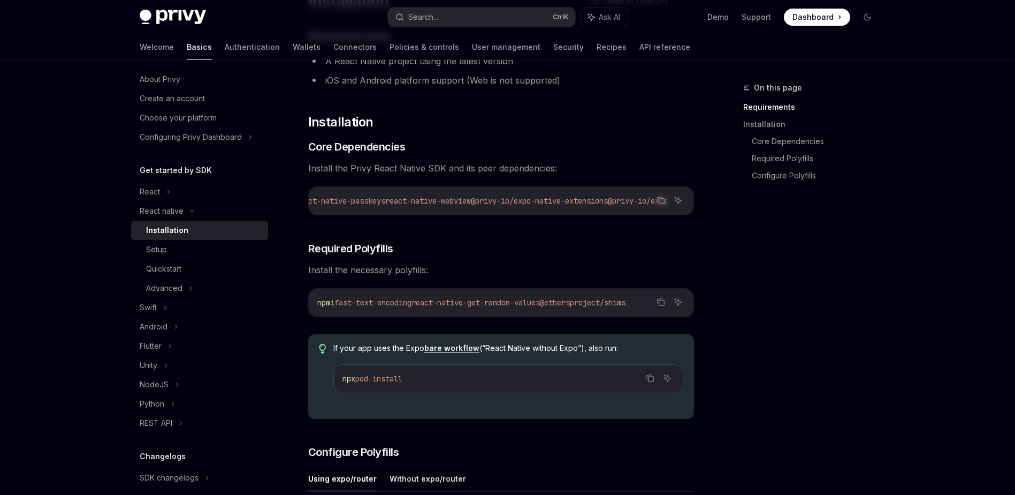
click at [723, 314] on div "On this page Requirements Installation Core Dependencies Required Polyfills Con…" at bounding box center [803, 287] width 163 height 413
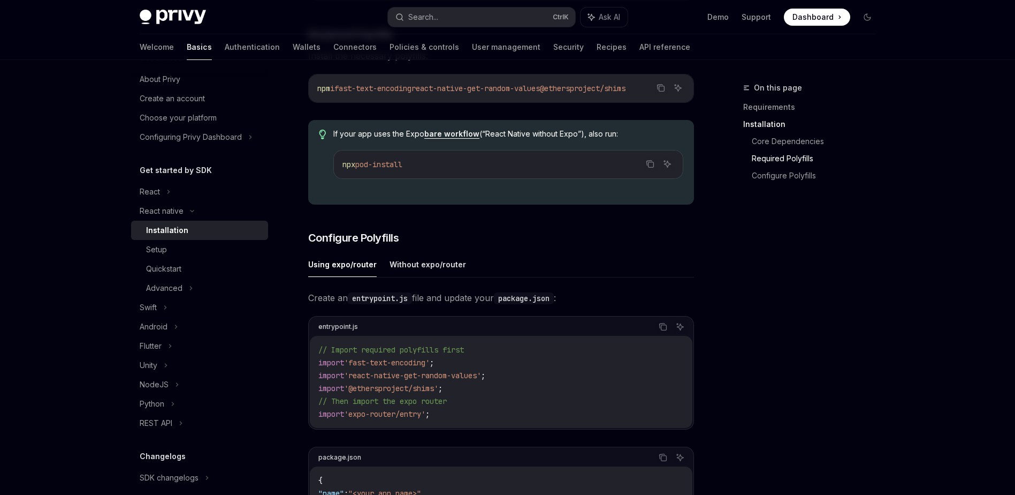
scroll to position [375, 0]
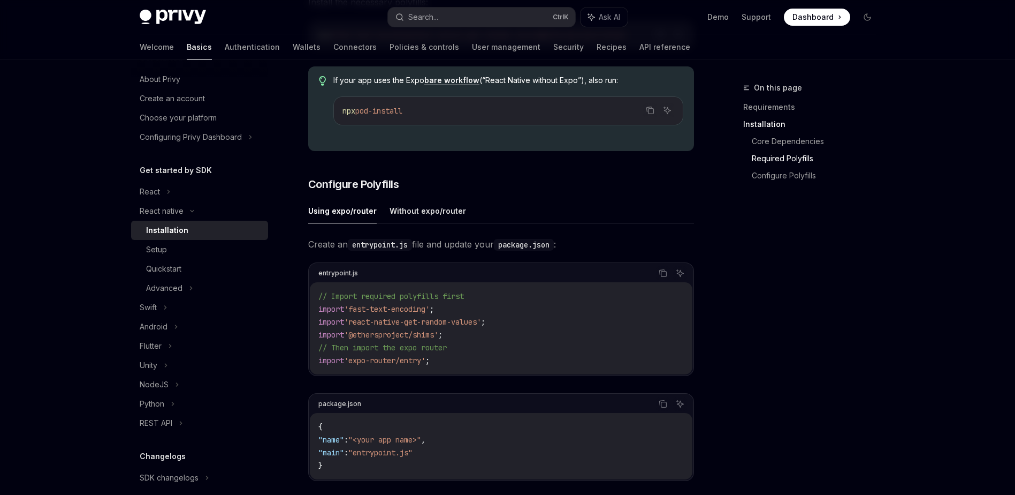
click at [790, 334] on div "On this page Requirements Installation Core Dependencies Required Polyfills Con…" at bounding box center [803, 287] width 163 height 413
click at [657, 276] on button "Copy the contents from the code block" at bounding box center [663, 273] width 14 height 14
click at [663, 277] on icon "Copy the contents from the code block" at bounding box center [663, 273] width 9 height 9
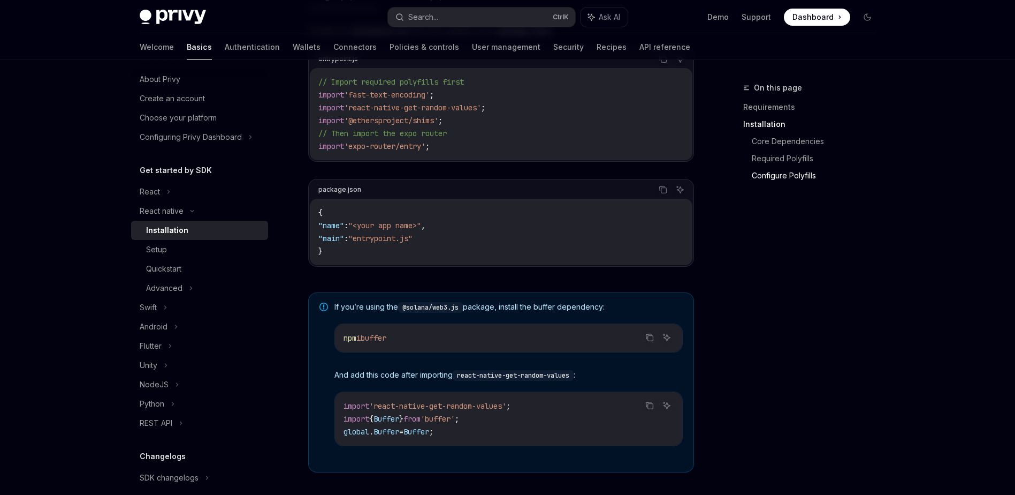
scroll to position [642, 0]
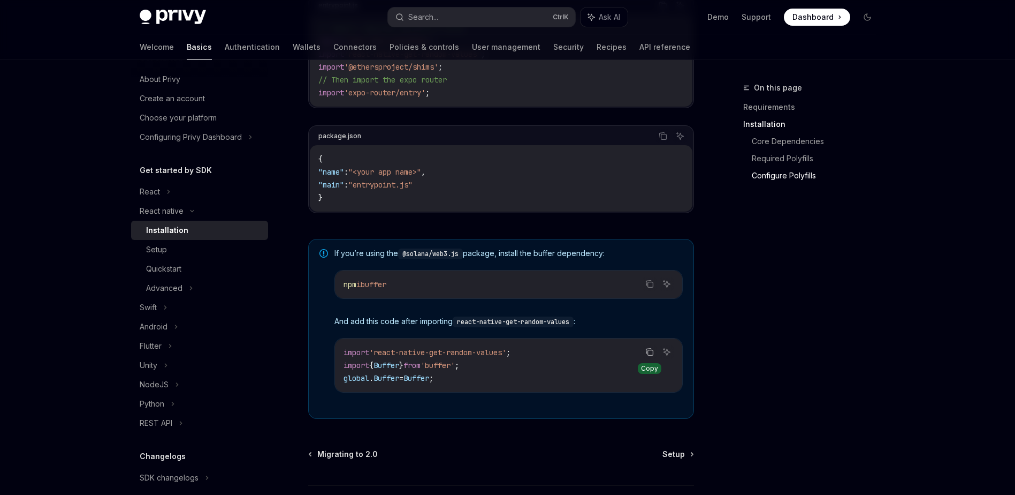
click at [648, 355] on icon "Copy the contents from the code block" at bounding box center [650, 352] width 5 height 5
click at [539, 181] on code "{ "name" : "<your app name>" , "main" : "entrypoint.js" }" at bounding box center [501, 178] width 366 height 51
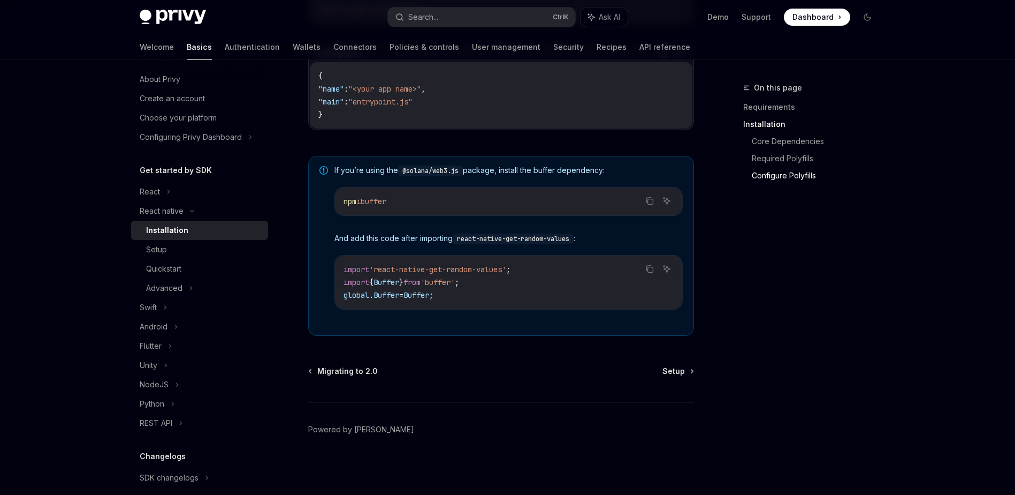
click at [790, 401] on div "On this page Requirements Installation Core Dependencies Required Polyfills Con…" at bounding box center [803, 287] width 163 height 413
click at [678, 370] on span "Setup" at bounding box center [674, 371] width 22 height 11
type textarea "*"
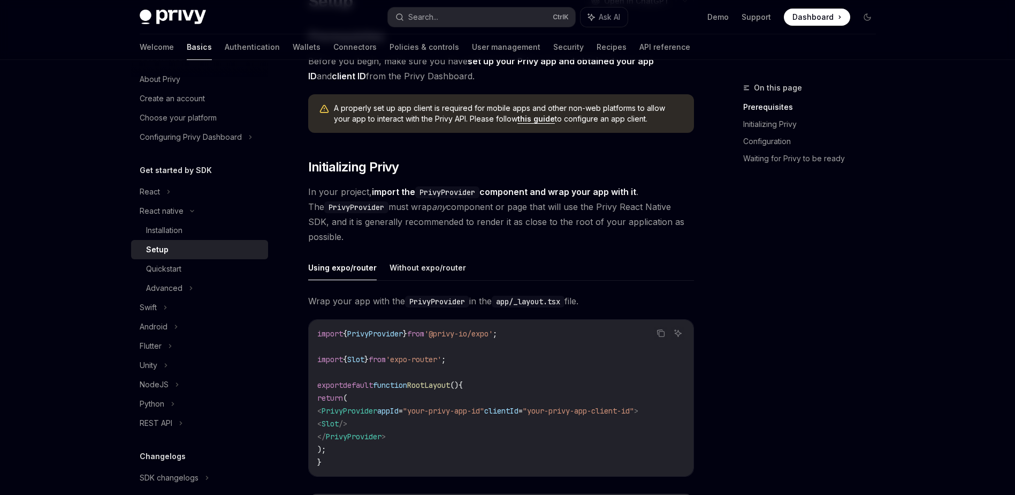
scroll to position [161, 0]
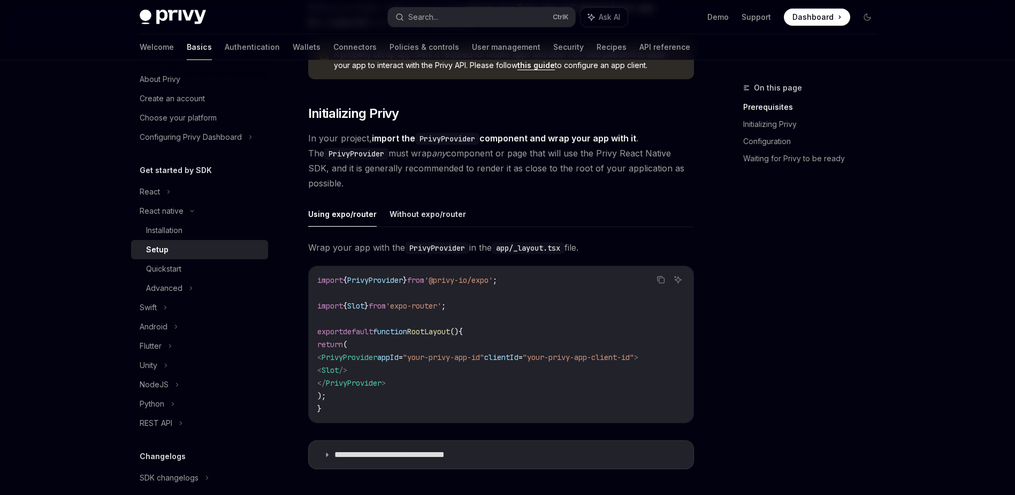
click at [848, 310] on div "On this page Prerequisites Initializing Privy Configuration Waiting for Privy t…" at bounding box center [803, 287] width 163 height 413
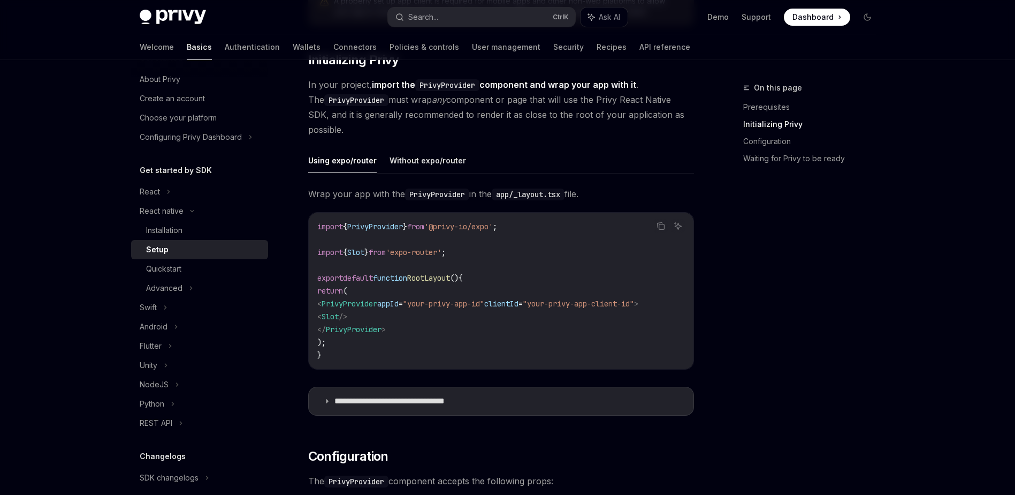
click at [835, 324] on div "On this page Prerequisites Initializing Privy Configuration Waiting for Privy t…" at bounding box center [803, 287] width 163 height 413
click at [661, 224] on icon "Copy the contents from the code block" at bounding box center [661, 226] width 5 height 5
click at [858, 222] on div "On this page Prerequisites Initializing Privy Configuration Waiting for Privy t…" at bounding box center [803, 287] width 163 height 413
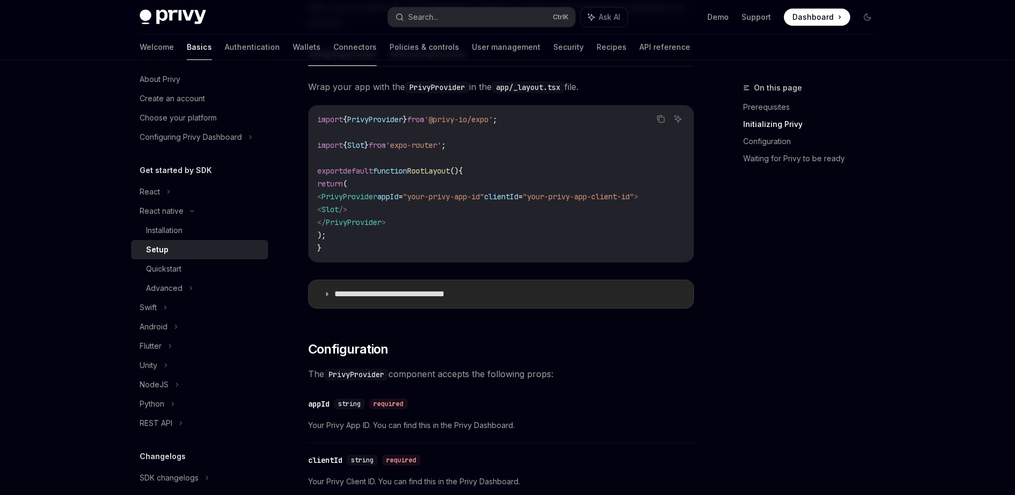
drag, startPoint x: 439, startPoint y: 307, endPoint x: 449, endPoint y: 306, distance: 9.8
click at [439, 307] on summary "**********" at bounding box center [501, 294] width 385 height 28
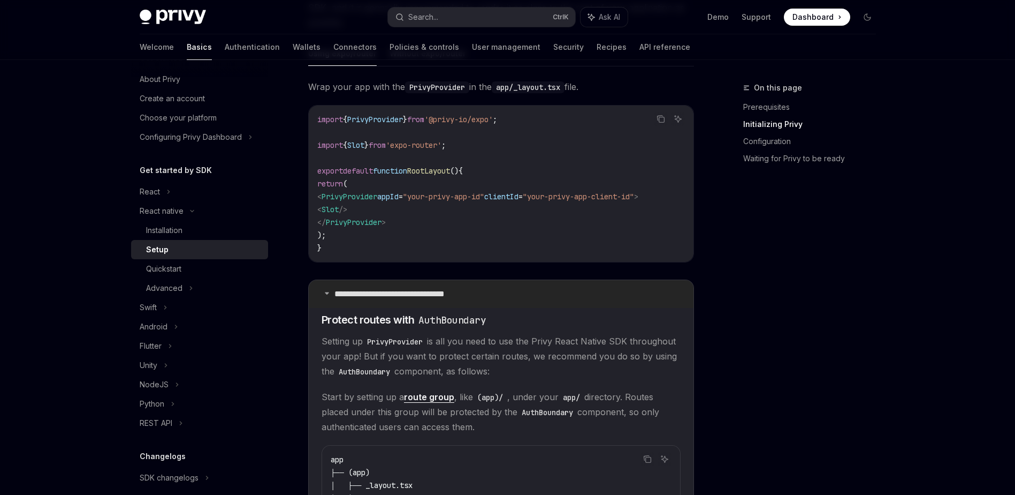
click at [454, 308] on summary "**********" at bounding box center [501, 294] width 385 height 28
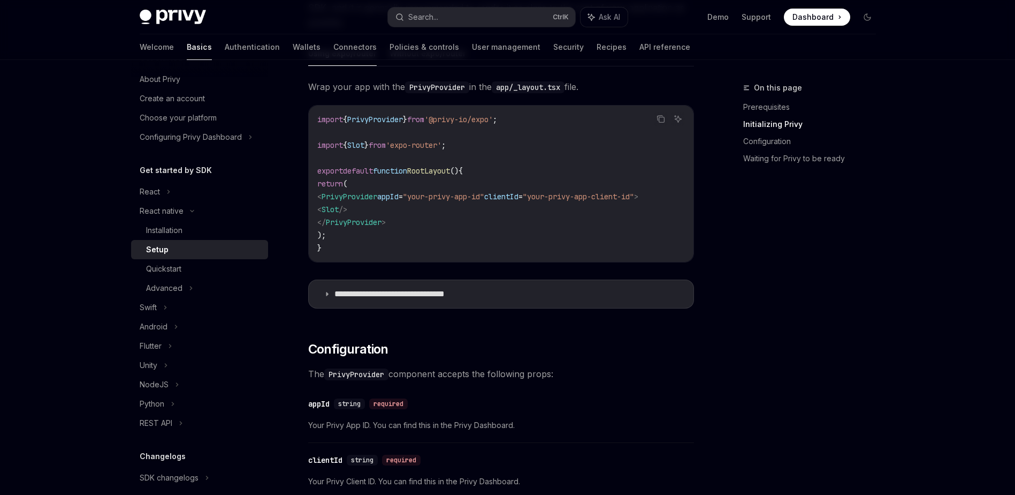
click at [826, 333] on div "On this page Prerequisites Initializing Privy Configuration Waiting for Privy t…" at bounding box center [803, 287] width 163 height 413
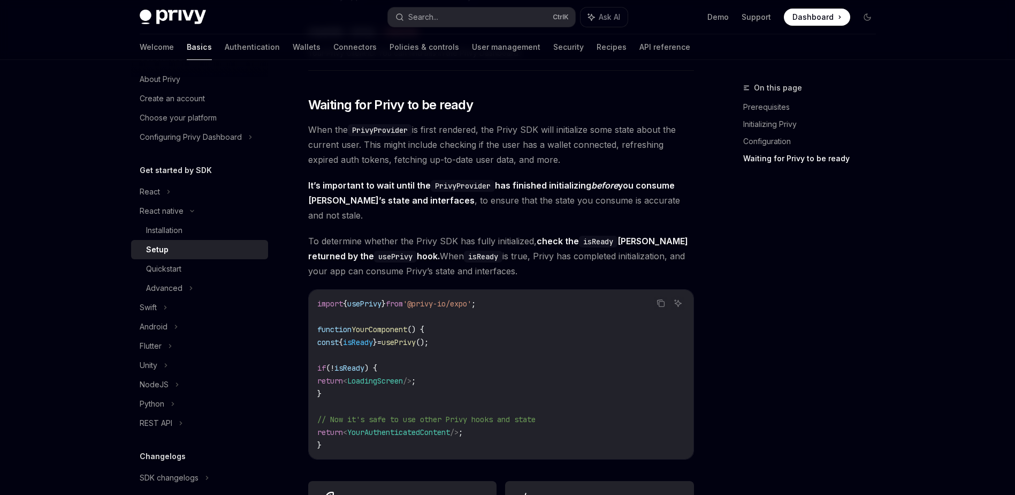
scroll to position [803, 0]
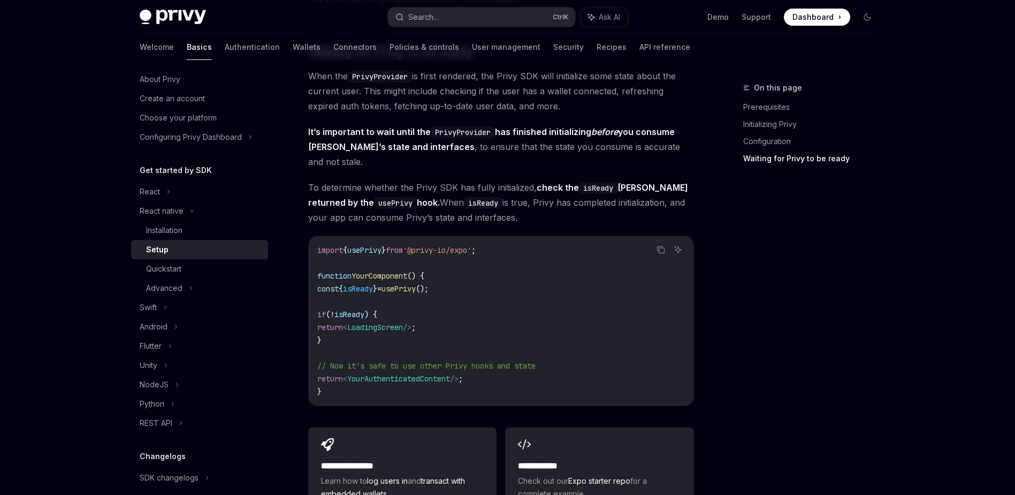
click at [830, 312] on div "On this page Prerequisites Initializing Privy Configuration Waiting for Privy t…" at bounding box center [803, 287] width 163 height 413
click at [215, 268] on div "Quickstart" at bounding box center [204, 268] width 116 height 13
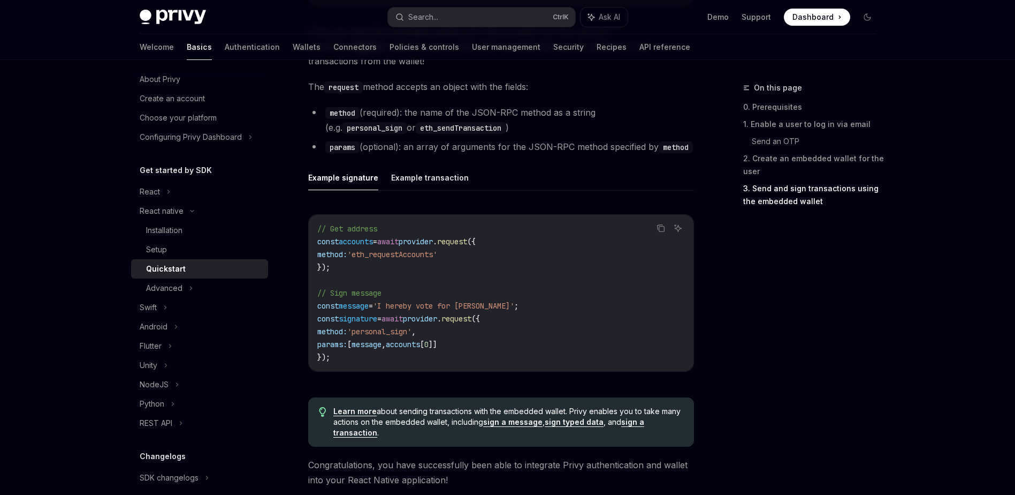
scroll to position [1552, 0]
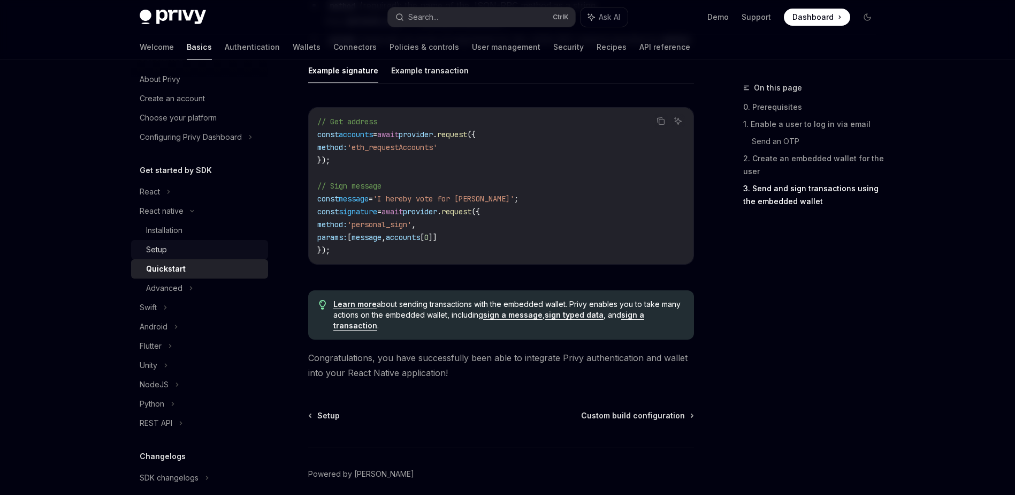
click at [190, 248] on div "Setup" at bounding box center [204, 249] width 116 height 13
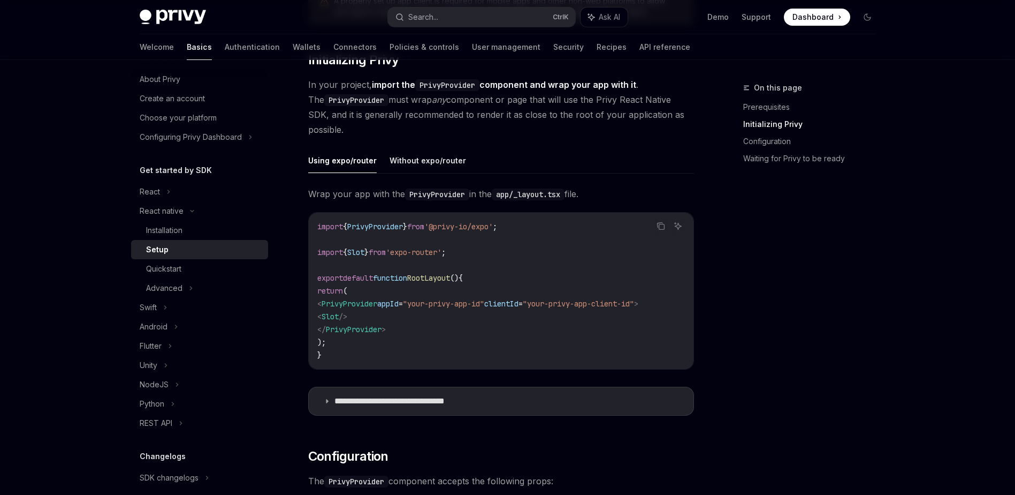
scroll to position [268, 0]
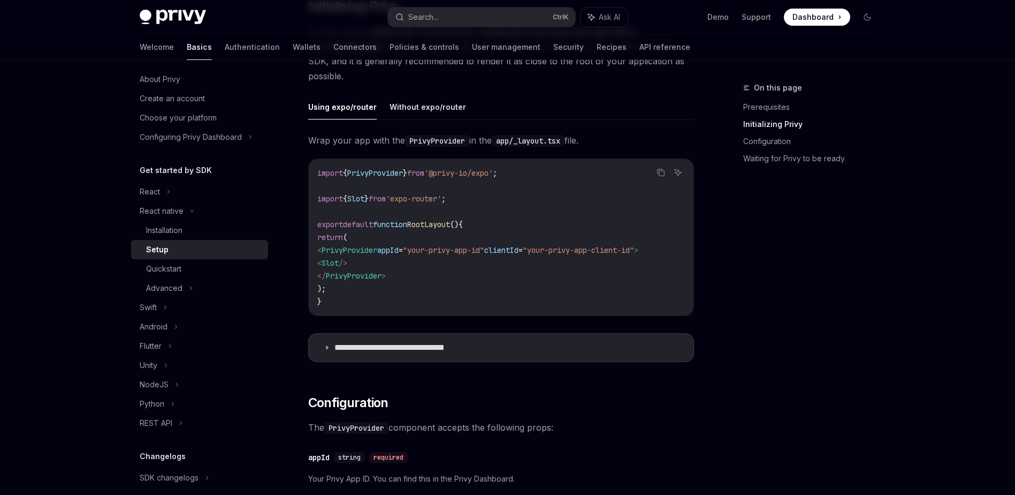
click at [835, 281] on div "On this page Prerequisites Initializing Privy Configuration Waiting for Privy t…" at bounding box center [803, 287] width 163 height 413
click at [864, 310] on div "On this page Prerequisites Initializing Privy Configuration Waiting for Privy t…" at bounding box center [803, 287] width 163 height 413
click at [229, 138] on div "Configuring Privy Dashboard" at bounding box center [191, 137] width 102 height 13
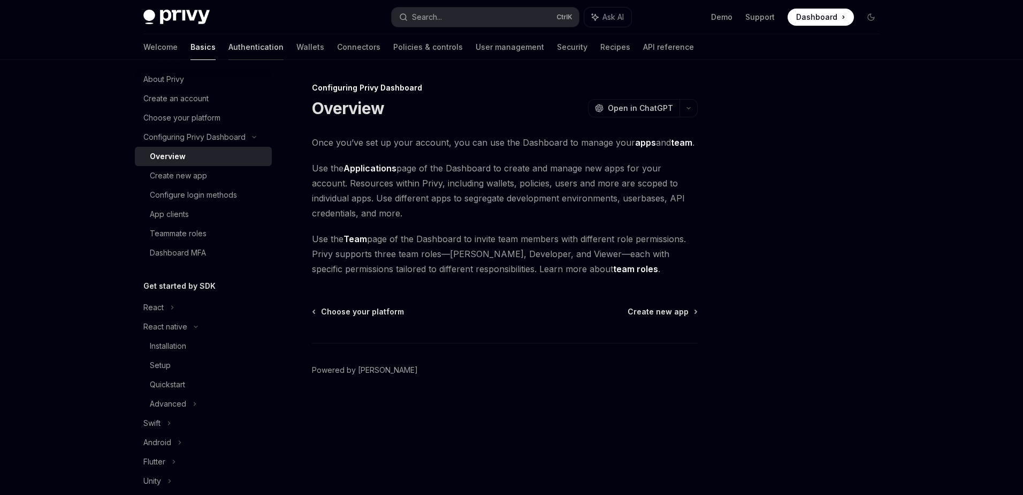
click at [229, 48] on link "Authentication" at bounding box center [256, 47] width 55 height 26
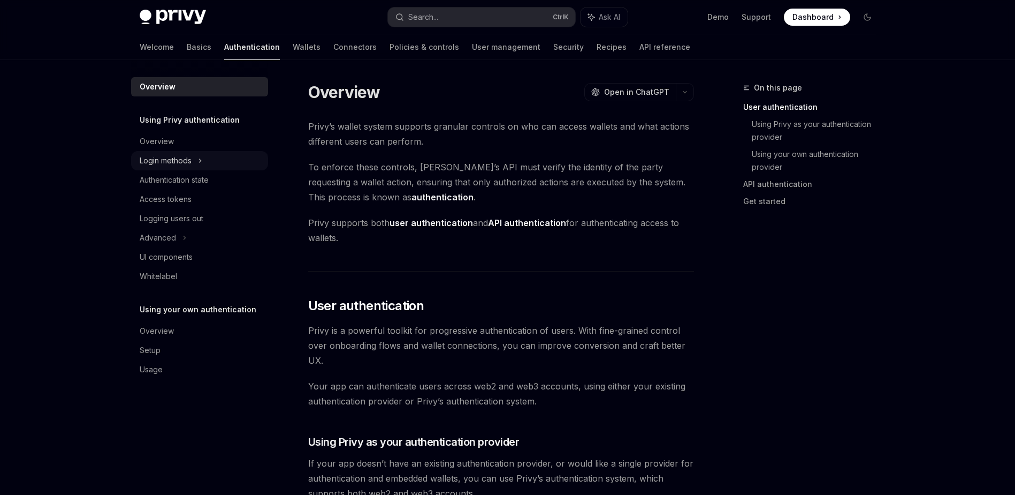
click at [204, 160] on div "Login methods" at bounding box center [199, 160] width 137 height 19
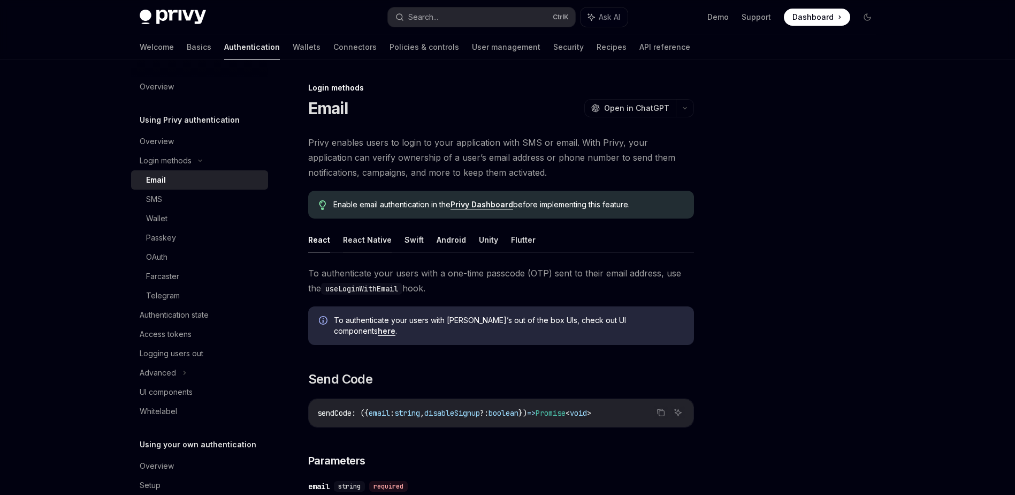
click at [351, 239] on button "React Native" at bounding box center [367, 239] width 49 height 25
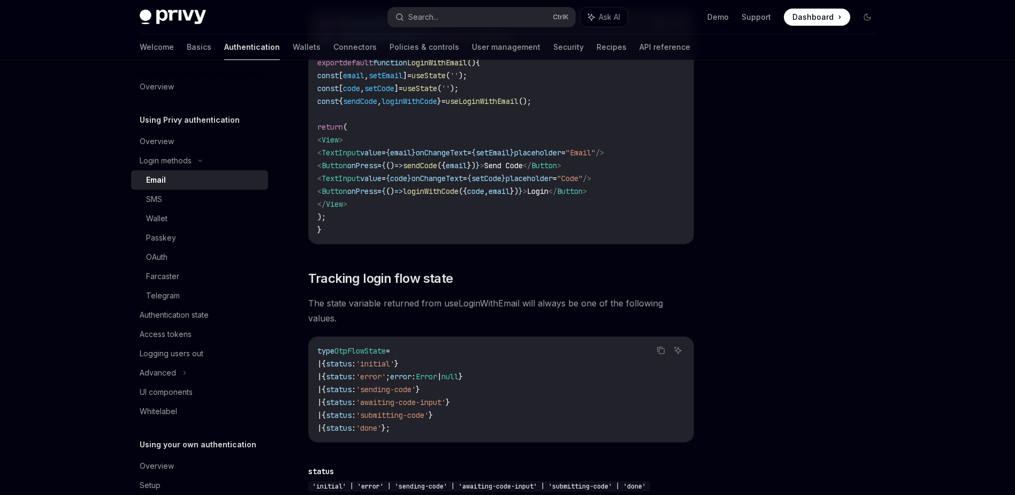
scroll to position [1124, 0]
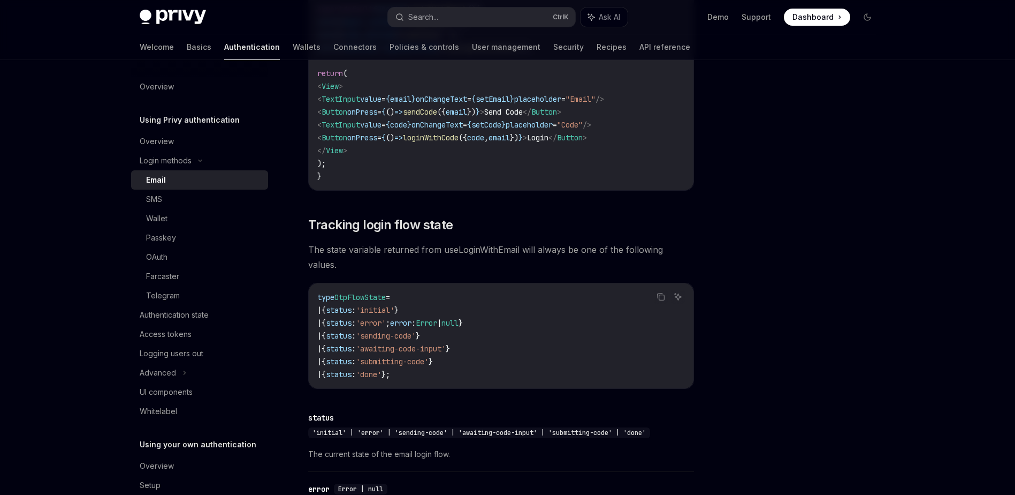
click at [778, 324] on div at bounding box center [803, 287] width 163 height 413
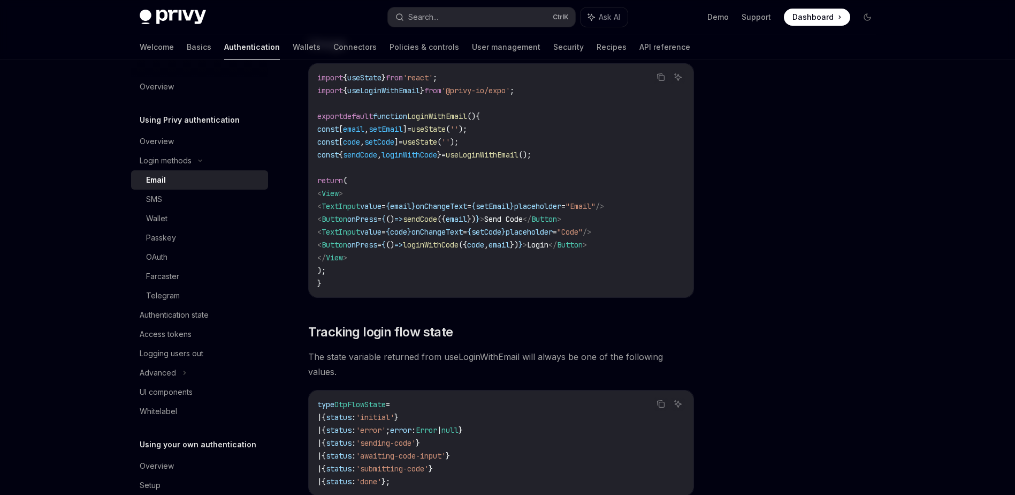
scroll to position [910, 0]
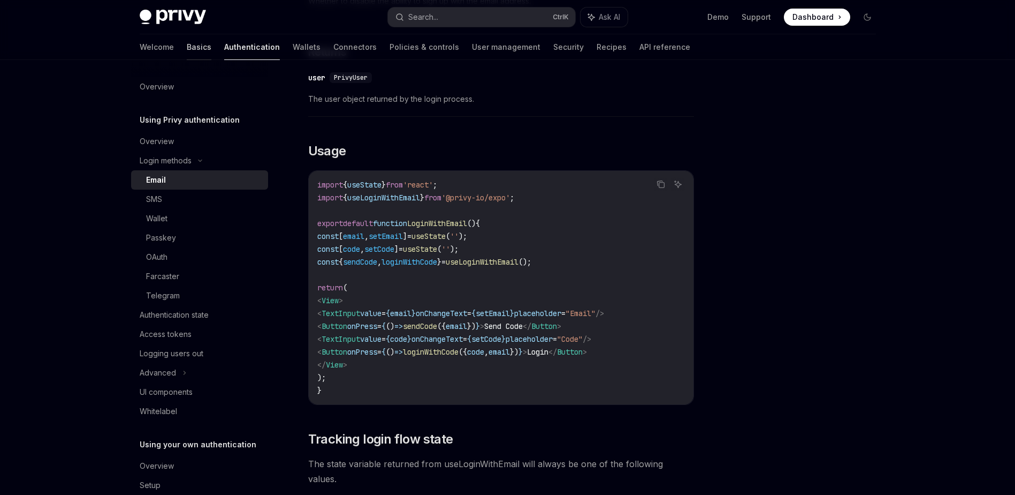
click at [187, 49] on link "Basics" at bounding box center [199, 47] width 25 height 26
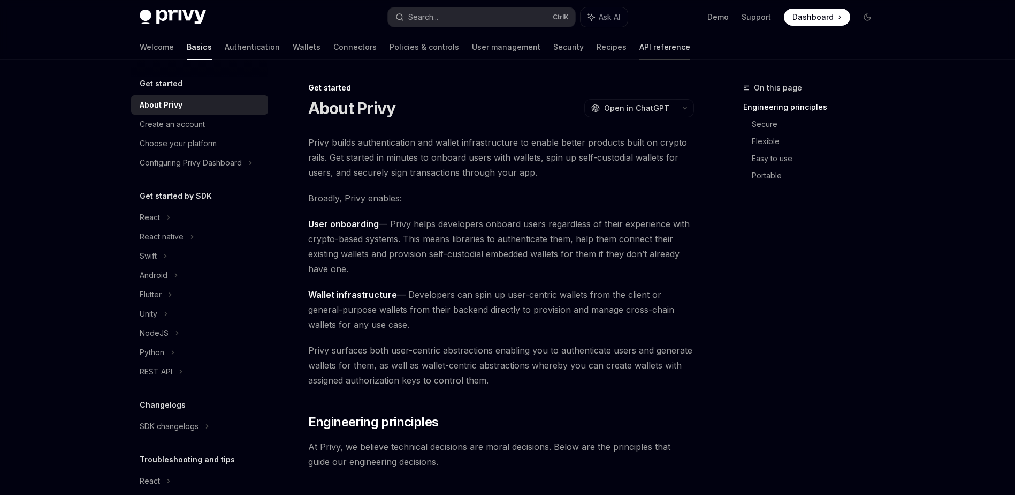
click at [640, 54] on link "API reference" at bounding box center [665, 47] width 51 height 26
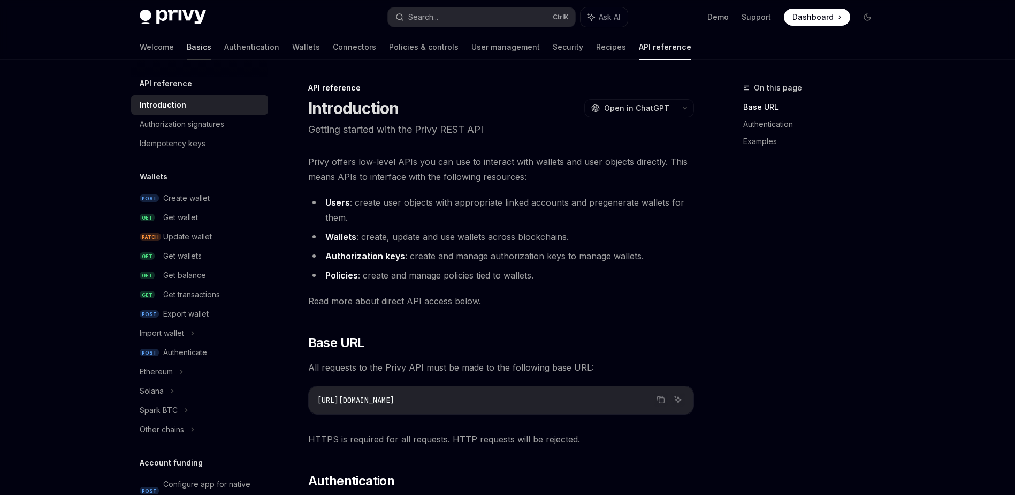
click at [187, 43] on link "Basics" at bounding box center [199, 47] width 25 height 26
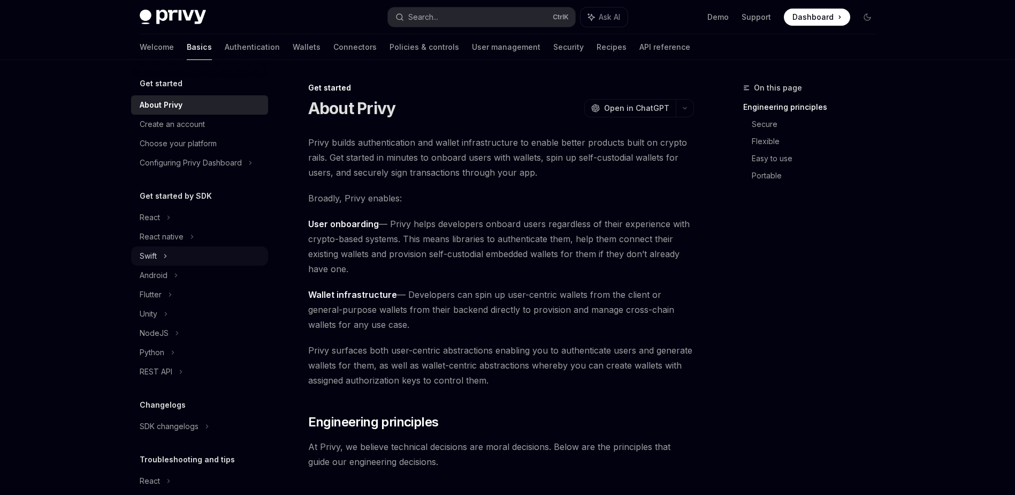
scroll to position [56, 0]
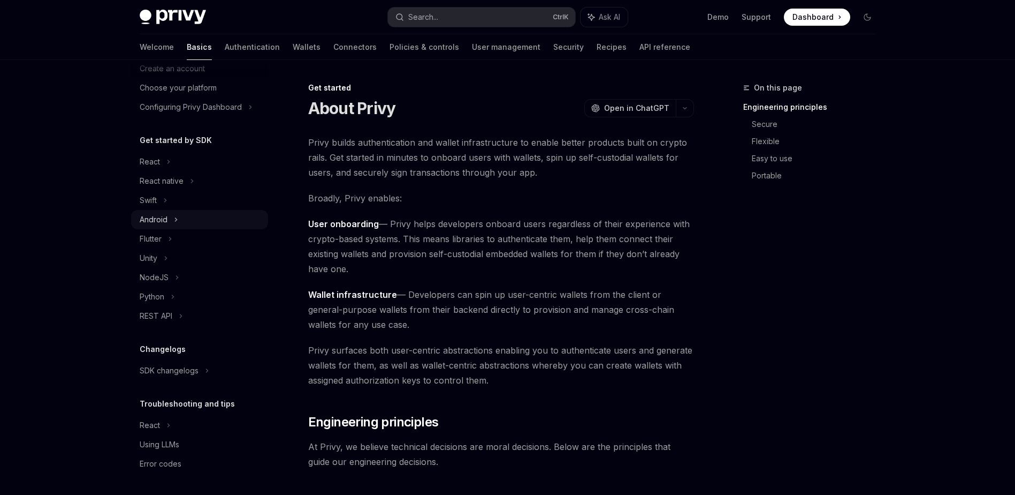
click at [171, 221] on div "Android" at bounding box center [199, 219] width 137 height 19
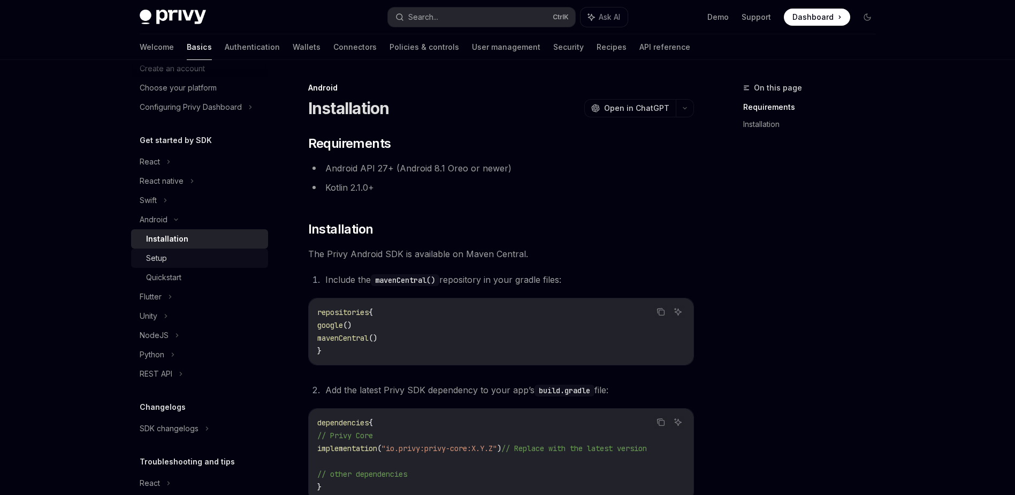
click at [176, 262] on div "Setup" at bounding box center [204, 258] width 116 height 13
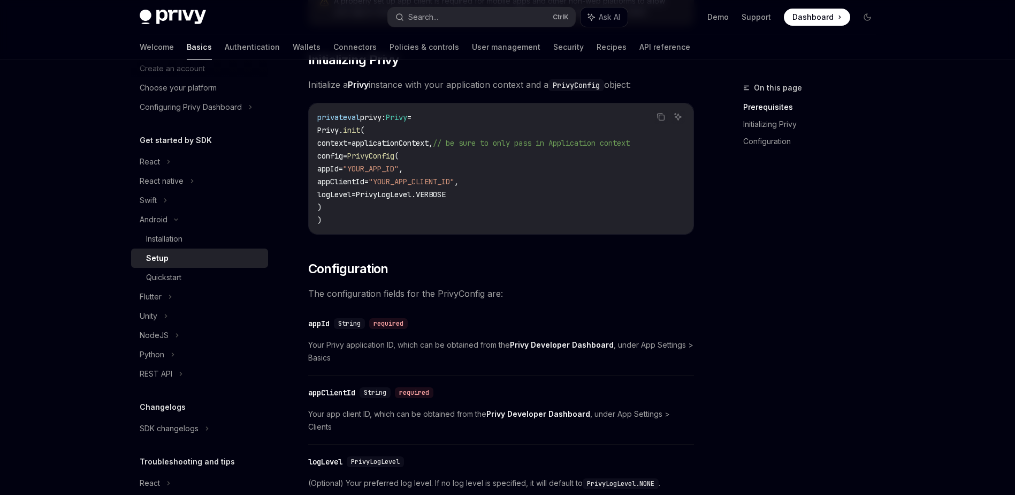
scroll to position [268, 0]
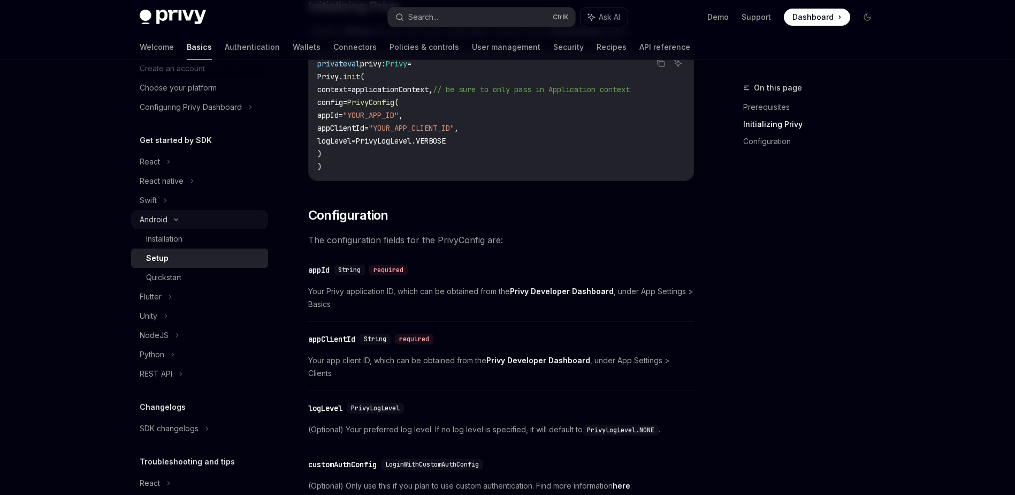
click at [171, 223] on div "Android" at bounding box center [199, 219] width 137 height 19
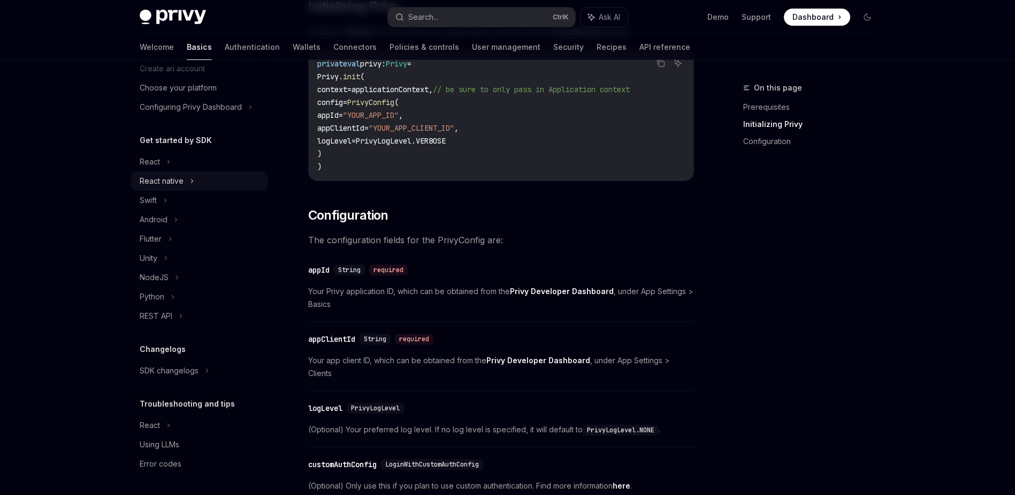
click at [161, 184] on div "React native" at bounding box center [162, 180] width 44 height 13
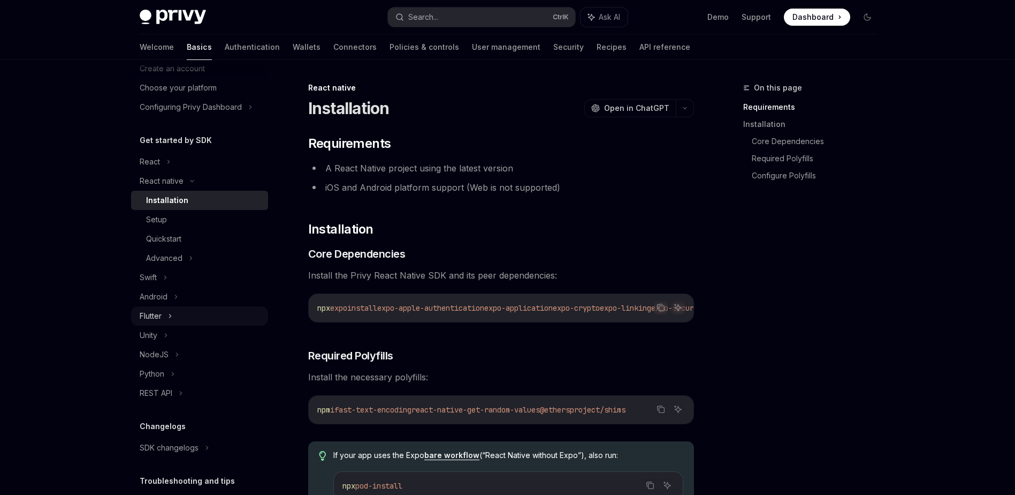
click at [161, 320] on div "Flutter" at bounding box center [151, 315] width 22 height 13
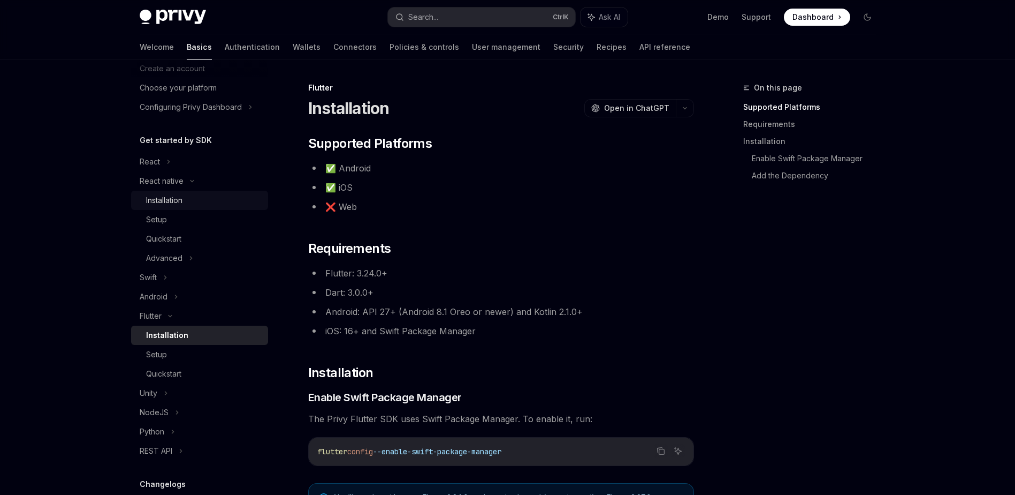
click at [181, 201] on div "Installation" at bounding box center [164, 200] width 36 height 13
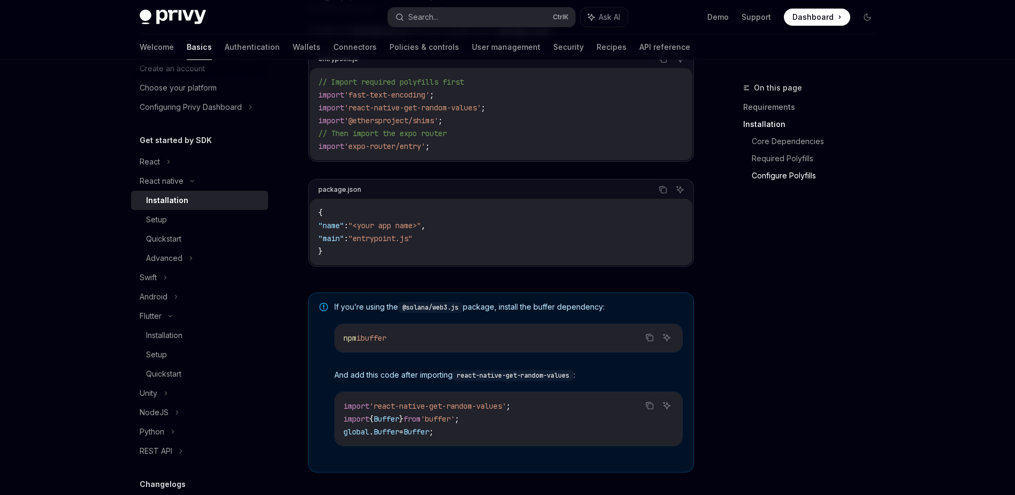
scroll to position [642, 0]
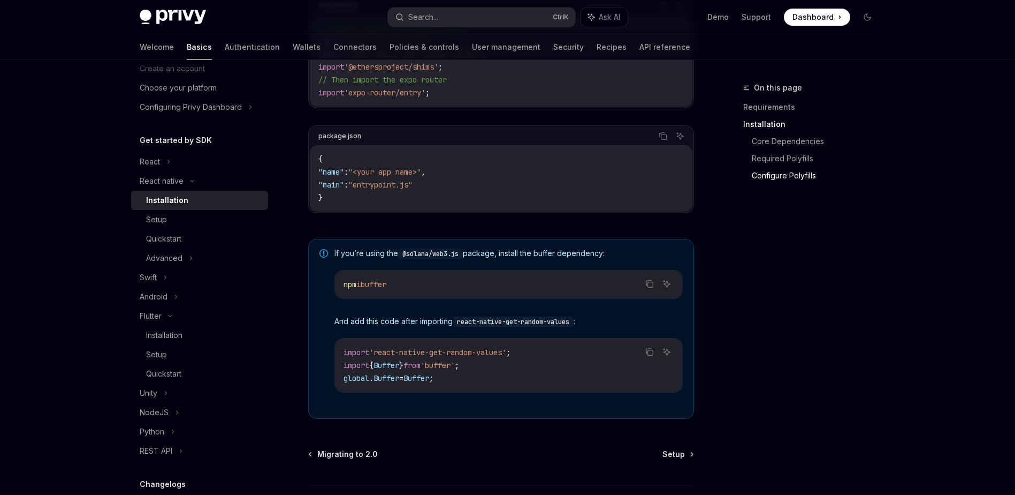
click at [741, 314] on div "On this page Requirements Installation Core Dependencies Required Polyfills Con…" at bounding box center [803, 287] width 163 height 413
click at [169, 222] on div "Setup" at bounding box center [204, 219] width 116 height 13
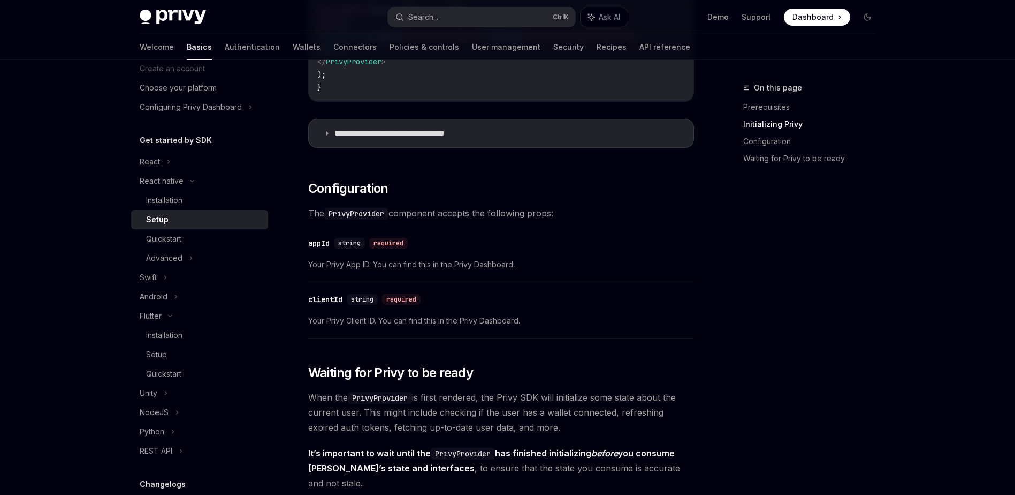
scroll to position [321, 0]
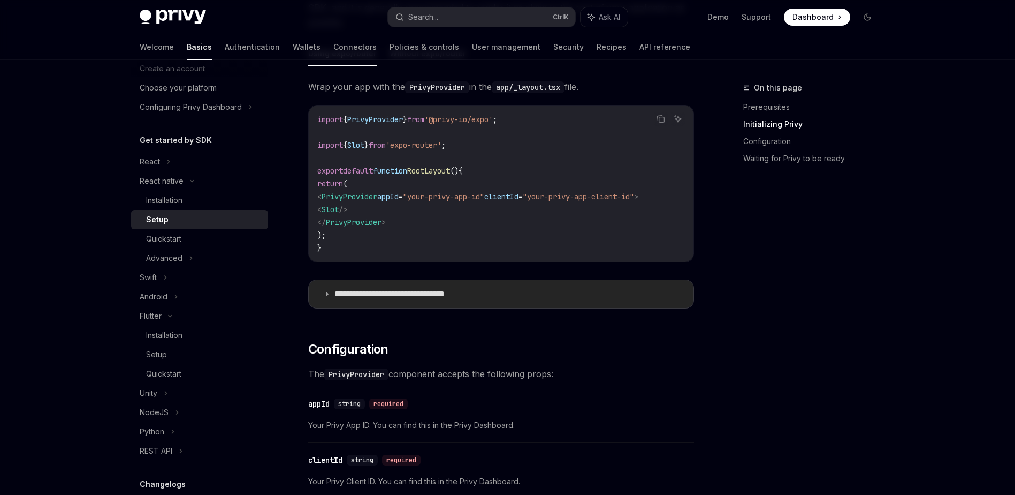
click at [431, 305] on summary "**********" at bounding box center [501, 294] width 385 height 28
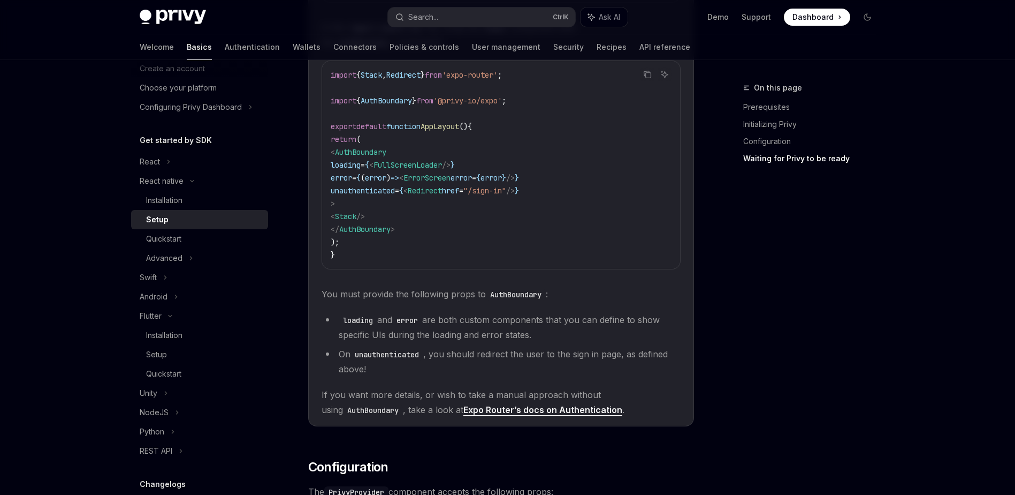
scroll to position [963, 0]
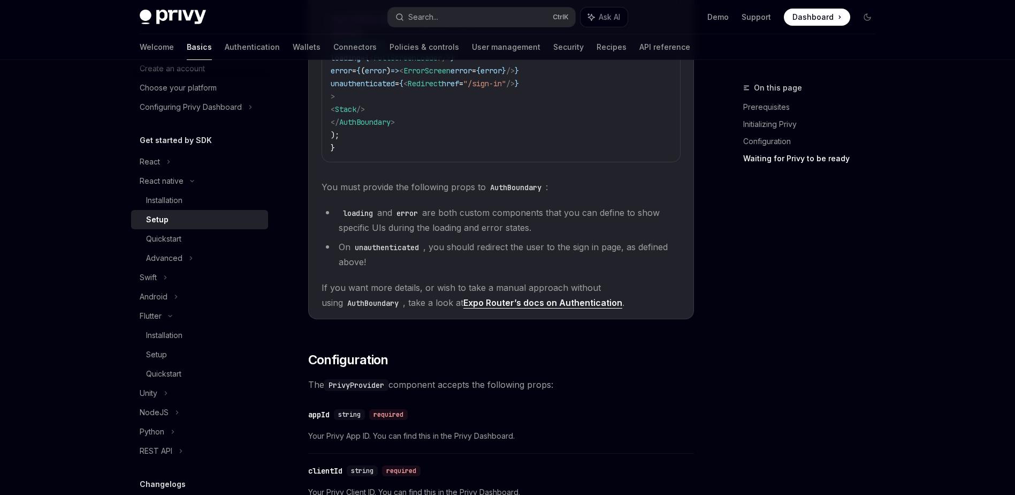
click at [590, 308] on link "Expo Router’s docs on Authentication" at bounding box center [542, 302] width 159 height 11
click at [184, 246] on link "Quickstart" at bounding box center [199, 238] width 137 height 19
type textarea "*"
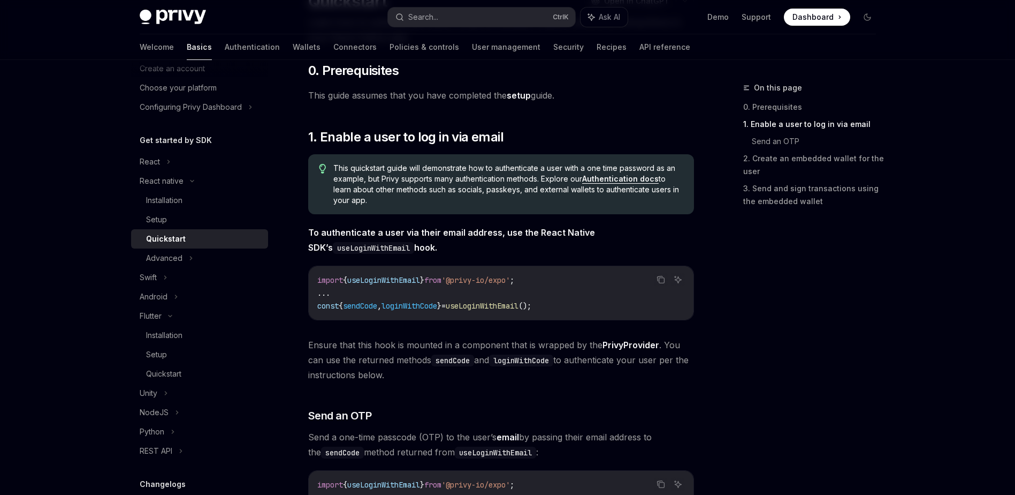
scroll to position [161, 0]
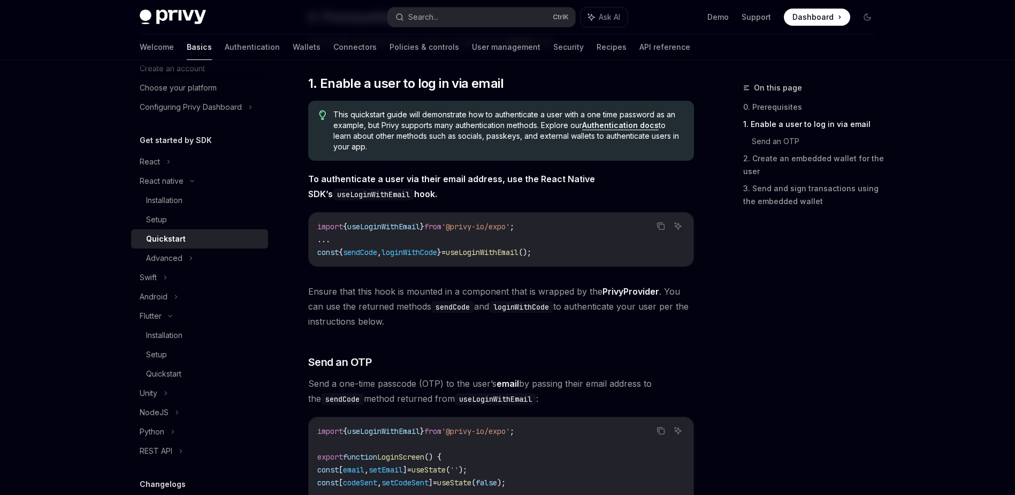
click at [478, 252] on span "useLoginWithEmail" at bounding box center [482, 252] width 73 height 10
copy div "const { sendCode , loginWithCode } = useLoginWithEmail ();"
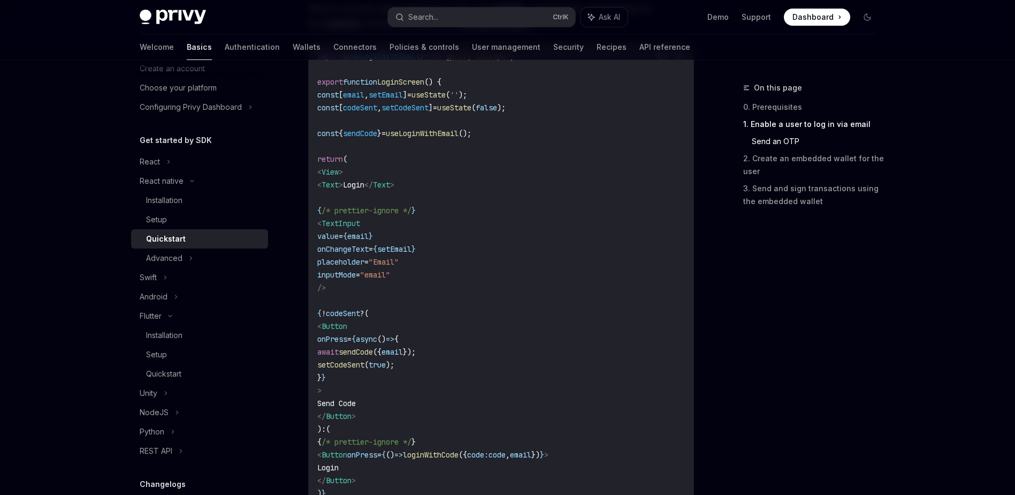
scroll to position [428, 0]
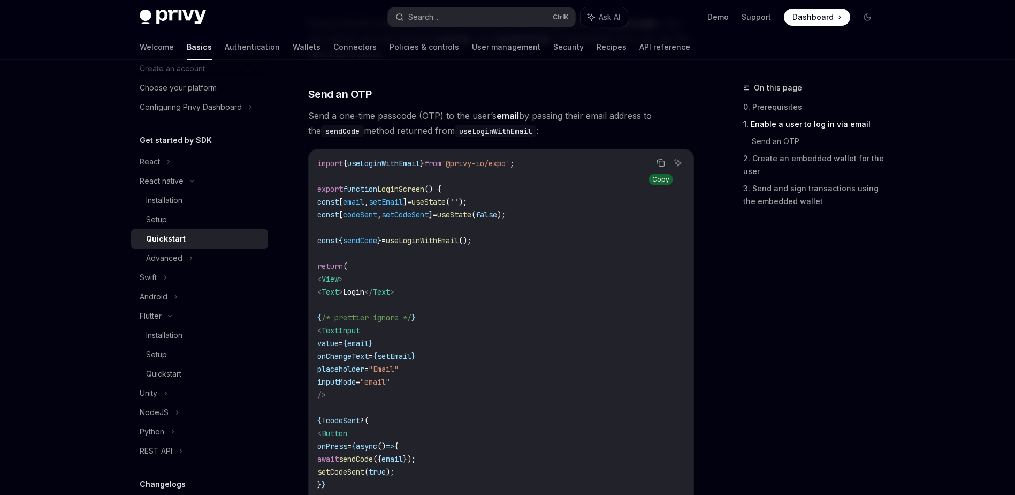
click at [659, 164] on icon "Copy the contents from the code block" at bounding box center [661, 163] width 5 height 5
click at [672, 189] on code "import { useLoginWithEmail } from '@privy-io/expo' ; export function LoginScree…" at bounding box center [501, 401] width 368 height 488
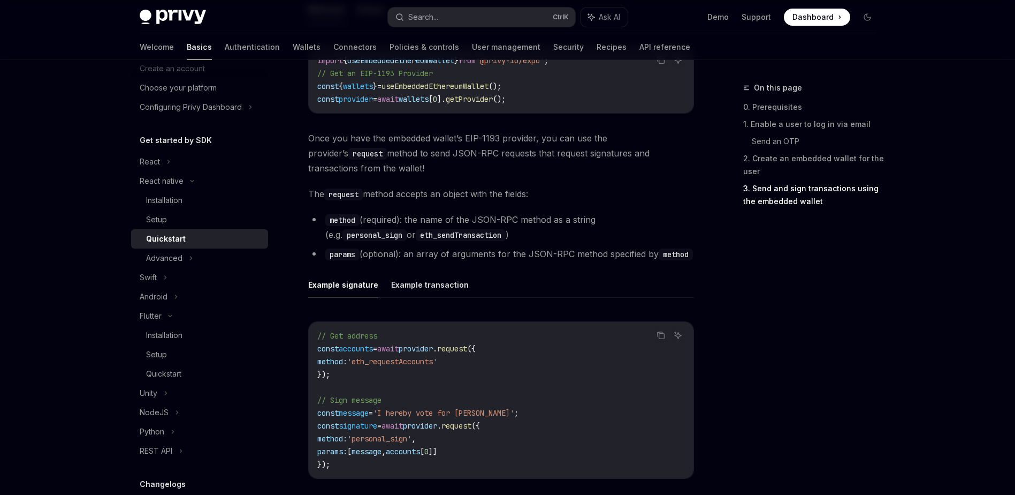
scroll to position [1231, 0]
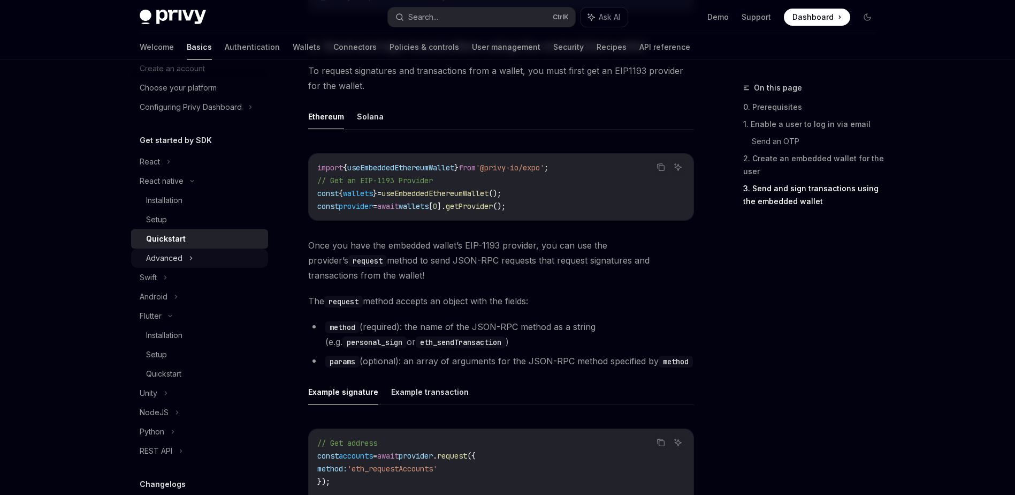
click at [178, 249] on div "Advanced" at bounding box center [199, 257] width 137 height 19
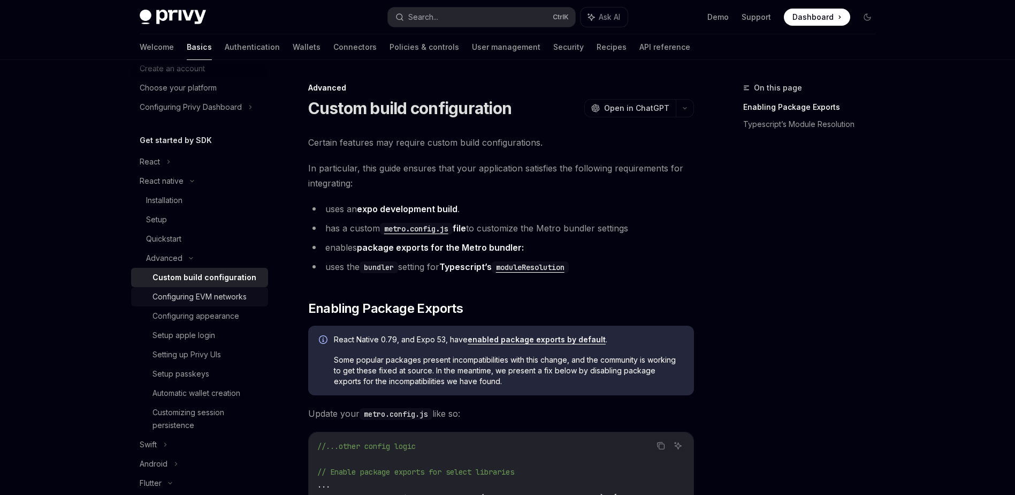
click at [221, 299] on div "Configuring EVM networks" at bounding box center [200, 296] width 94 height 13
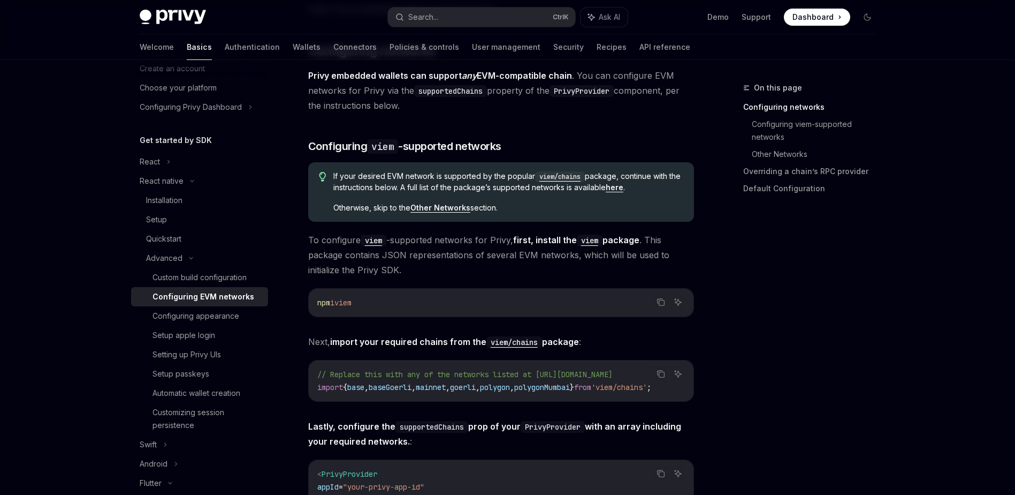
scroll to position [150, 0]
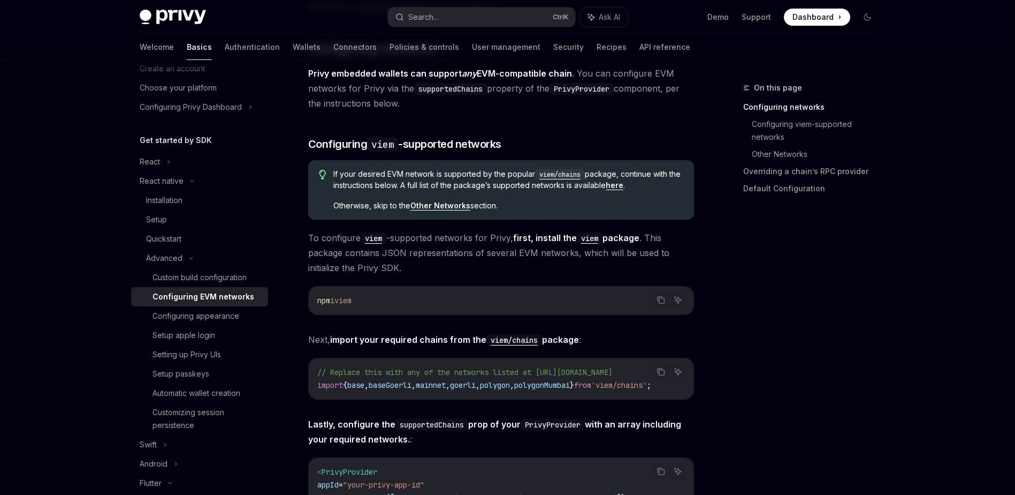
drag, startPoint x: 344, startPoint y: 299, endPoint x: 420, endPoint y: 302, distance: 76.0
click at [420, 302] on code "npm i viem" at bounding box center [501, 300] width 368 height 13
copy span "viem"
click at [223, 309] on link "Configuring appearance" at bounding box center [199, 315] width 137 height 19
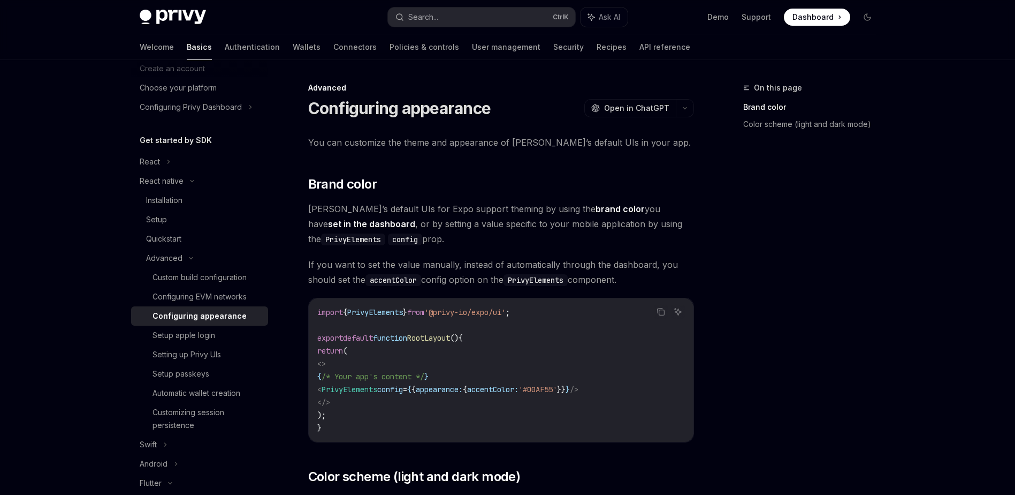
click at [463, 385] on span "appearance:" at bounding box center [439, 389] width 47 height 10
click at [189, 331] on div "Setup apple login" at bounding box center [184, 335] width 63 height 13
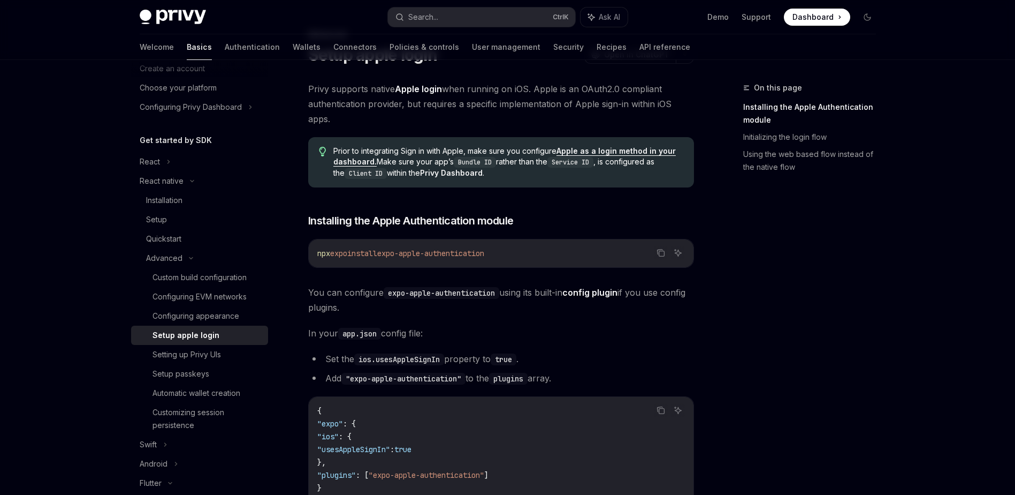
scroll to position [161, 0]
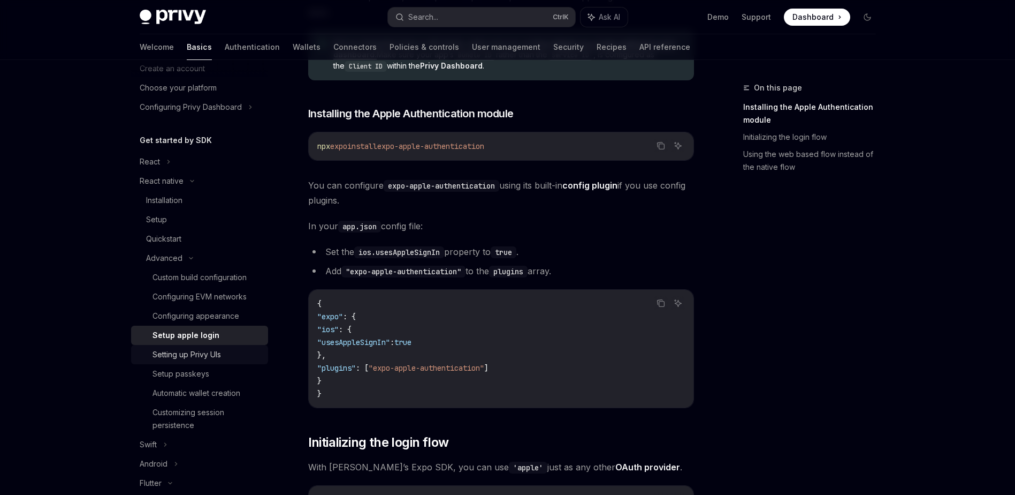
click at [217, 359] on div "Setting up Privy UIs" at bounding box center [187, 354] width 69 height 13
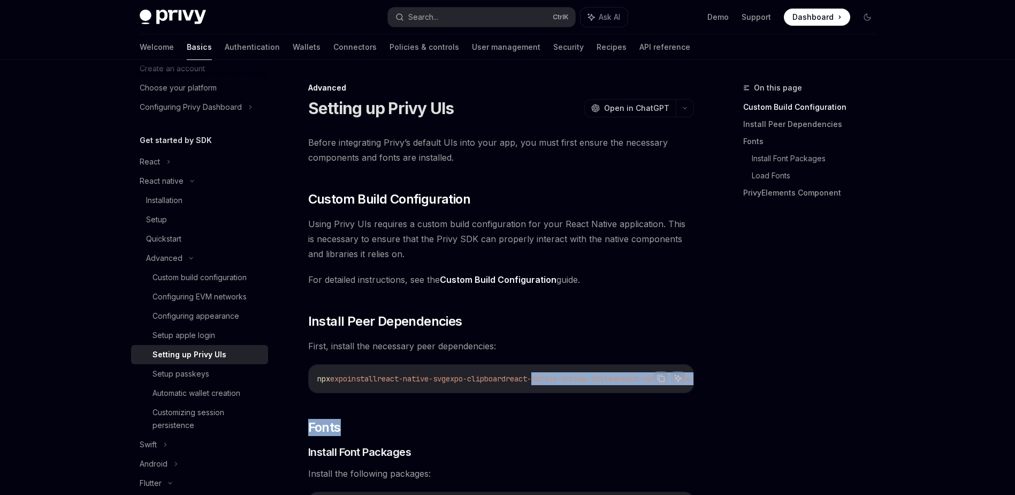
drag, startPoint x: 558, startPoint y: 391, endPoint x: 662, endPoint y: 407, distance: 105.0
click at [672, 432] on h2 "​ Fonts" at bounding box center [501, 427] width 386 height 17
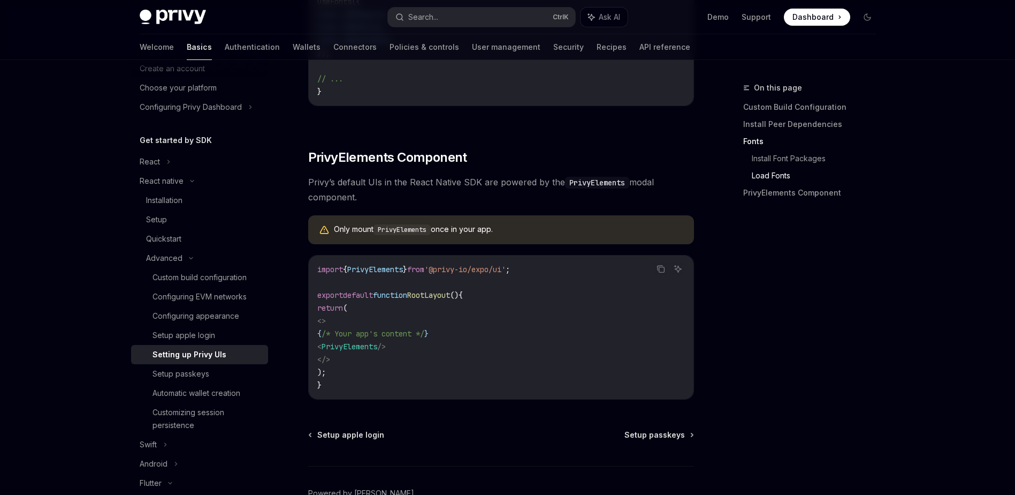
scroll to position [749, 0]
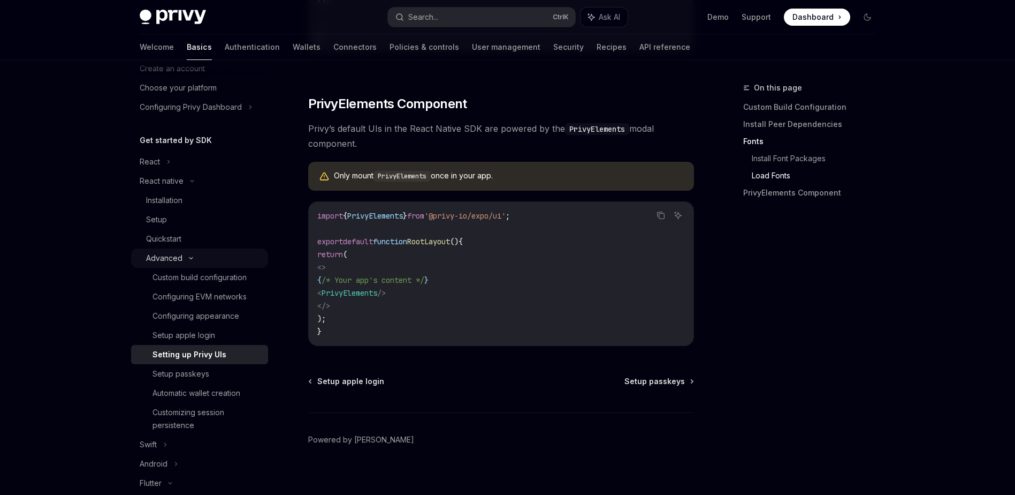
click at [182, 260] on div "Advanced" at bounding box center [199, 257] width 137 height 19
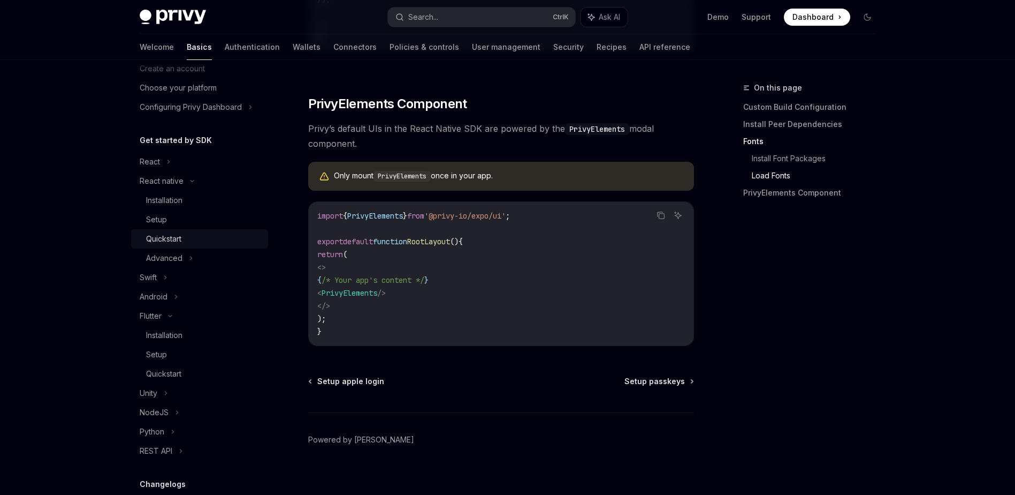
click at [170, 238] on div "Quickstart" at bounding box center [163, 238] width 35 height 13
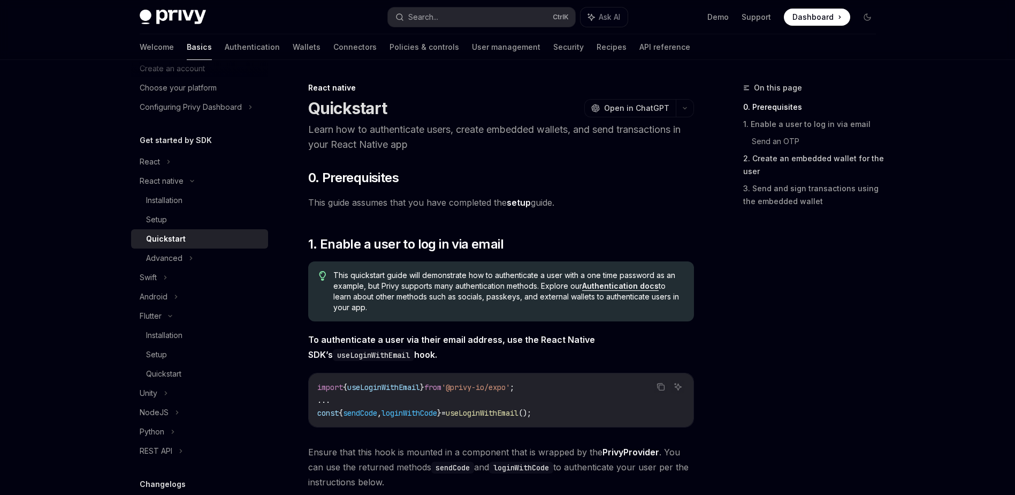
click at [818, 163] on link "2. Create an embedded wallet for the user" at bounding box center [813, 165] width 141 height 30
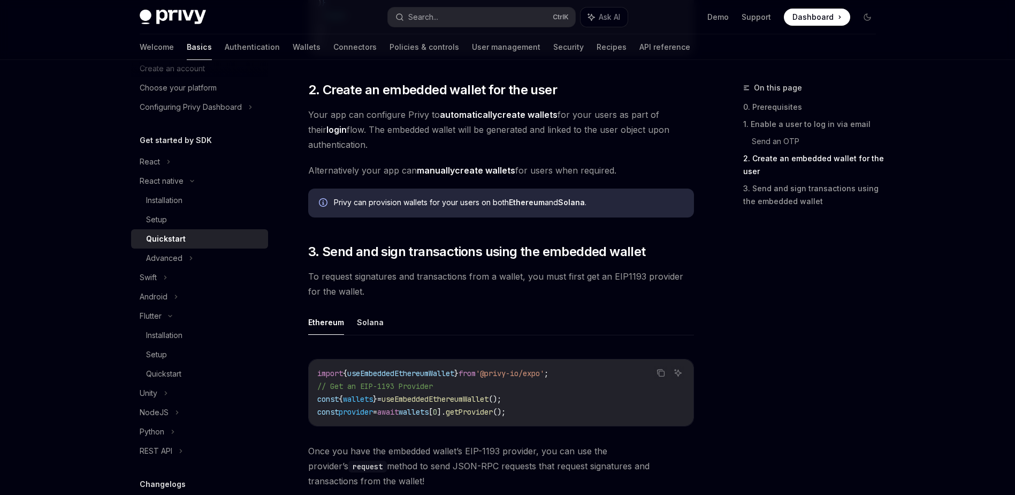
click at [799, 381] on div "On this page 0. Prerequisites 1. Enable a user to log in via email Send an OTP …" at bounding box center [803, 287] width 163 height 413
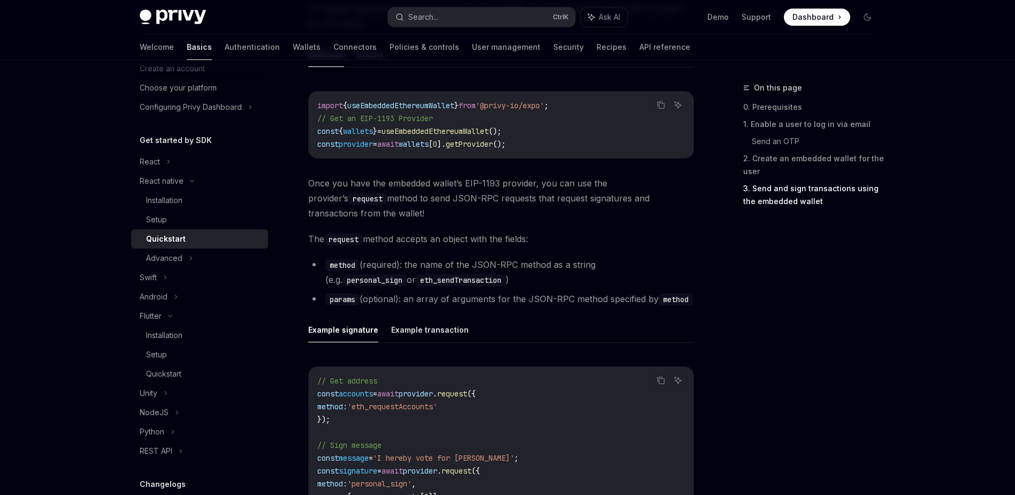
scroll to position [1400, 0]
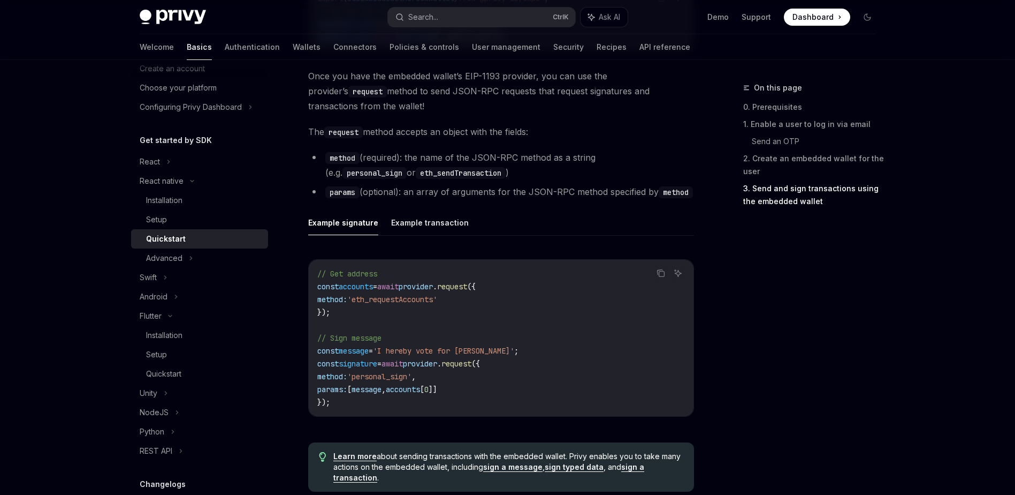
click at [762, 355] on div "On this page 0. Prerequisites 1. Enable a user to log in via email Send an OTP …" at bounding box center [803, 287] width 163 height 413
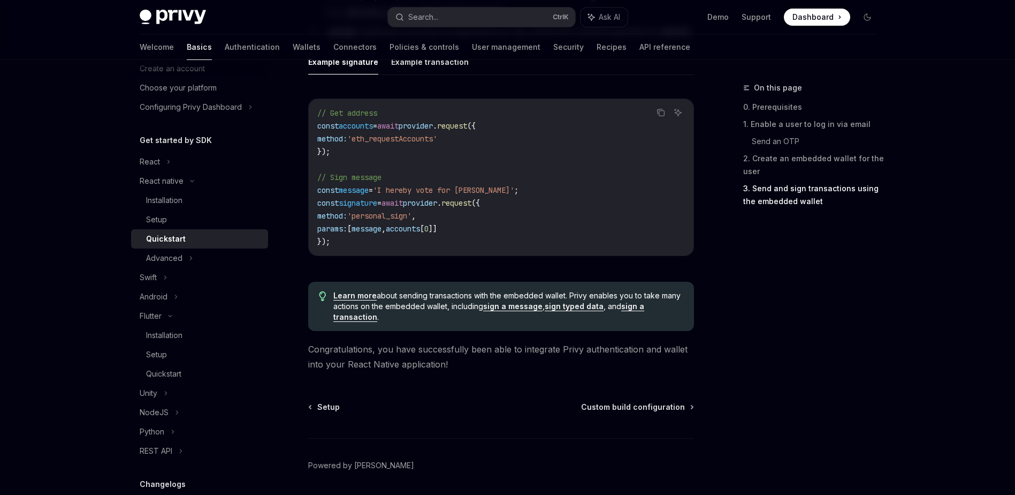
scroll to position [1597, 0]
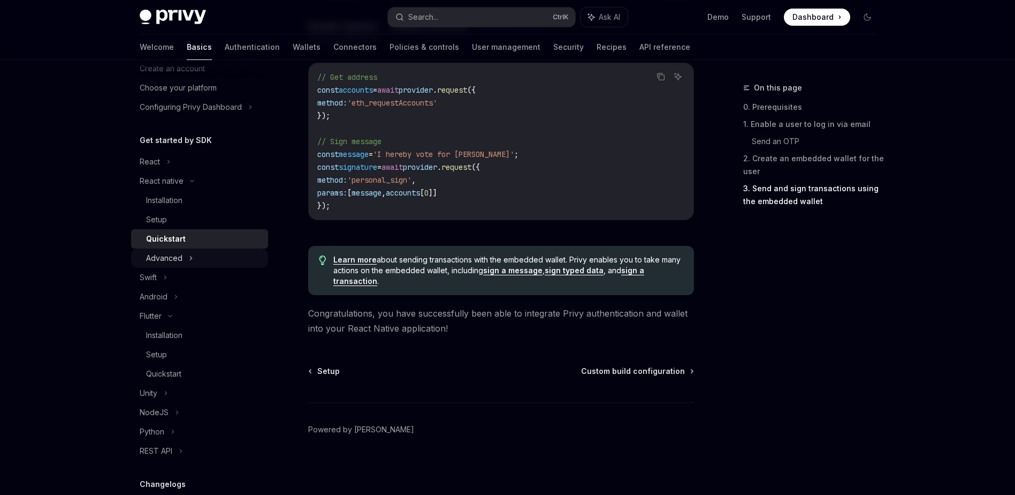
click at [184, 252] on div "Advanced" at bounding box center [199, 257] width 137 height 19
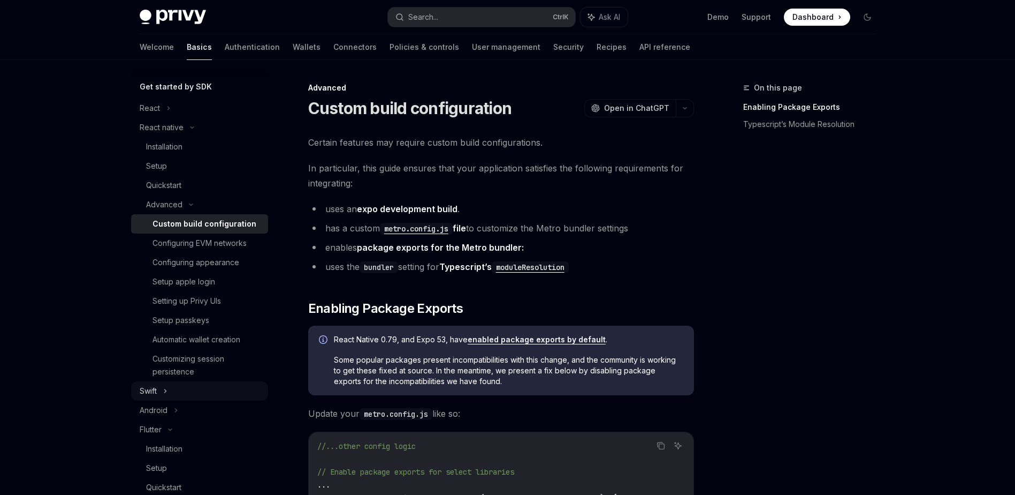
scroll to position [2, 0]
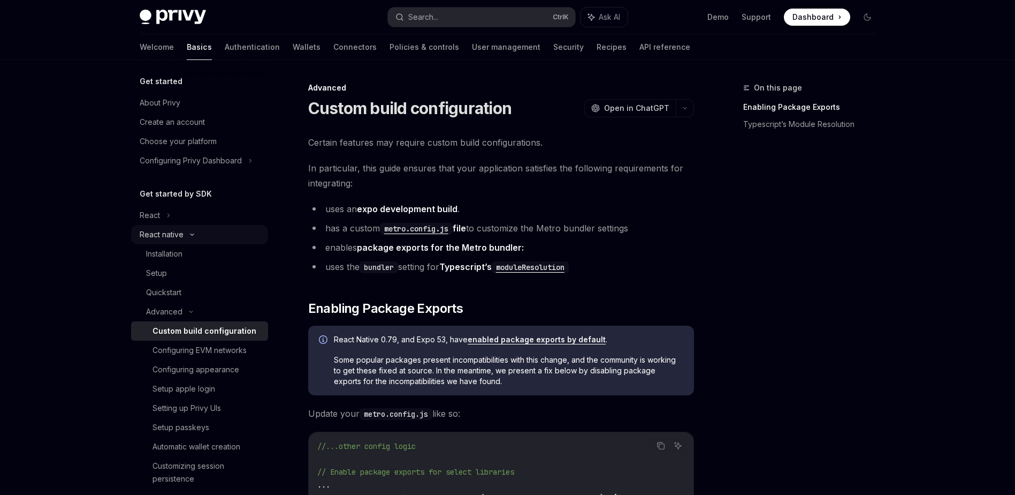
click at [179, 236] on div "React native" at bounding box center [162, 234] width 44 height 13
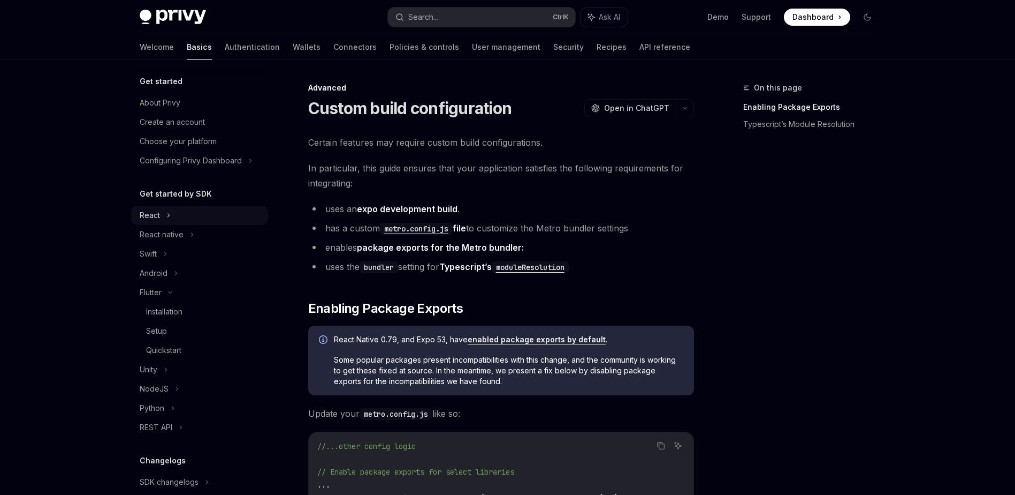
click at [164, 211] on div "React" at bounding box center [199, 215] width 137 height 19
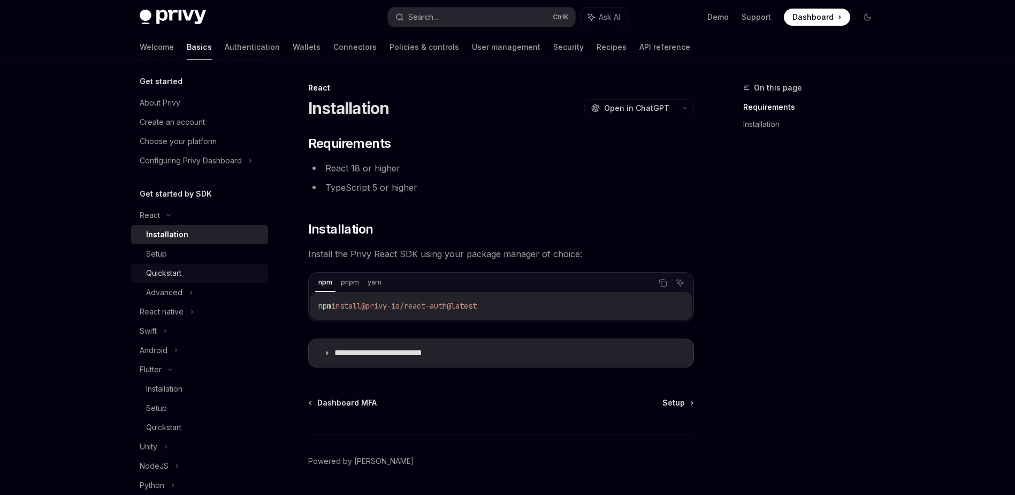
click at [178, 269] on div "Quickstart" at bounding box center [163, 273] width 35 height 13
type textarea "*"
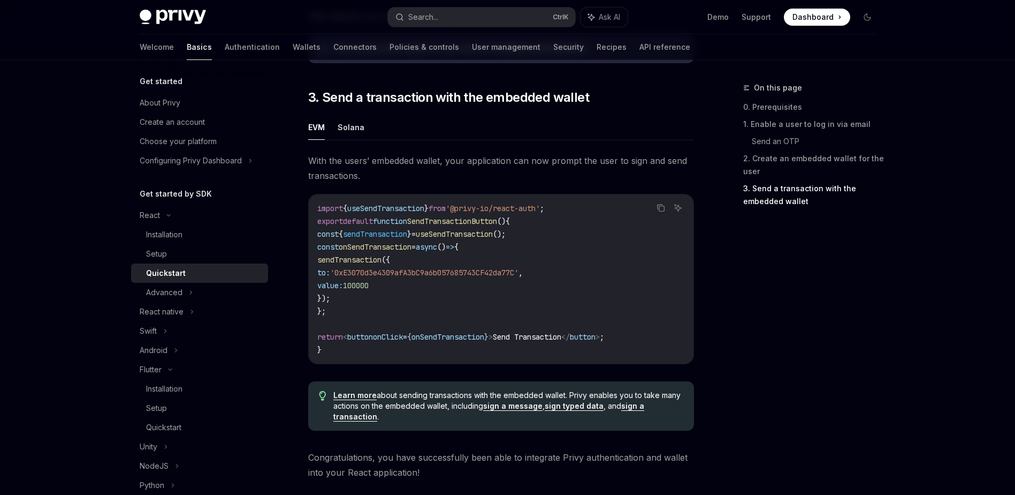
scroll to position [1058, 0]
